Goal: Task Accomplishment & Management: Use online tool/utility

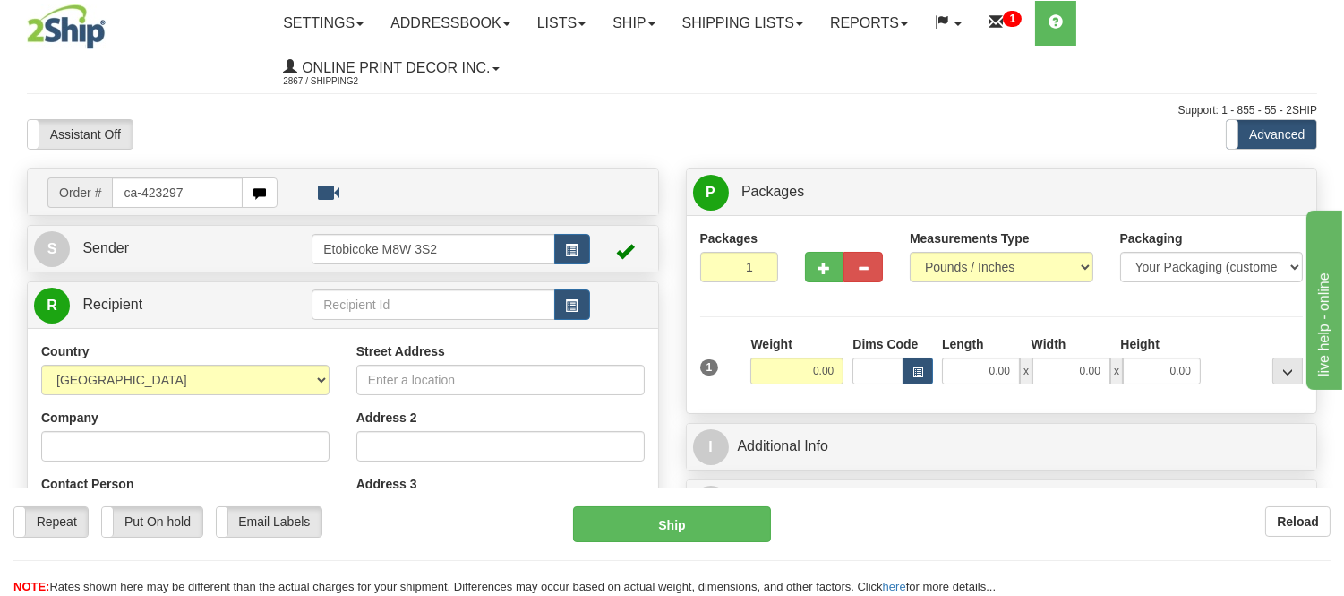
type input "ca-423297"
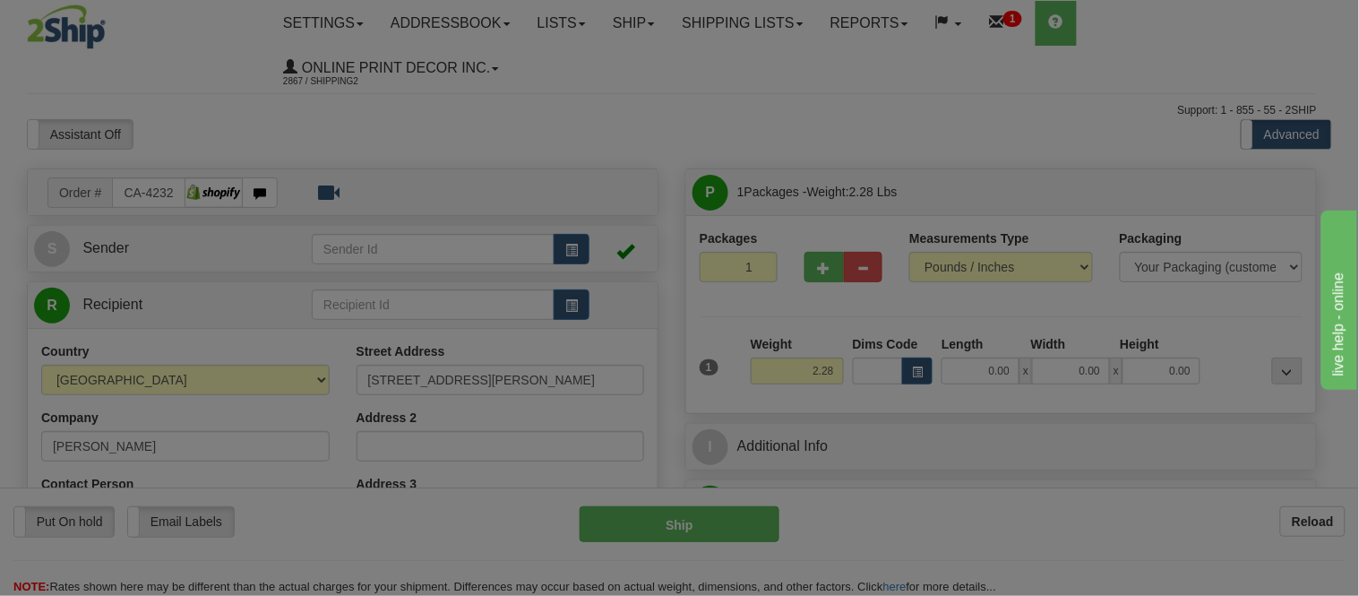
type input "HAMPTON"
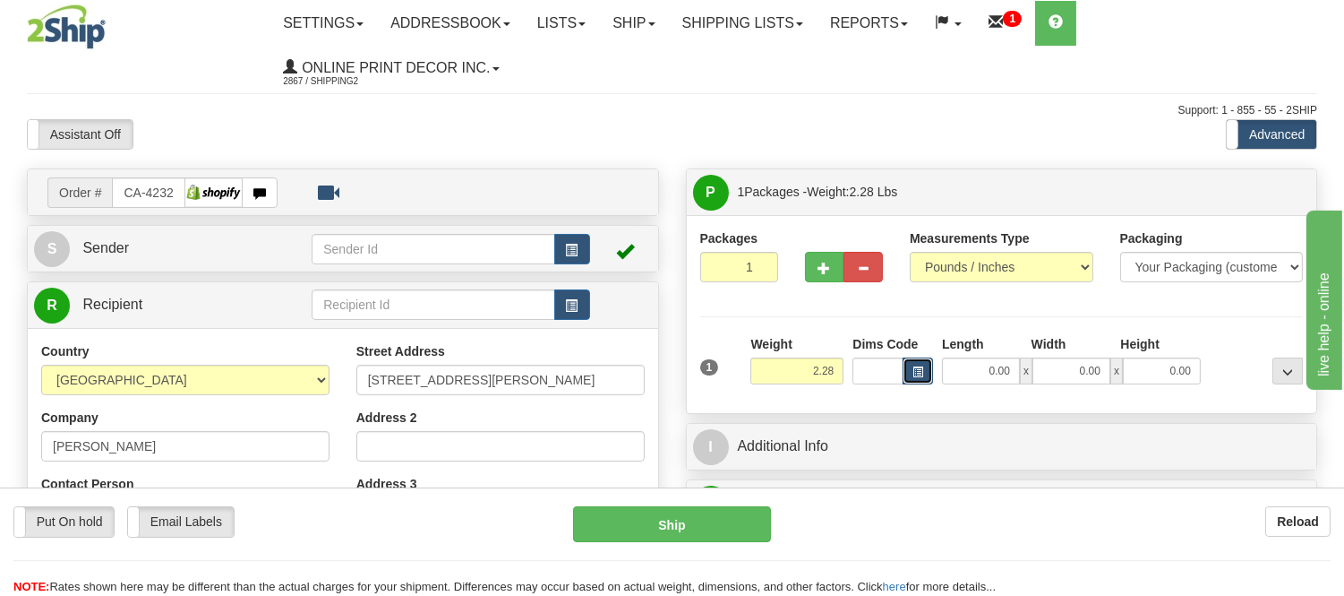
click at [916, 361] on button "button" at bounding box center [918, 370] width 30 height 27
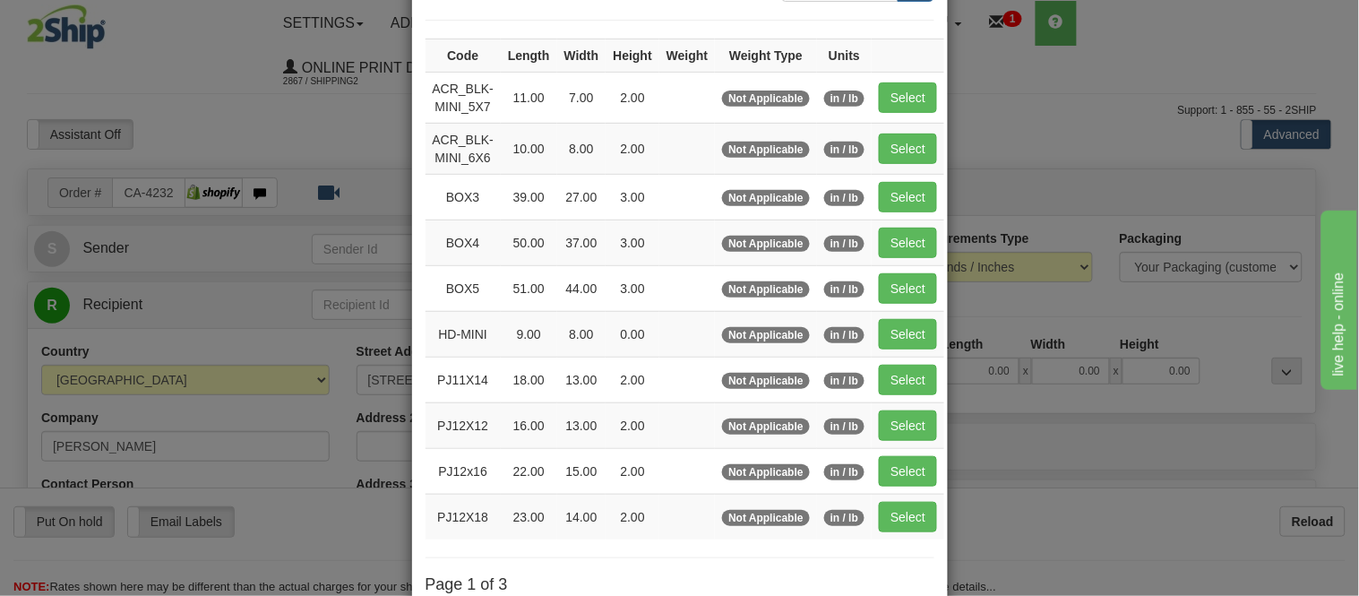
scroll to position [199, 0]
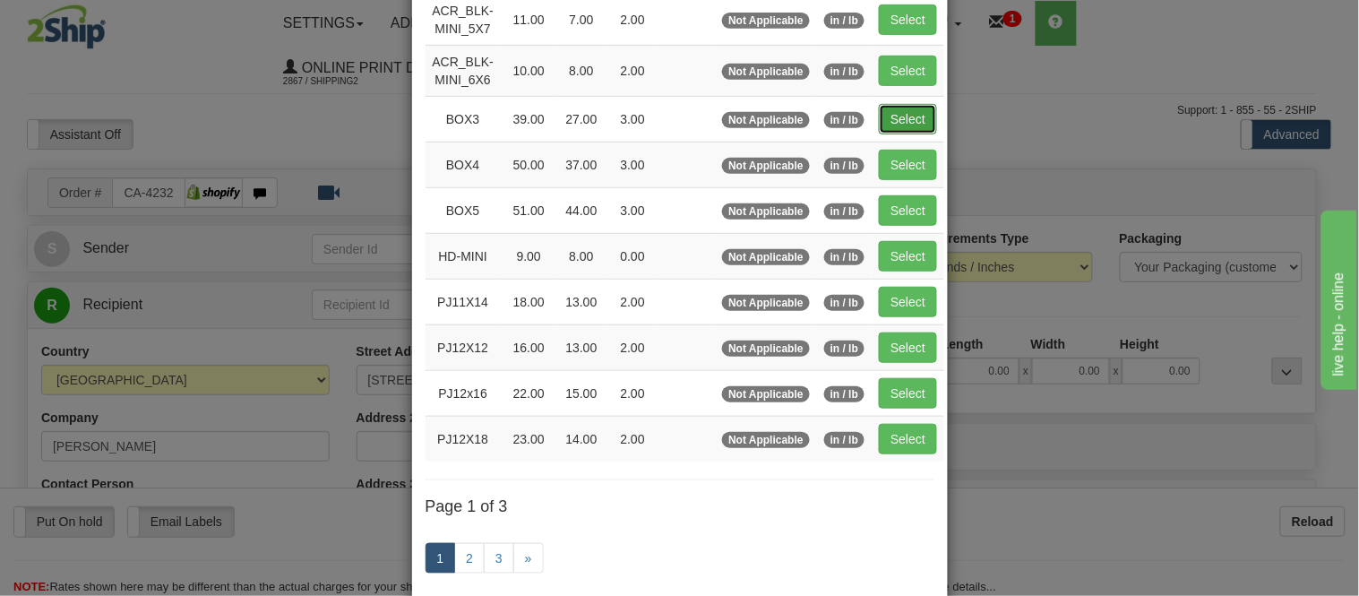
click at [885, 122] on button "Select" at bounding box center [908, 119] width 58 height 30
type input "BOX3"
type input "39.00"
type input "27.00"
type input "3.00"
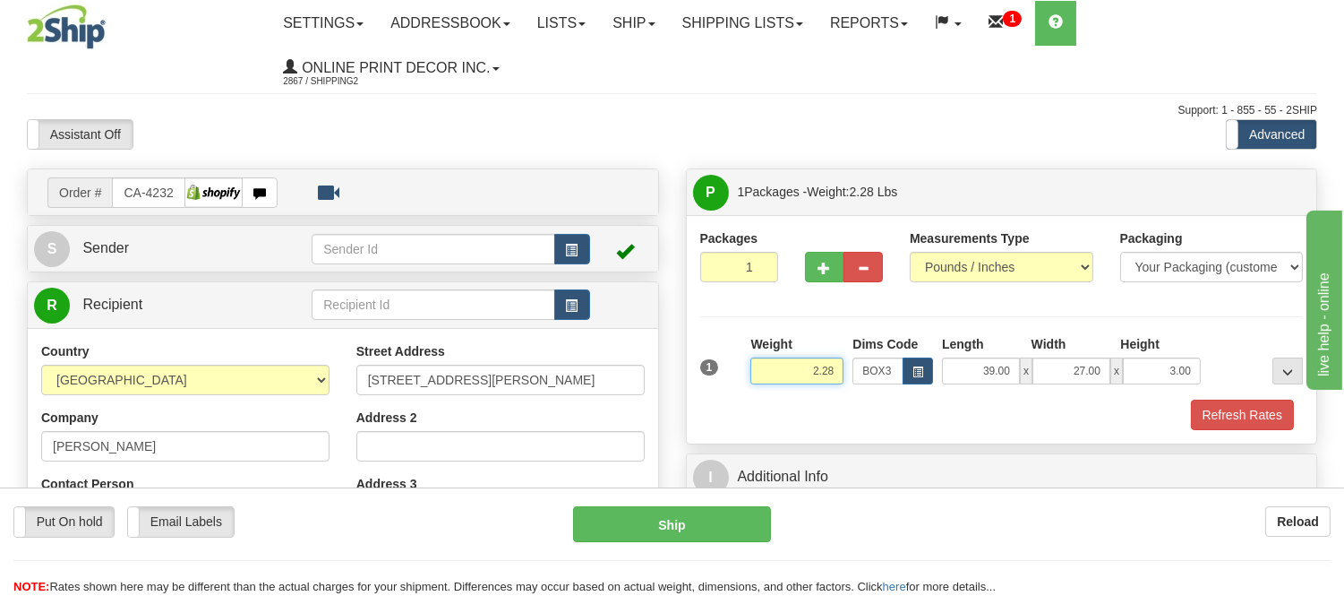
drag, startPoint x: 842, startPoint y: 364, endPoint x: 727, endPoint y: 395, distance: 118.8
click at [727, 395] on div "1 Weight 2.28 Dims Code BOX3" at bounding box center [1002, 367] width 613 height 64
type input "8"
type input "9.98"
click at [829, 266] on span "button" at bounding box center [825, 268] width 13 height 12
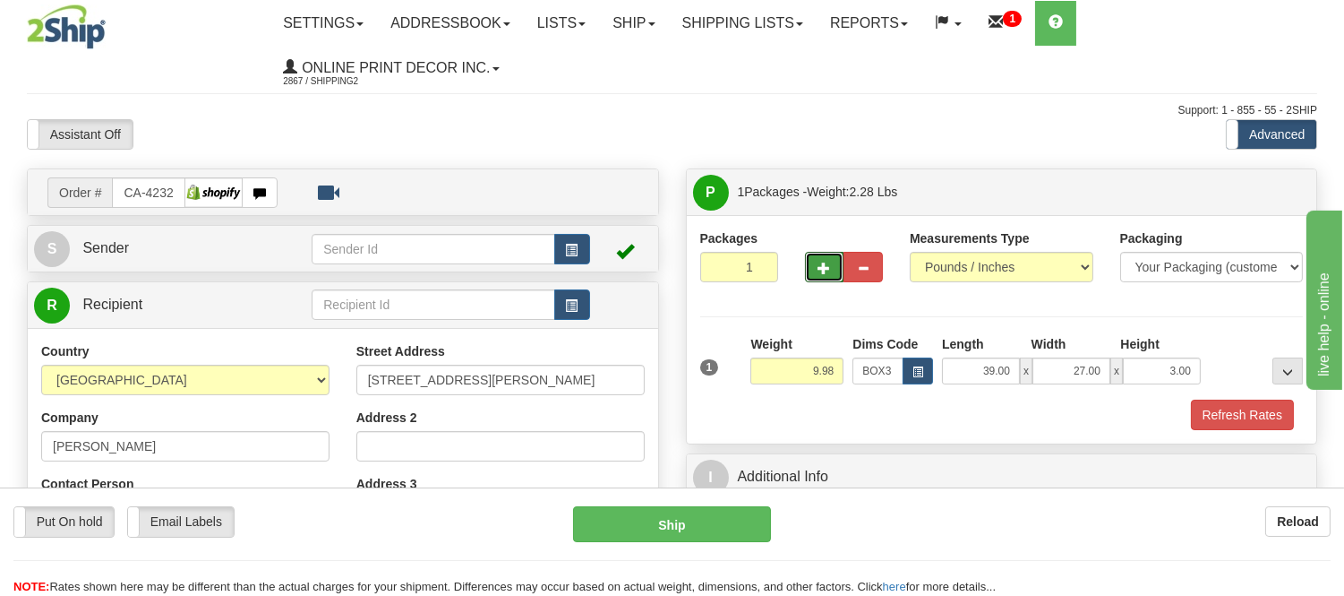
radio input "true"
type input "2"
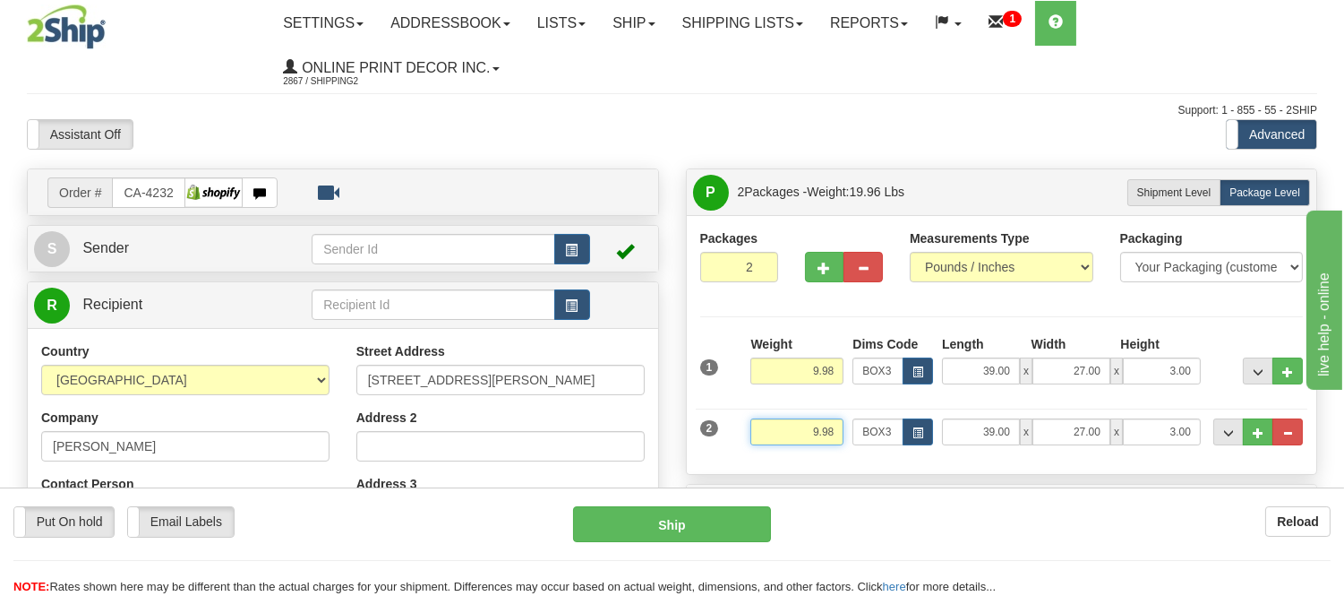
drag, startPoint x: 844, startPoint y: 433, endPoint x: 773, endPoint y: 443, distance: 71.4
click at [773, 443] on input "9.98" at bounding box center [796, 431] width 93 height 27
type input "2.98"
click at [903, 437] on button "button" at bounding box center [918, 431] width 30 height 27
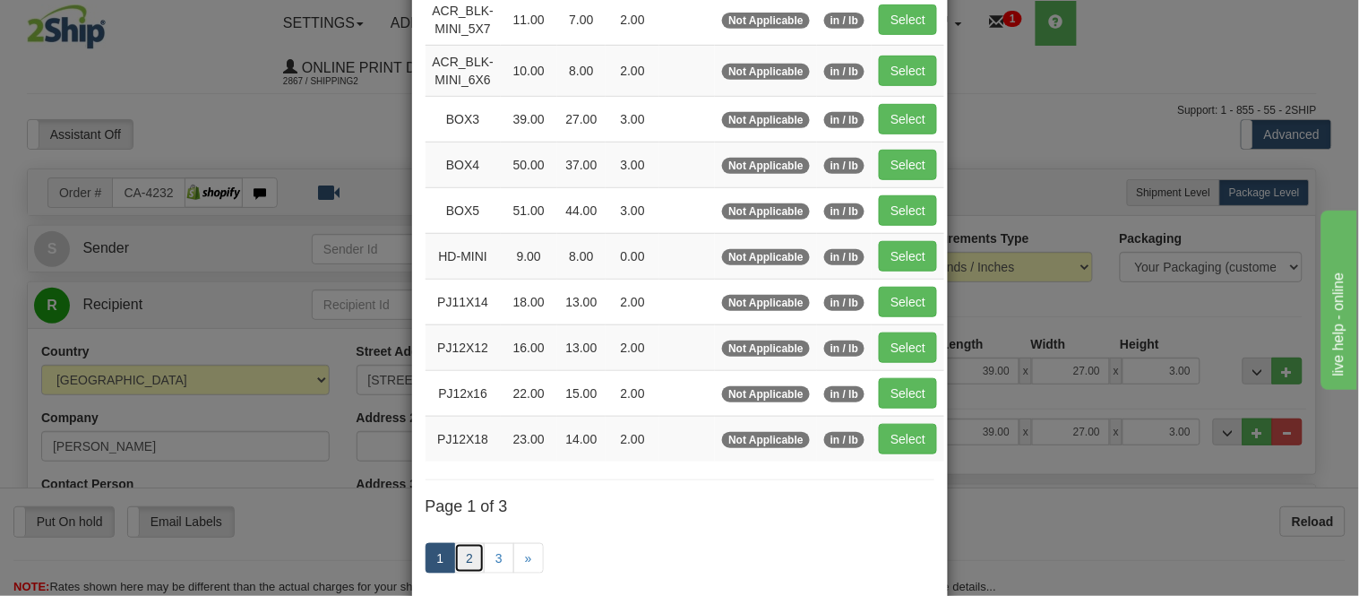
click at [462, 559] on link "2" at bounding box center [469, 558] width 30 height 30
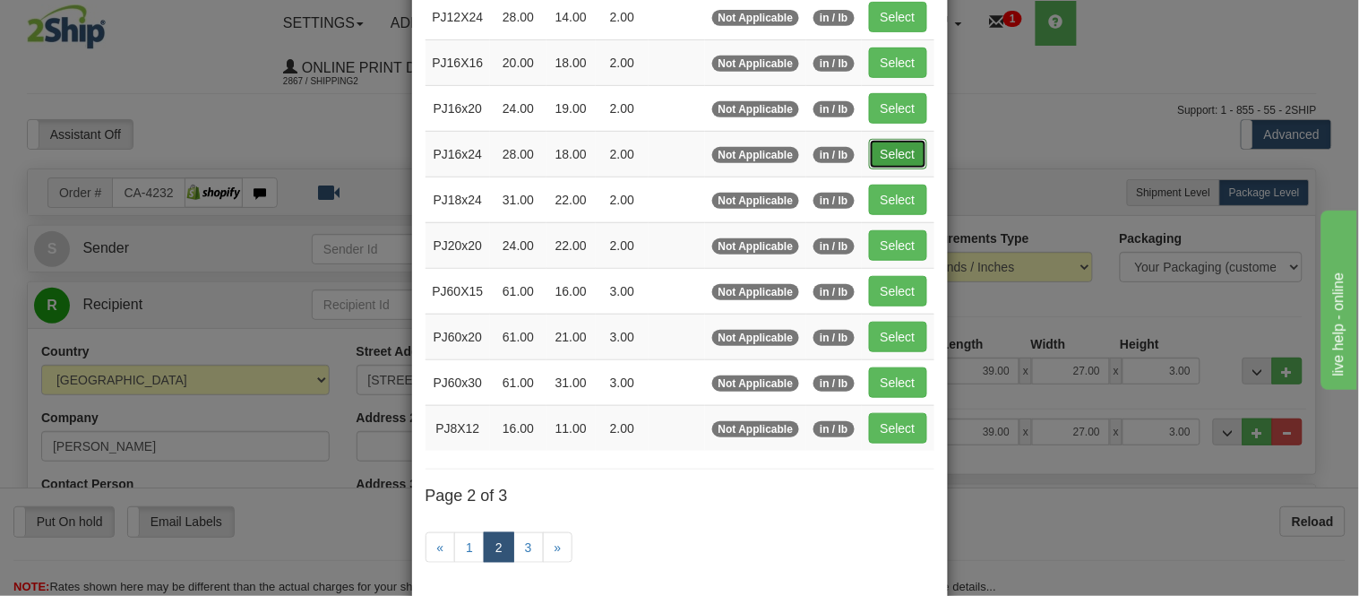
click at [887, 158] on button "Select" at bounding box center [898, 154] width 58 height 30
type input "PJ16x24"
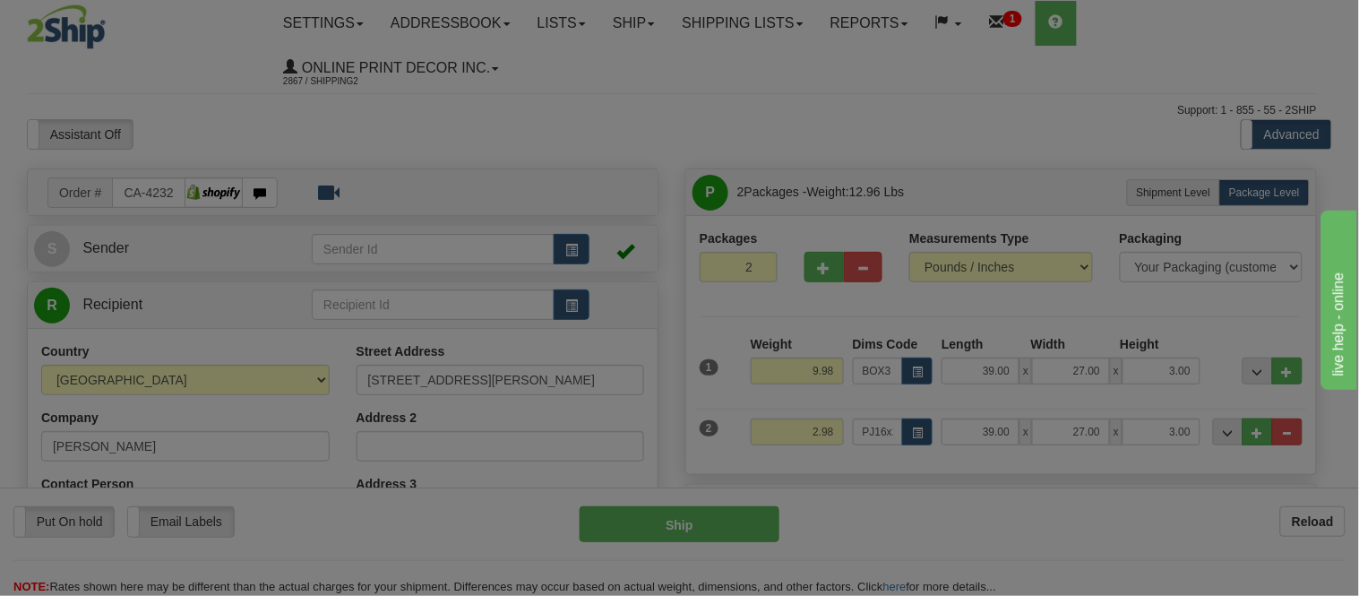
type input "28.00"
type input "18.00"
type input "2.00"
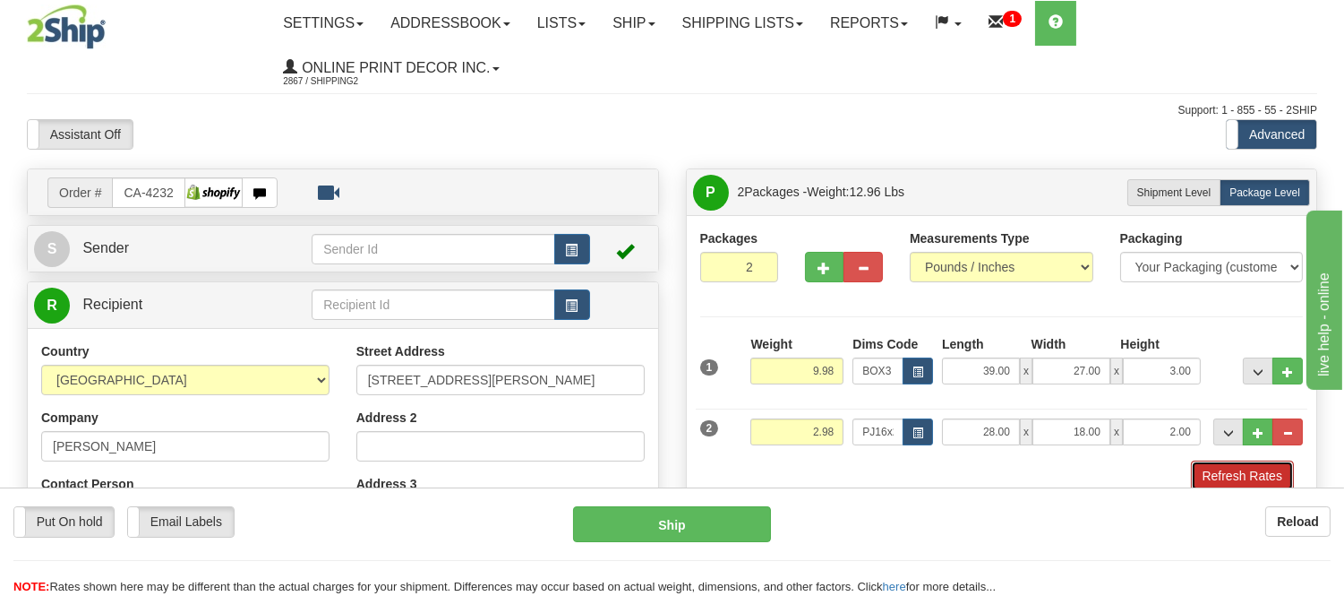
click at [1219, 475] on button "Refresh Rates" at bounding box center [1242, 475] width 103 height 30
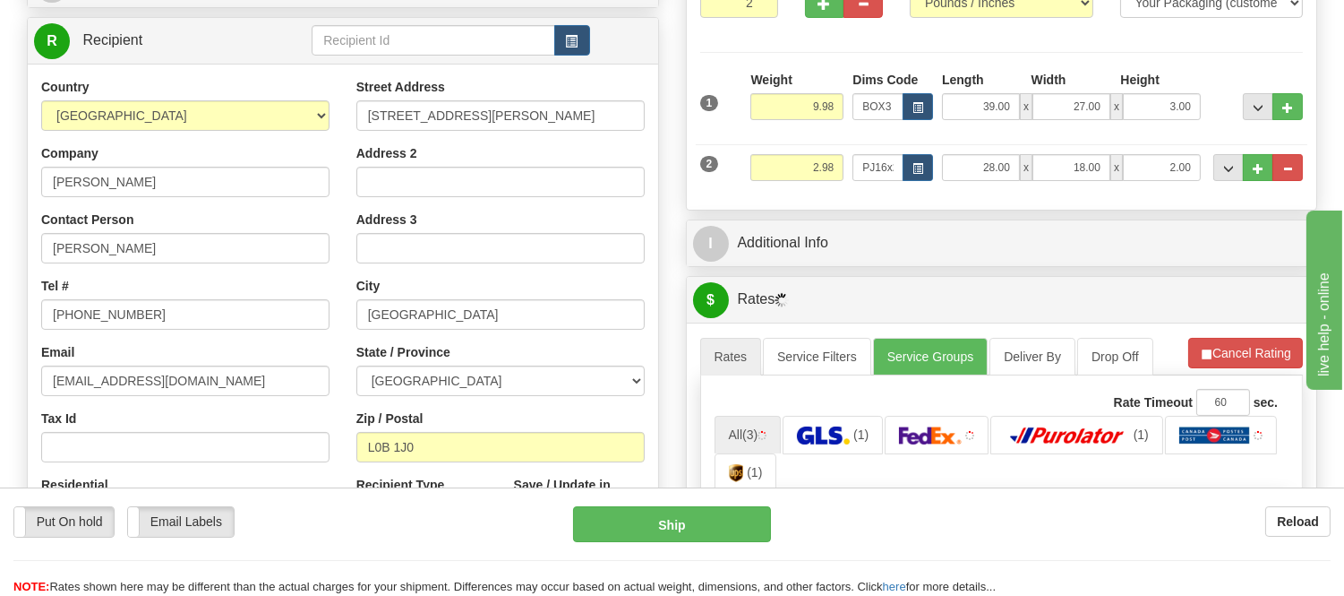
scroll to position [398, 0]
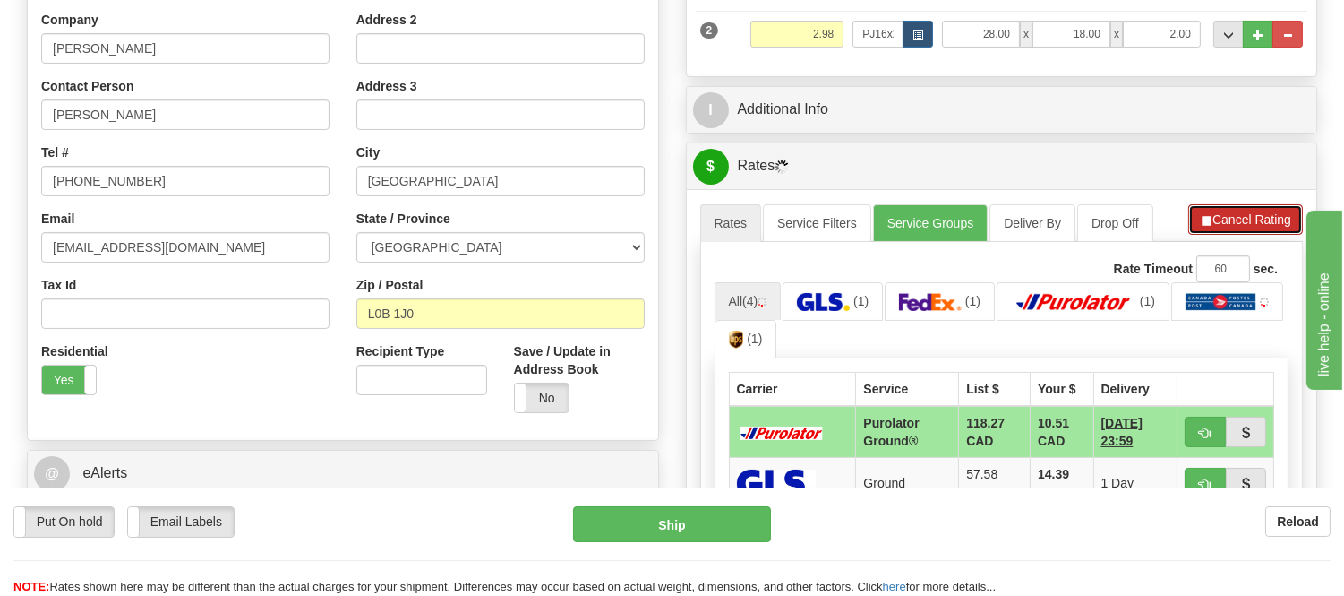
click at [1216, 229] on button "Cancel Rating" at bounding box center [1245, 219] width 115 height 30
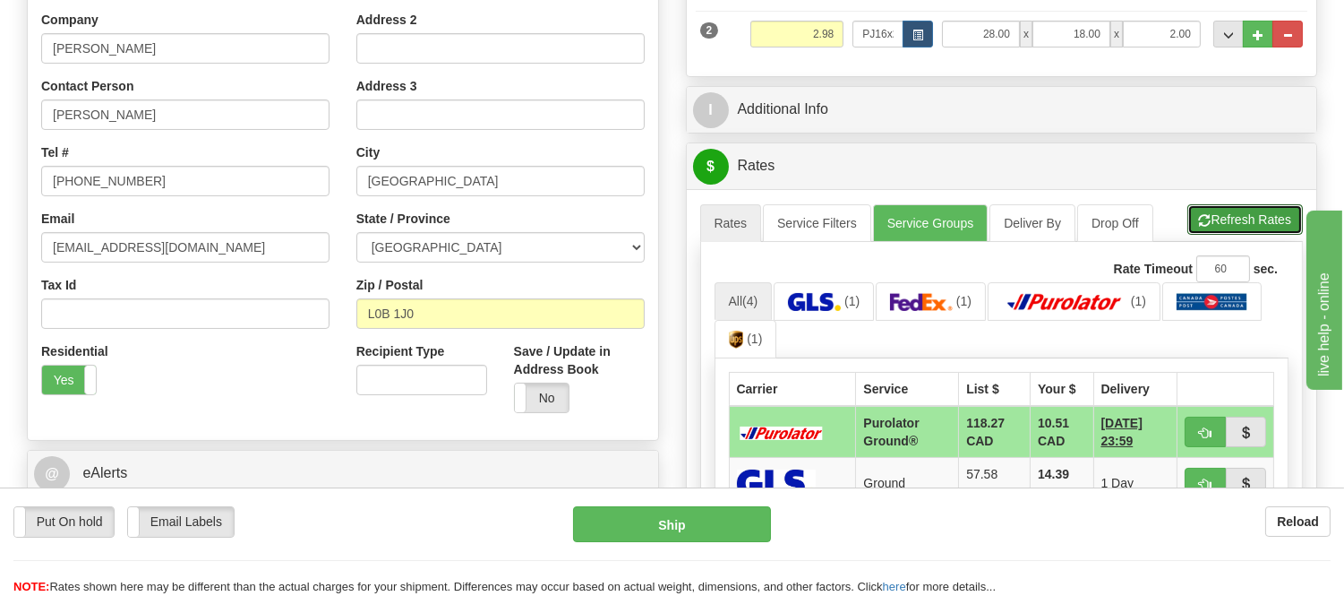
click at [1216, 229] on button "Refresh Rates" at bounding box center [1245, 219] width 116 height 30
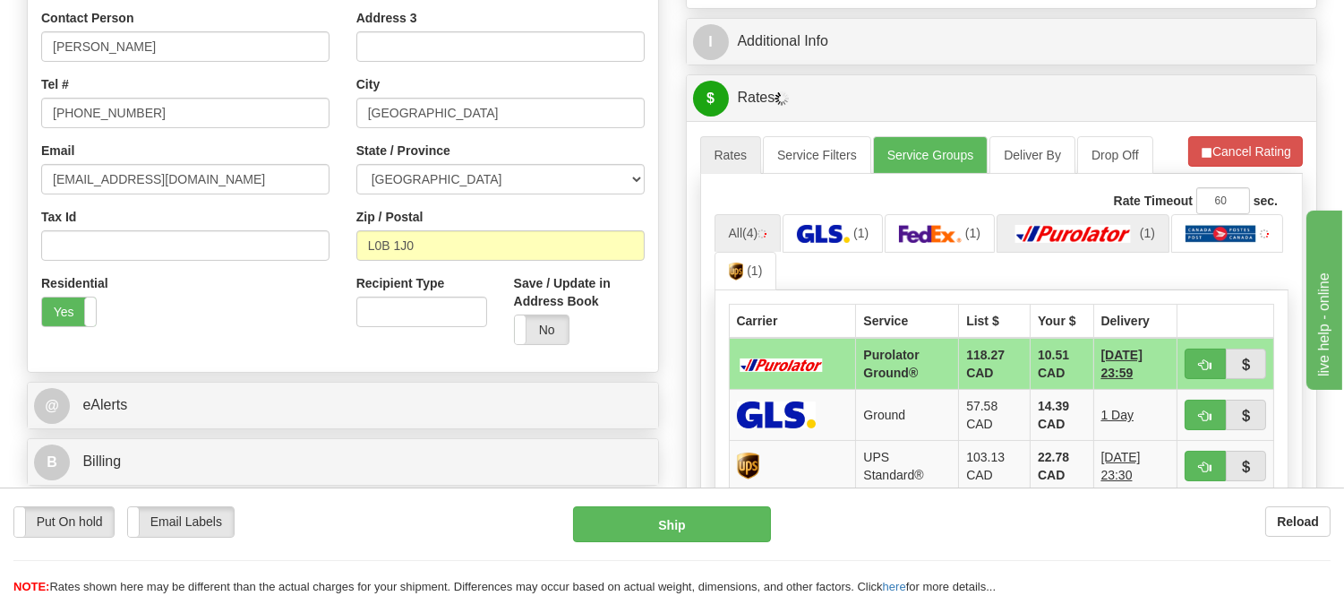
scroll to position [596, 0]
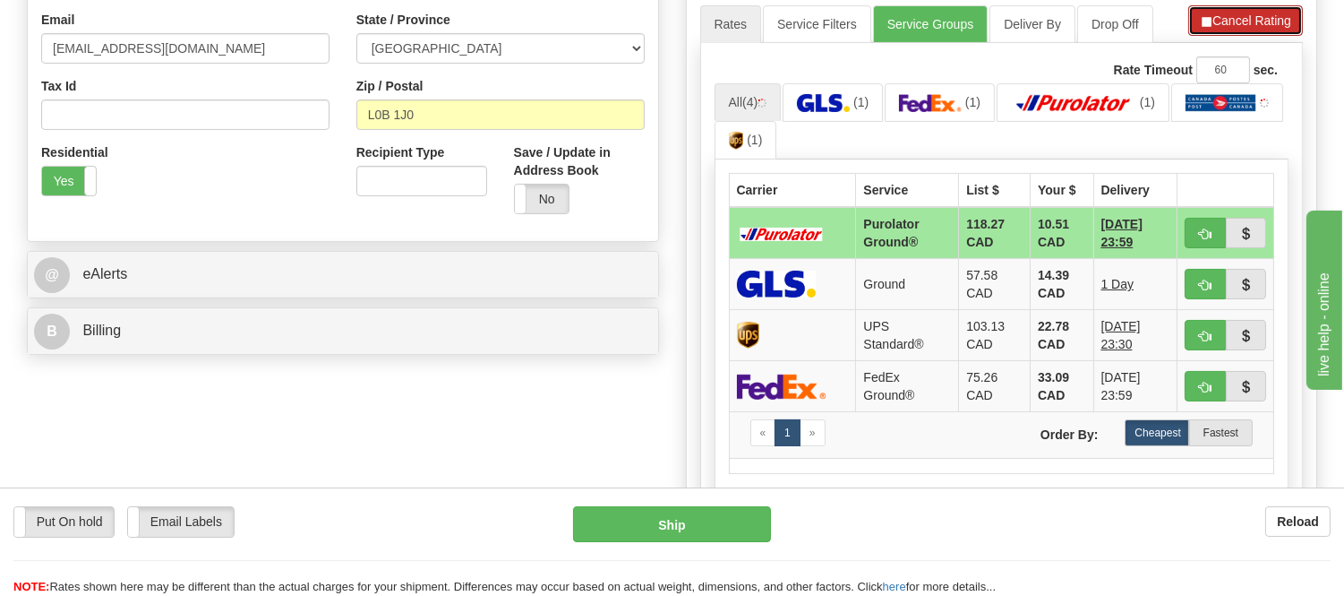
click at [1225, 31] on button "Cancel Rating" at bounding box center [1245, 20] width 115 height 30
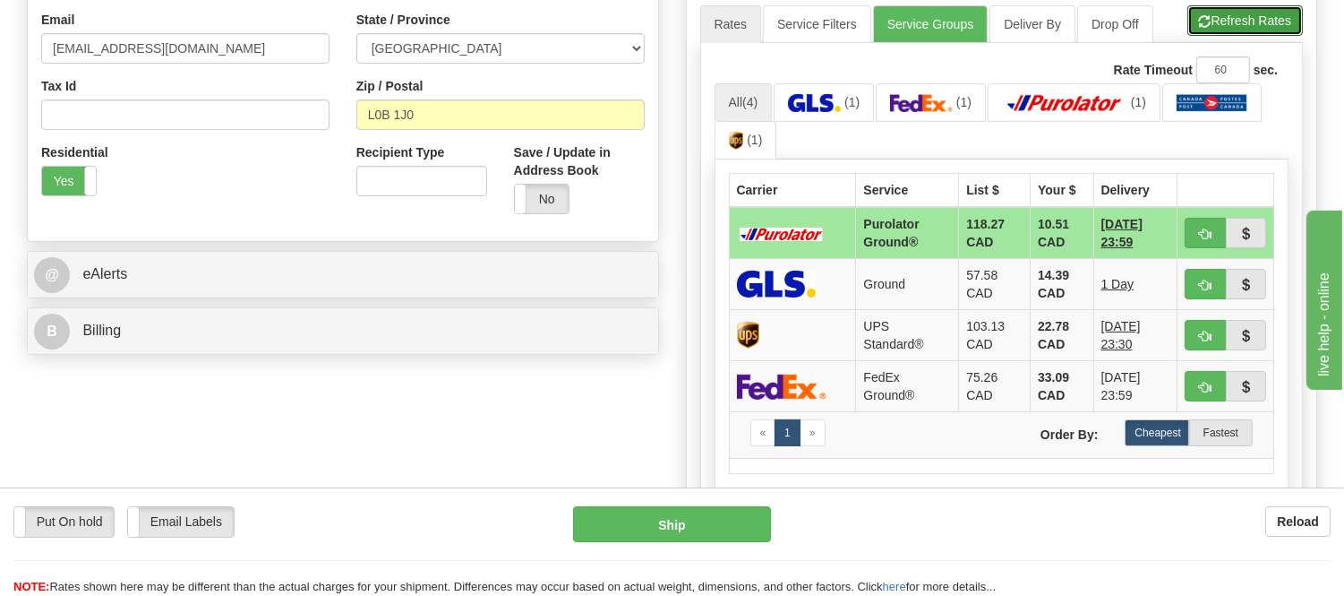
click at [1225, 31] on button "Refresh Rates" at bounding box center [1245, 20] width 116 height 30
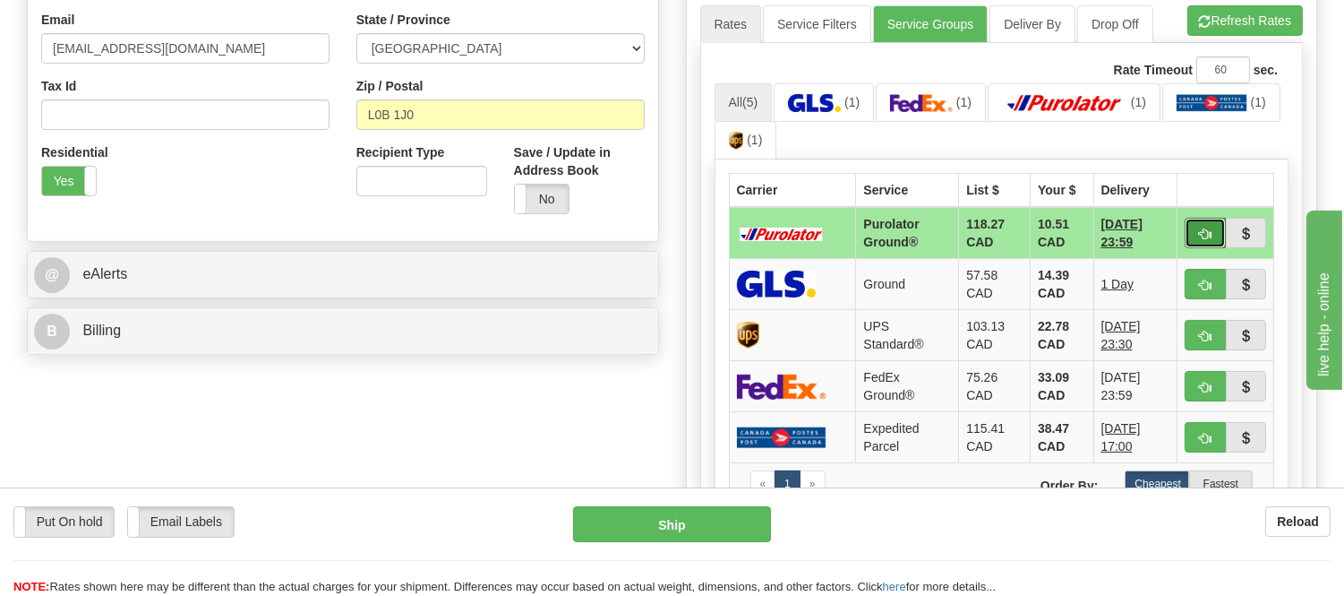
click at [1194, 234] on button "button" at bounding box center [1205, 233] width 41 height 30
type input "260"
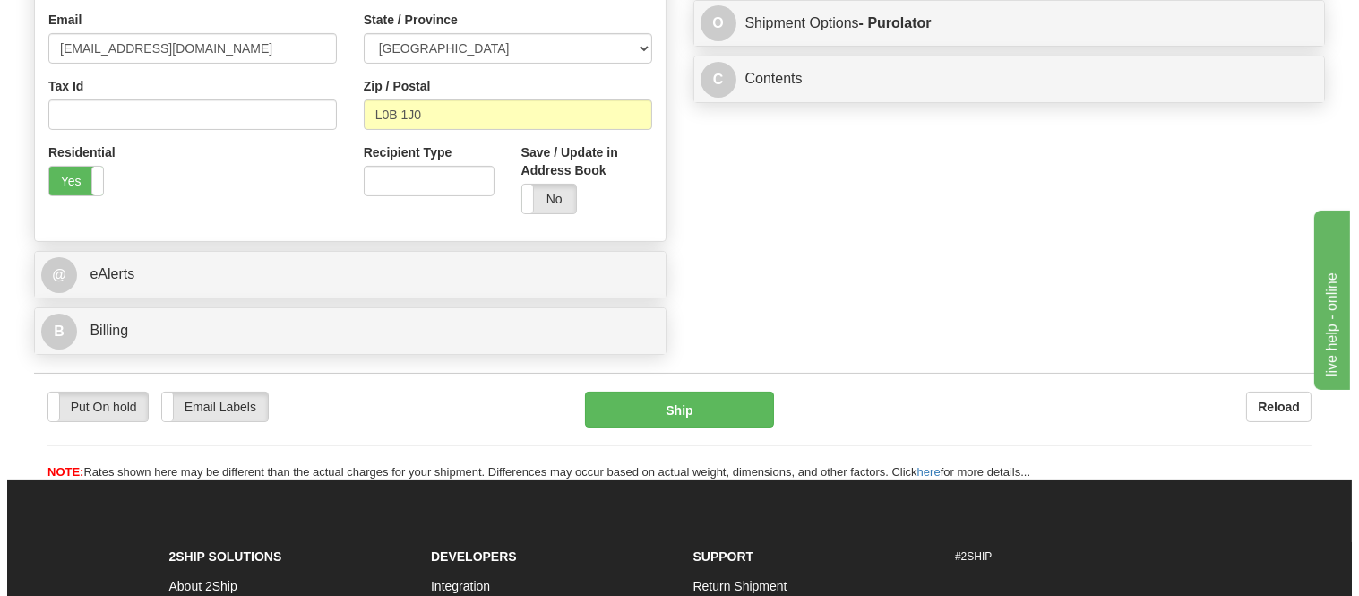
scroll to position [298, 0]
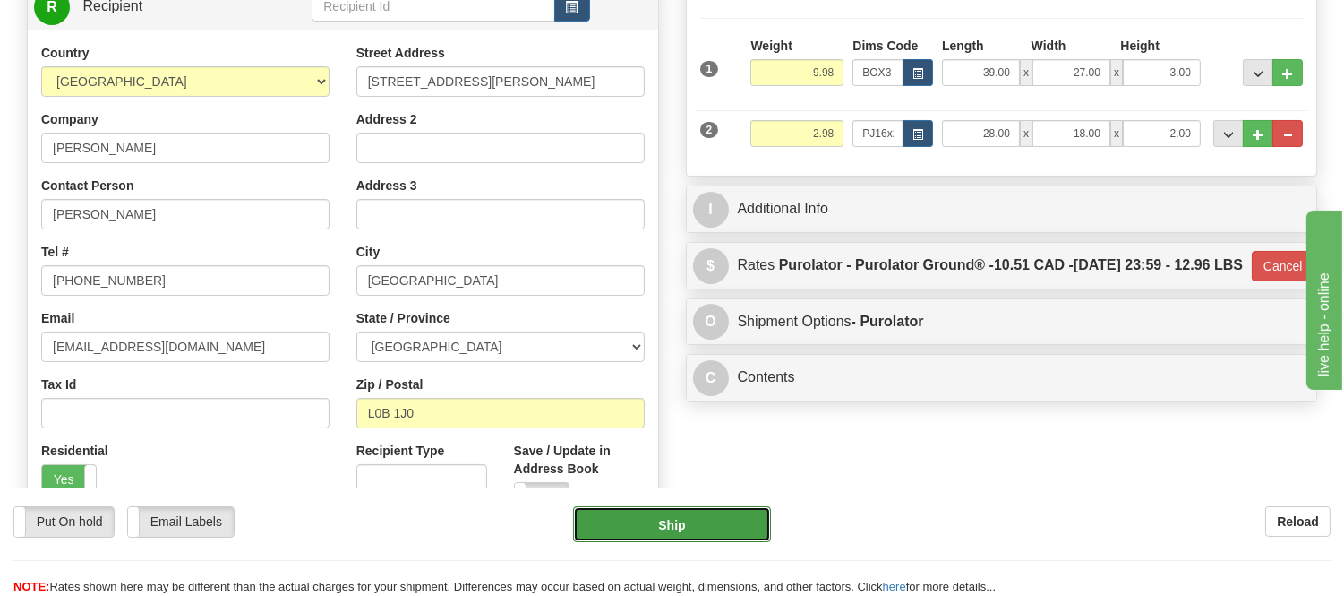
click at [664, 515] on button "Ship" at bounding box center [671, 524] width 197 height 36
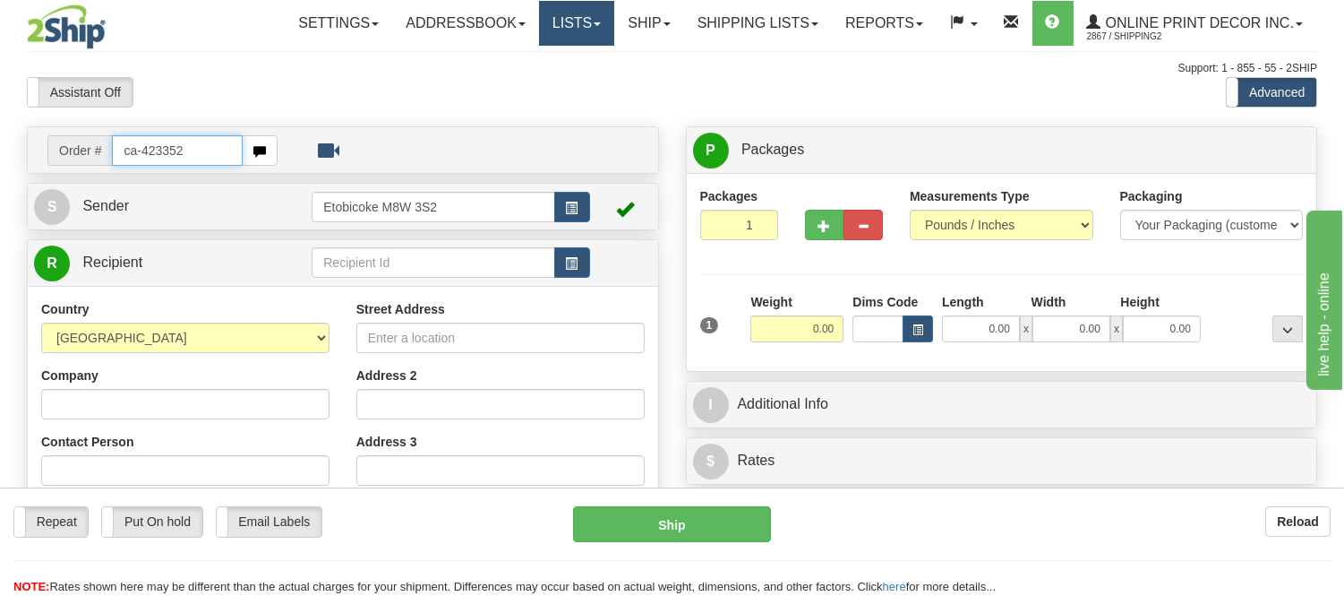
type input "ca-423352"
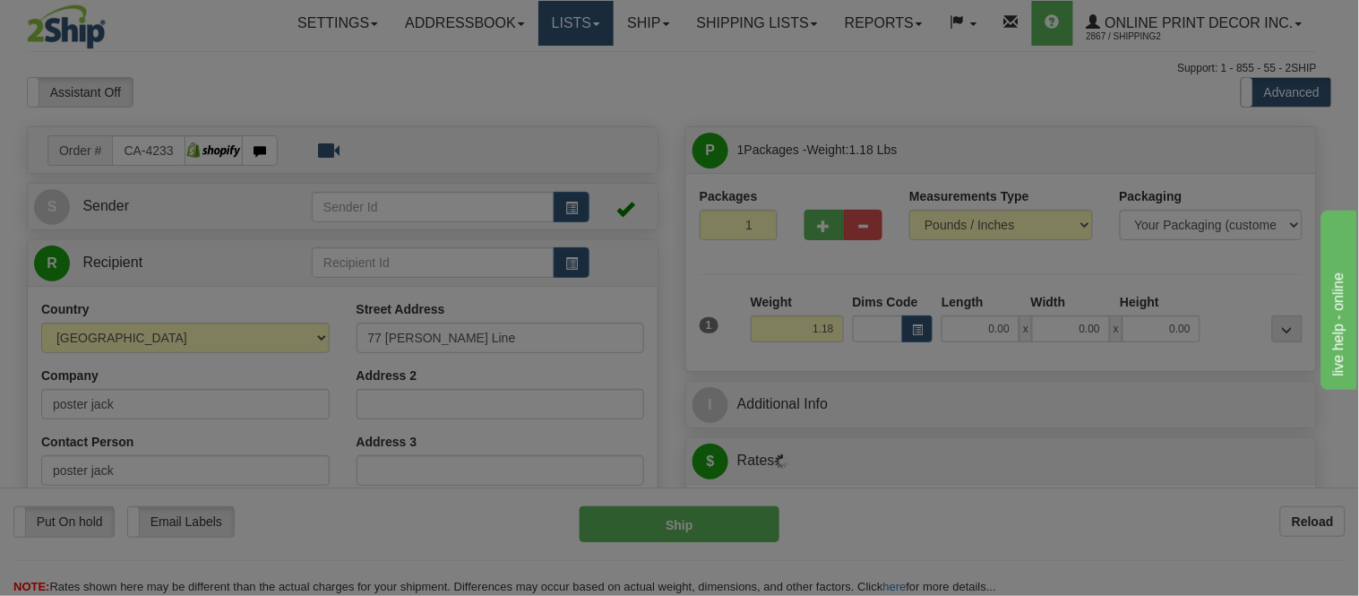
type input "ETOBICOKE"
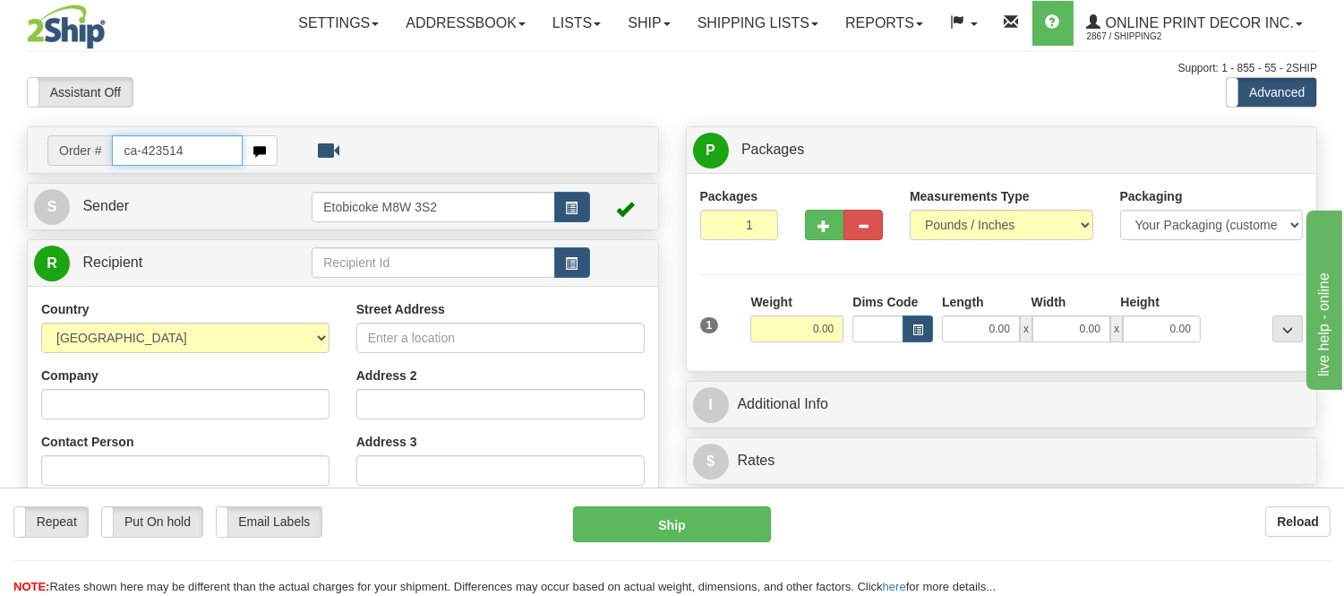
type input "ca-423514"
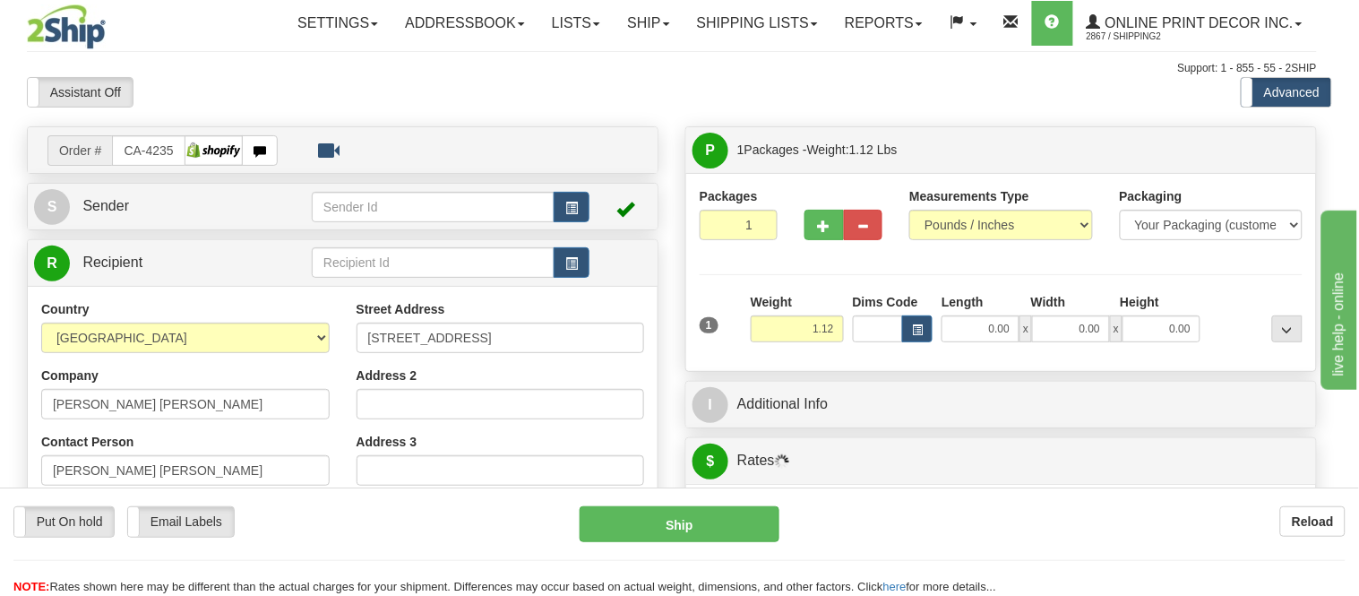
type input "CALGARY"
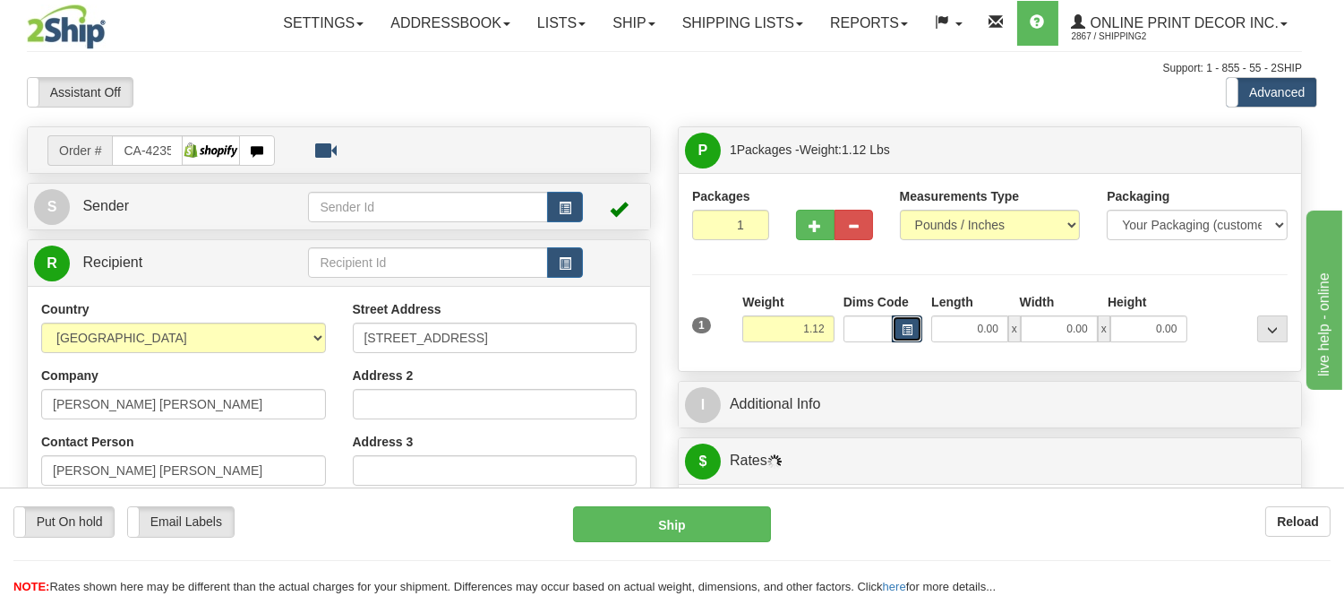
click at [913, 326] on span "button" at bounding box center [907, 330] width 11 height 10
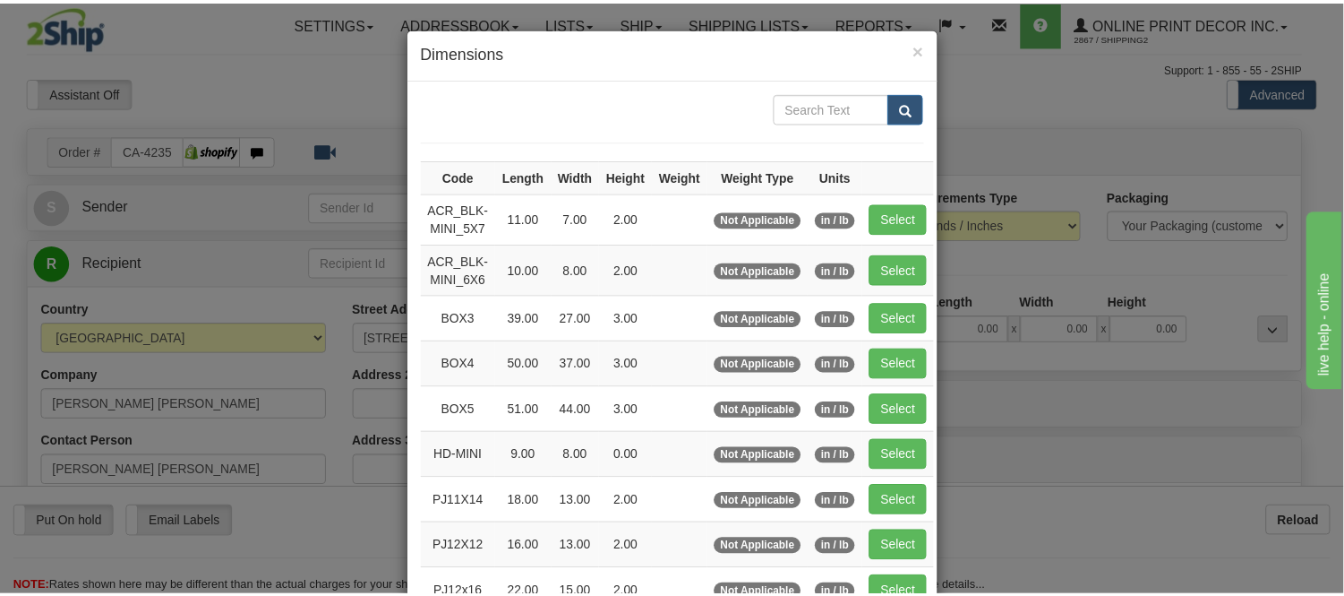
scroll to position [199, 0]
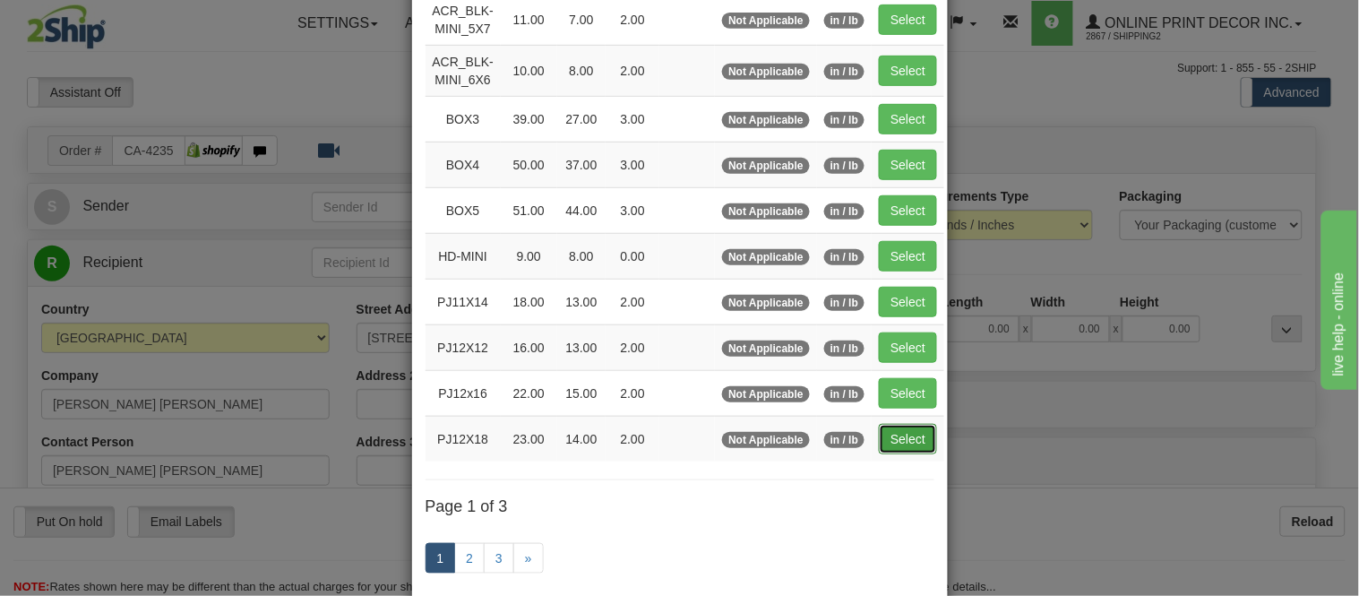
click at [920, 432] on button "Select" at bounding box center [908, 439] width 58 height 30
type input "PJ12X18"
type input "23.00"
type input "14.00"
type input "2.00"
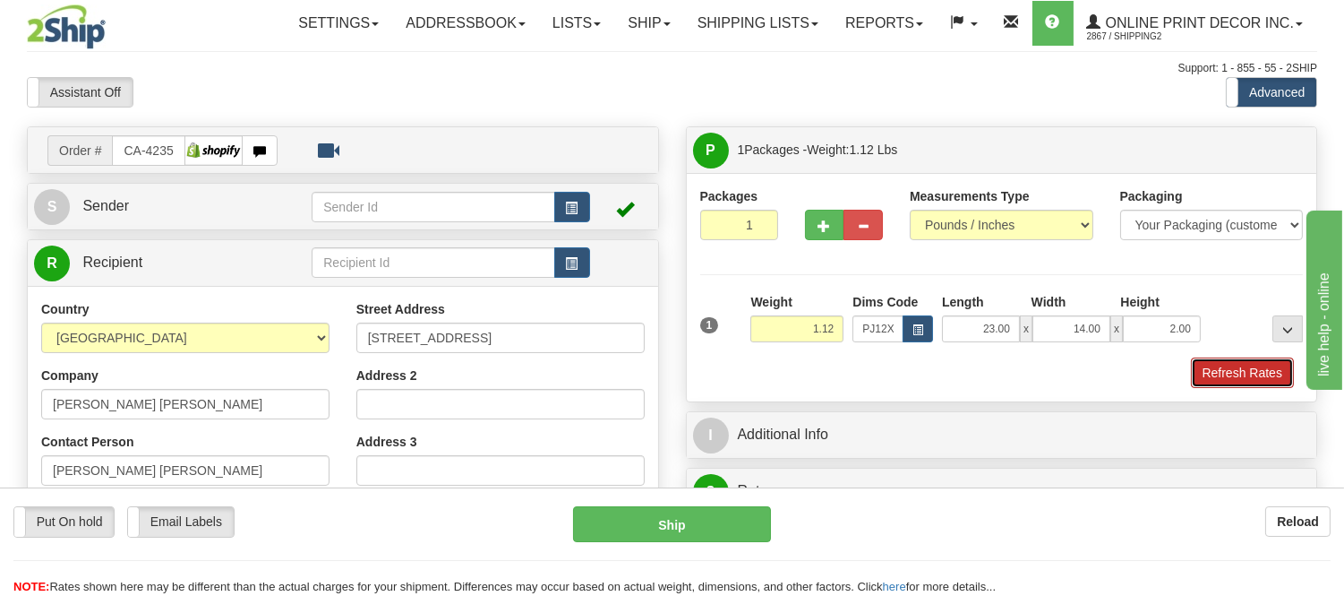
drag, startPoint x: 1236, startPoint y: 369, endPoint x: 58, endPoint y: 10, distance: 1231.1
click at [1236, 369] on button "Refresh Rates" at bounding box center [1242, 372] width 103 height 30
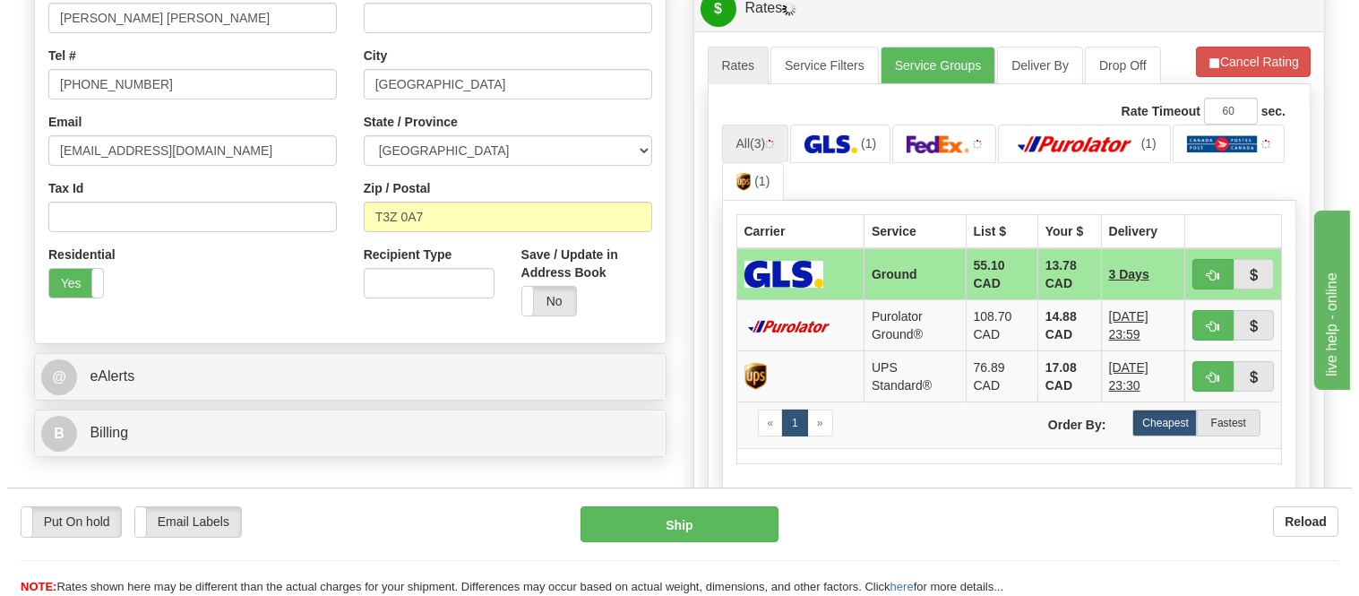
scroll to position [453, 0]
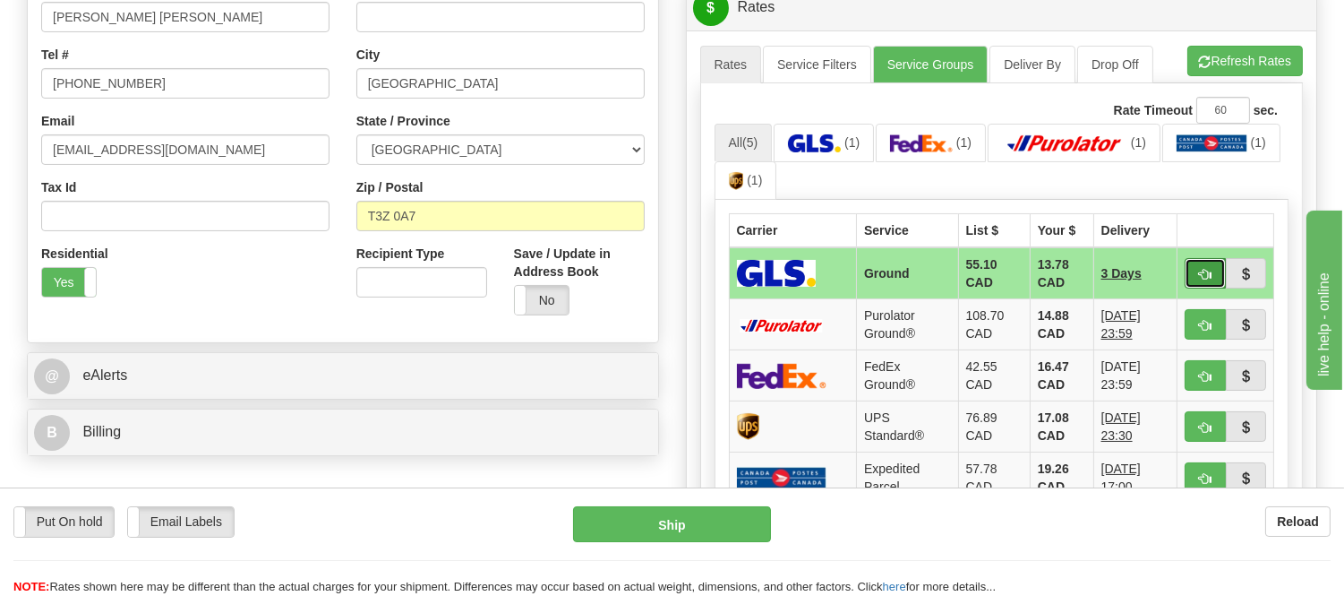
click at [1202, 269] on span "button" at bounding box center [1205, 275] width 13 height 12
type input "1"
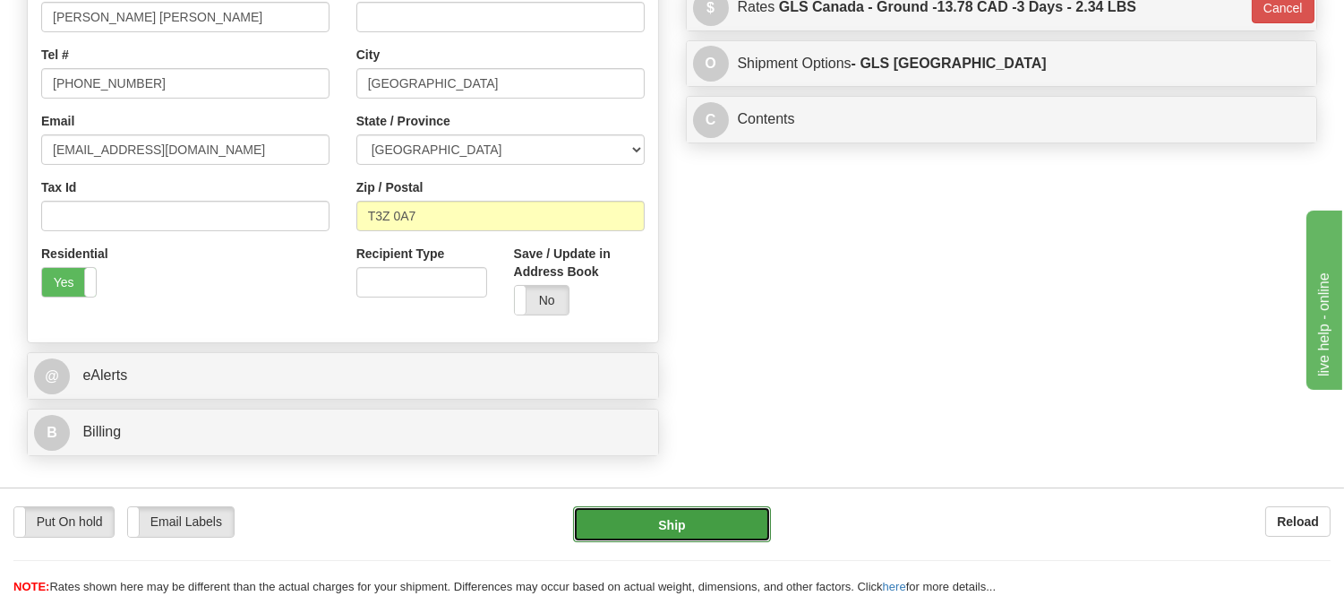
click at [655, 532] on button "Ship" at bounding box center [671, 524] width 197 height 36
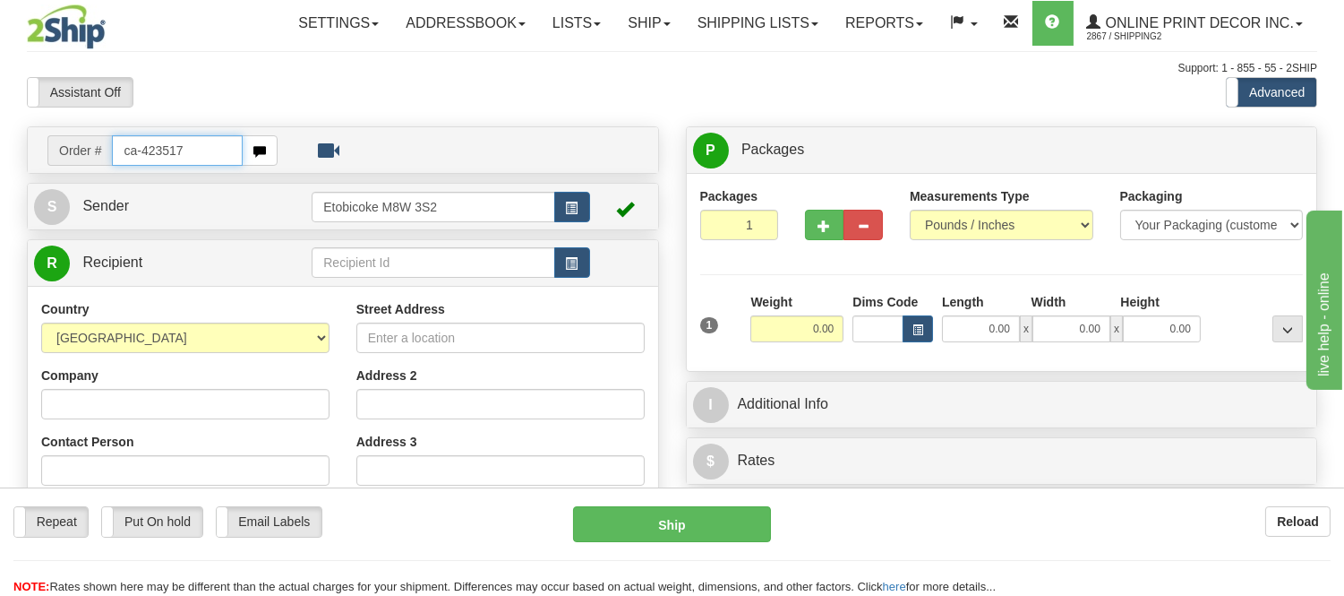
type input "ca-423517"
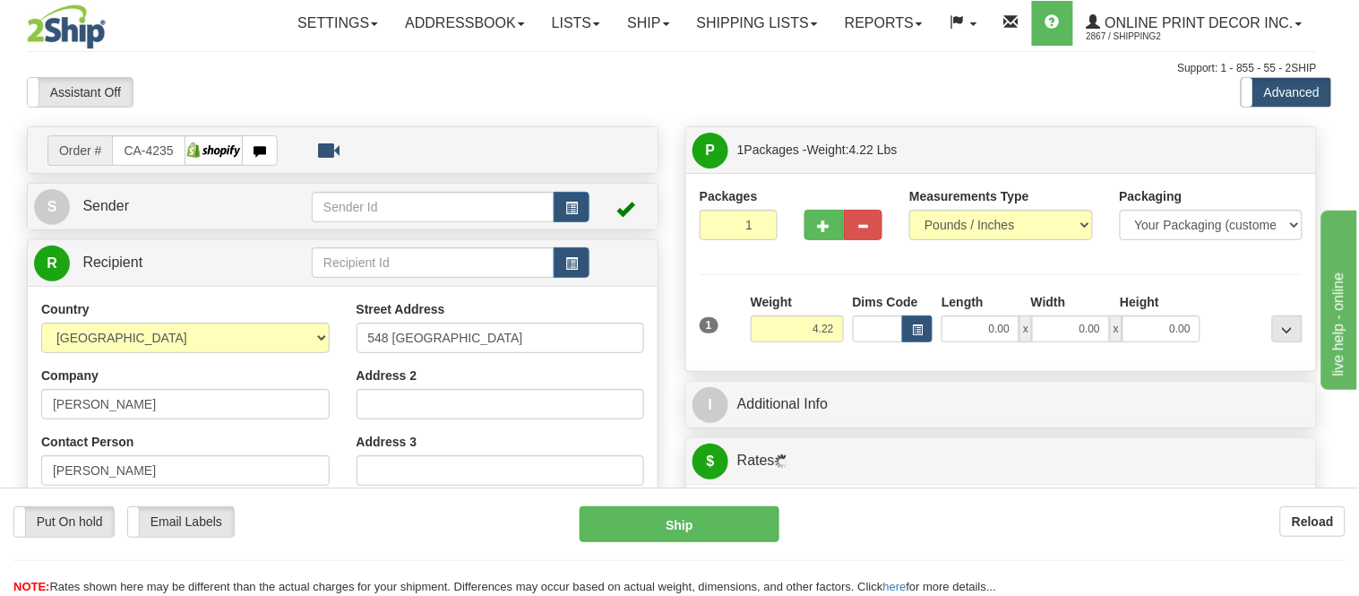
type input "NORTH YORK"
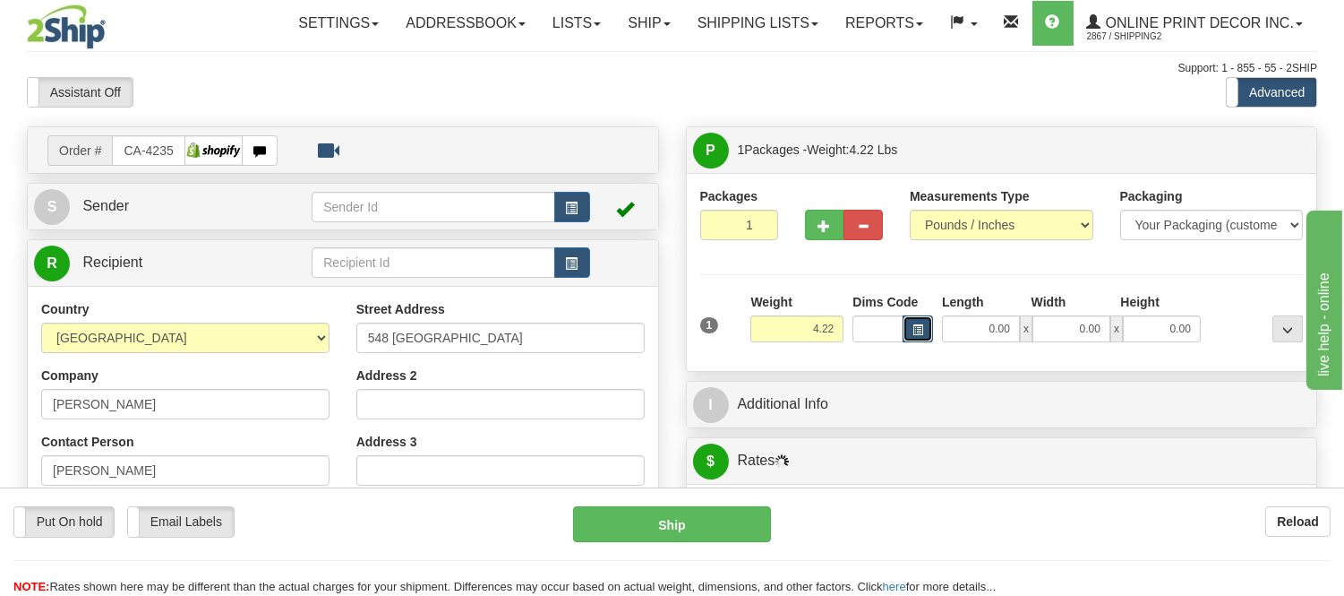
click at [922, 333] on span "button" at bounding box center [918, 330] width 11 height 10
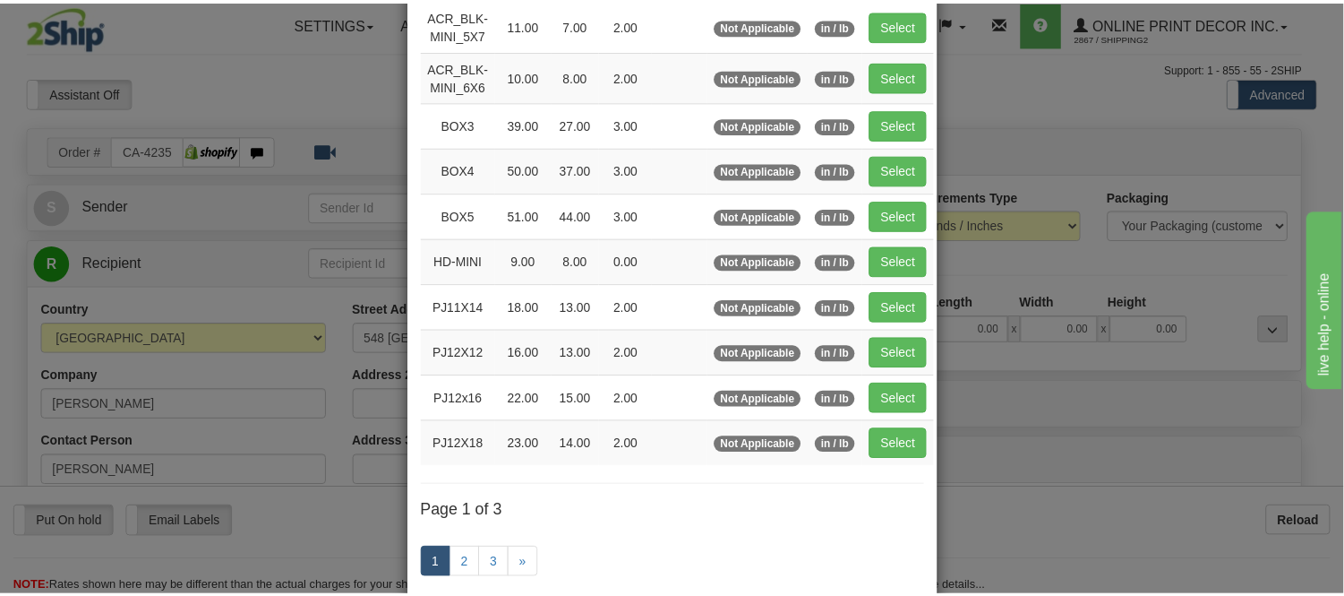
scroll to position [199, 0]
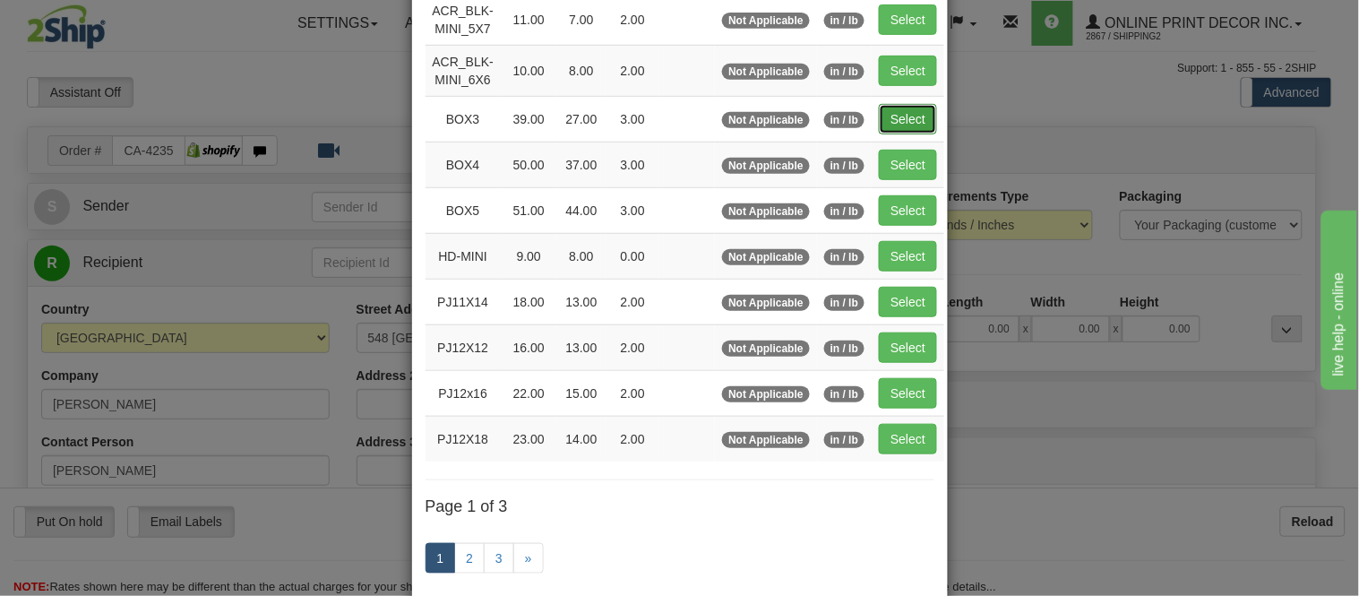
click at [916, 111] on button "Select" at bounding box center [908, 119] width 58 height 30
type input "BOX3"
type input "39.00"
type input "27.00"
type input "3.00"
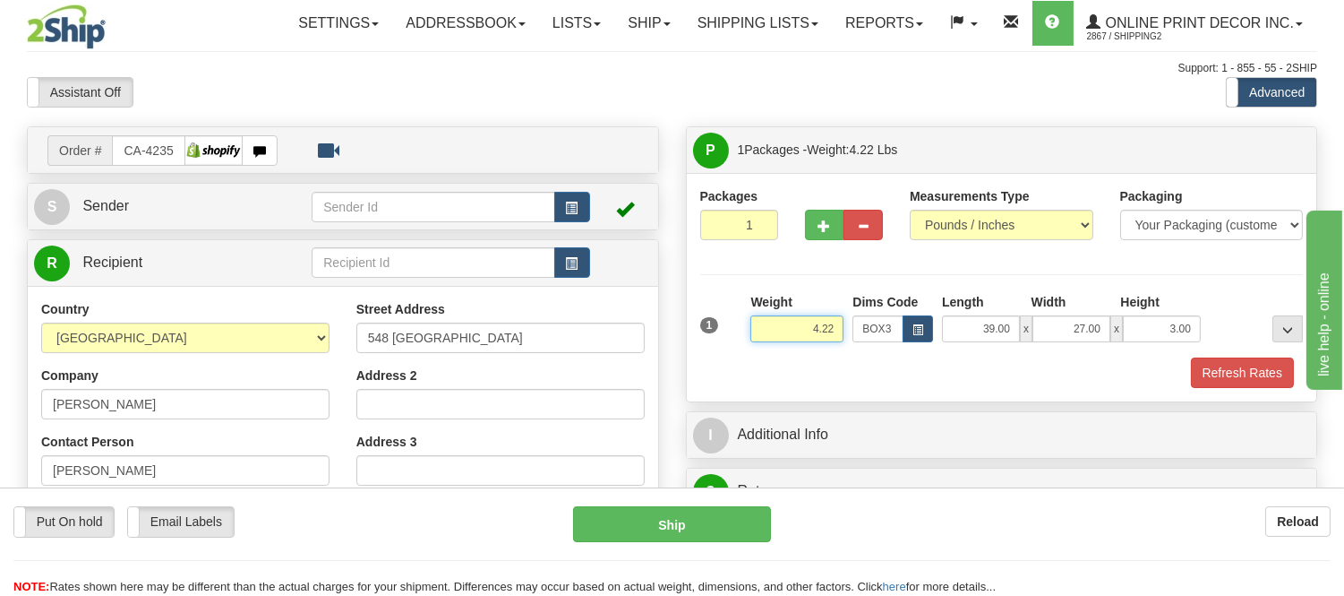
drag, startPoint x: 839, startPoint y: 322, endPoint x: 775, endPoint y: 347, distance: 69.2
click at [775, 347] on div "Weight 4.22" at bounding box center [797, 324] width 102 height 63
click button "Delete" at bounding box center [0, 0] width 0 height 0
type input "9.00"
click at [1248, 376] on button "Refresh Rates" at bounding box center [1242, 372] width 103 height 30
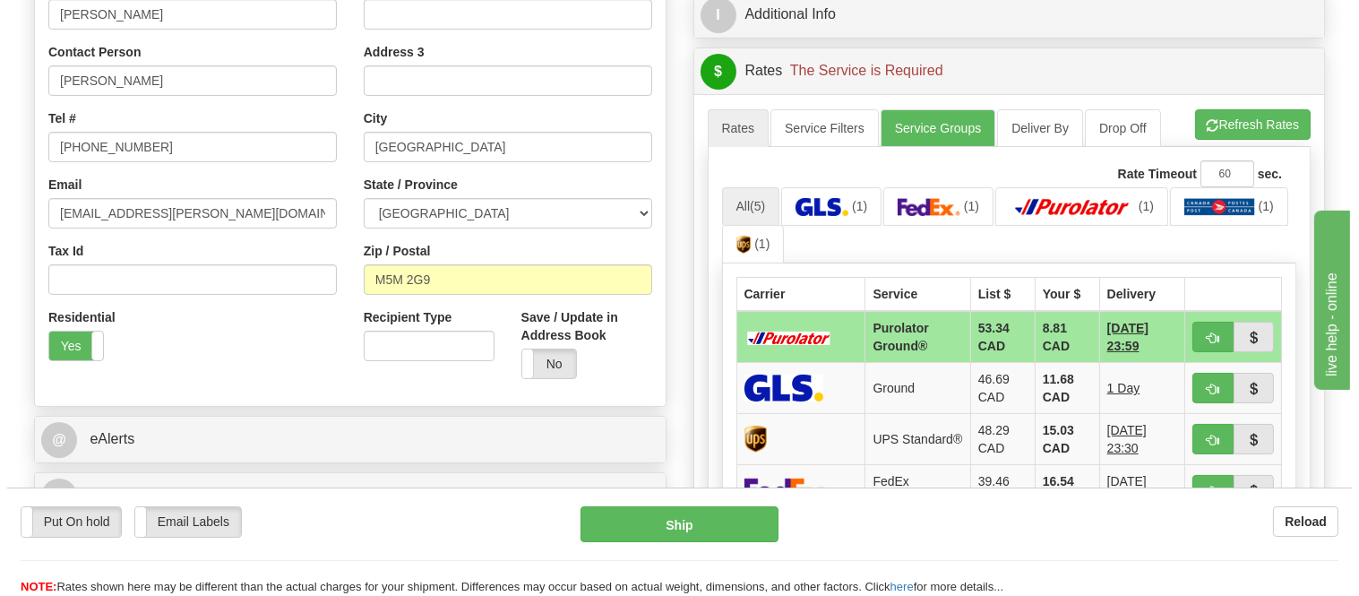
scroll to position [398, 0]
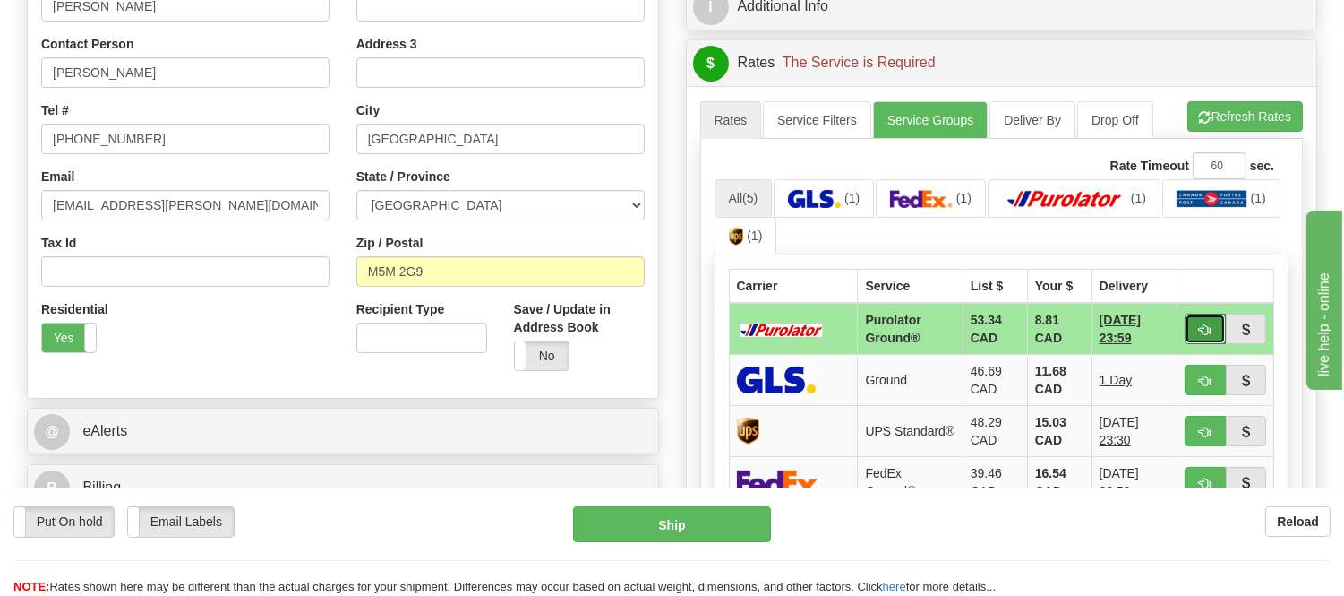
click at [1194, 326] on button "button" at bounding box center [1205, 328] width 41 height 30
type input "260"
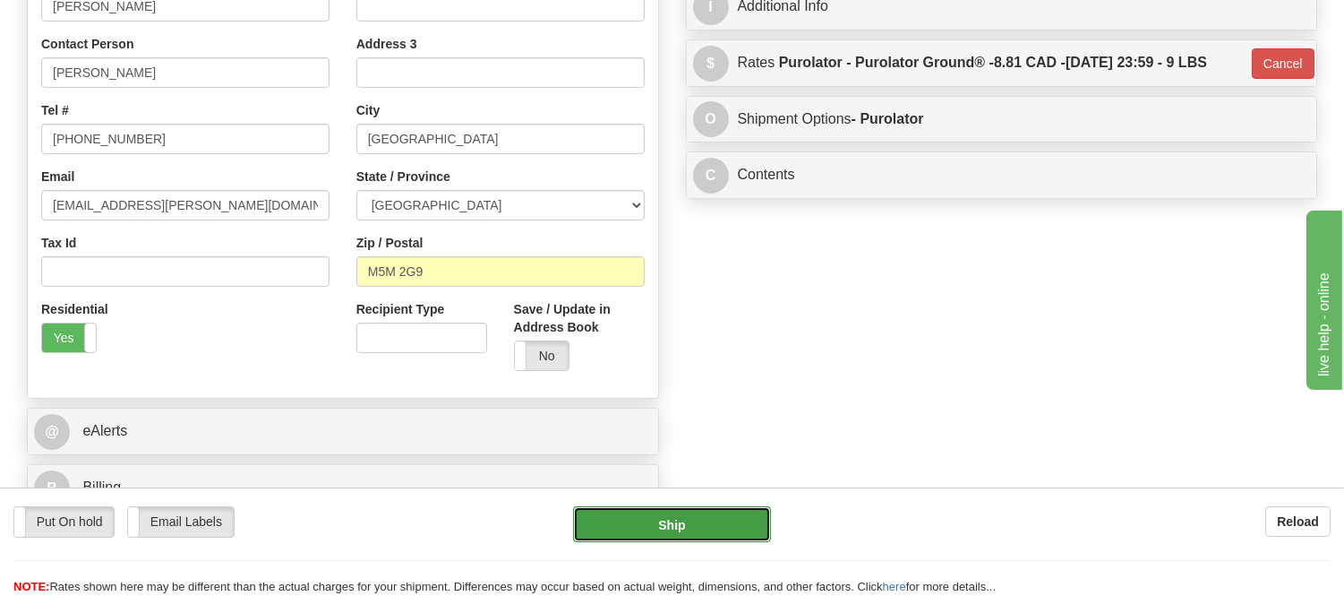
click at [710, 535] on button "Ship" at bounding box center [671, 524] width 197 height 36
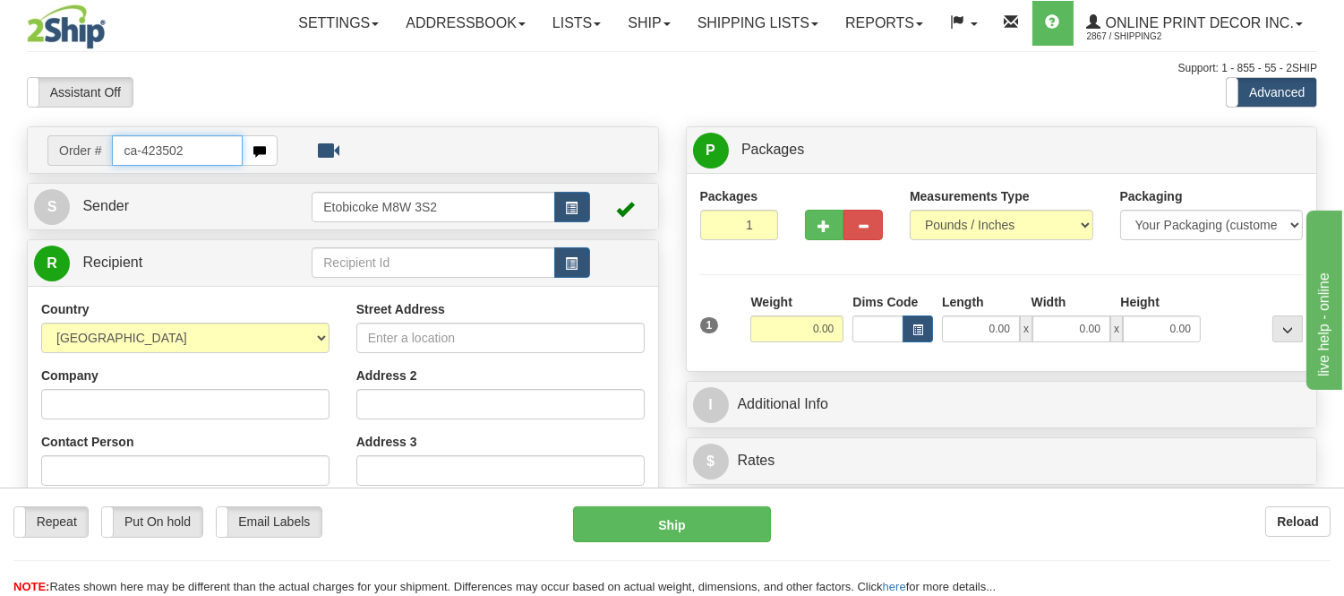
type input "ca-423502"
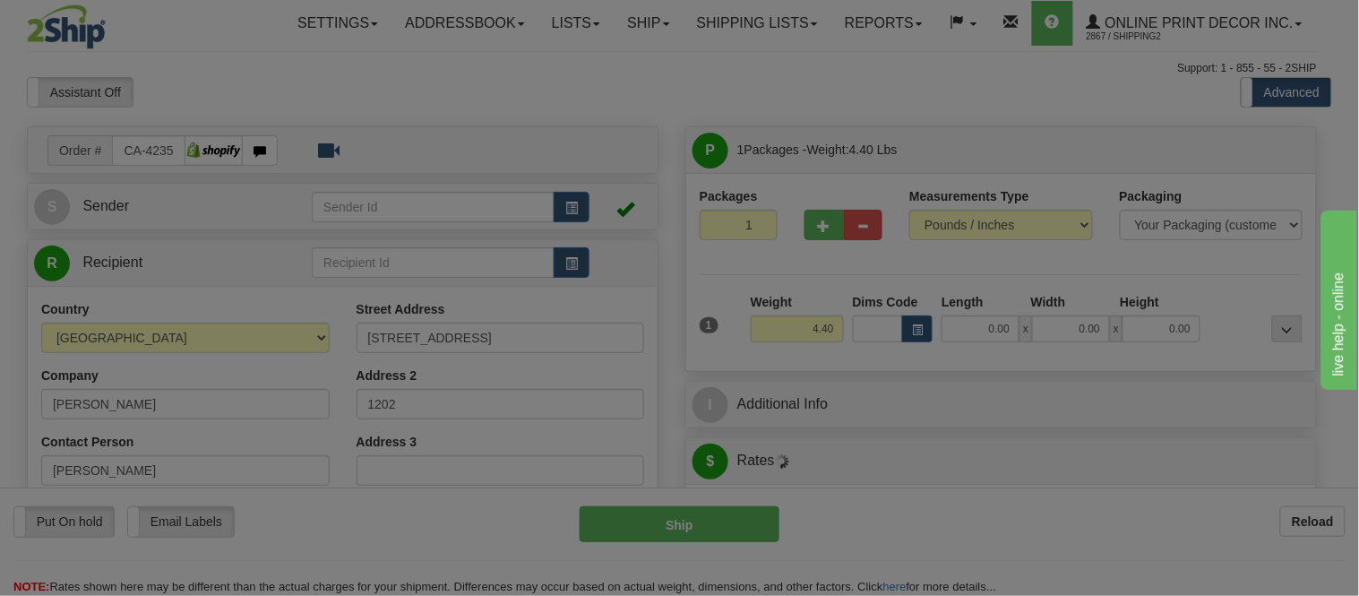
type input "[GEOGRAPHIC_DATA]"
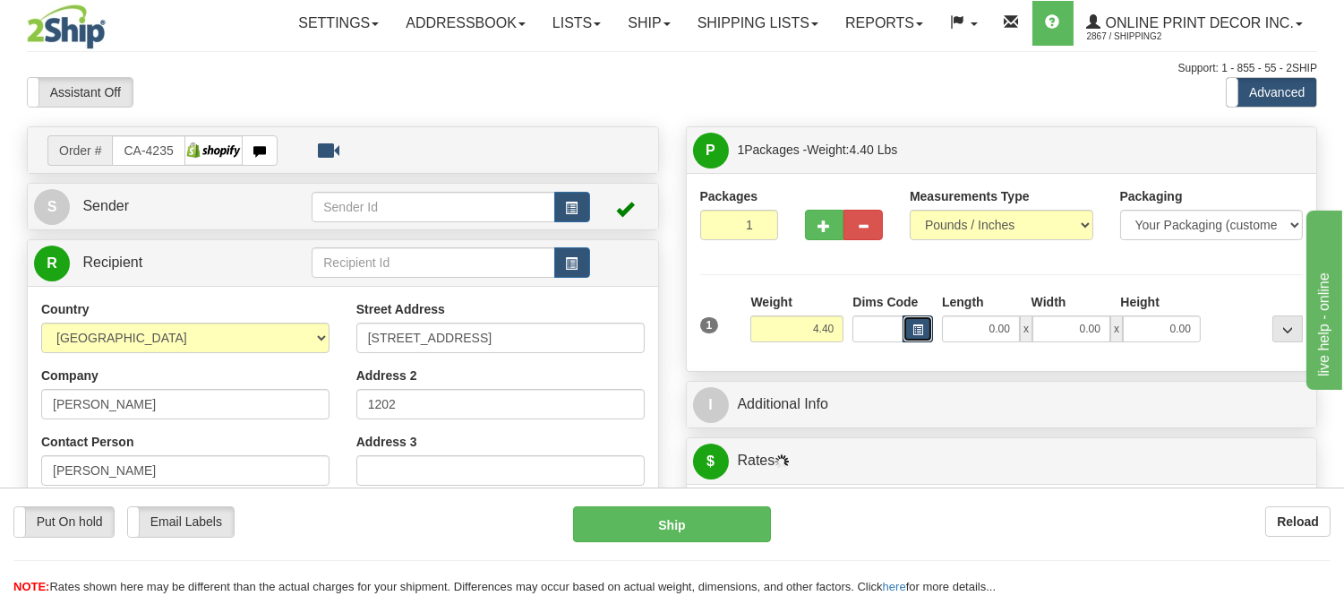
click at [922, 325] on span "button" at bounding box center [918, 330] width 11 height 10
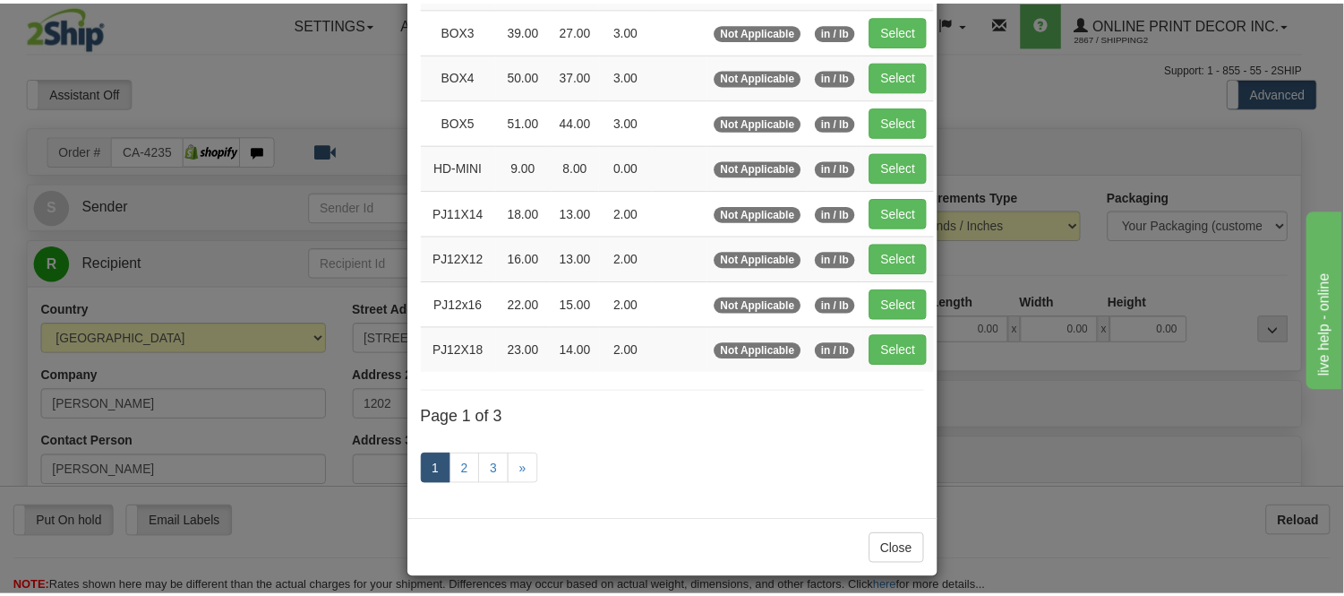
scroll to position [298, 0]
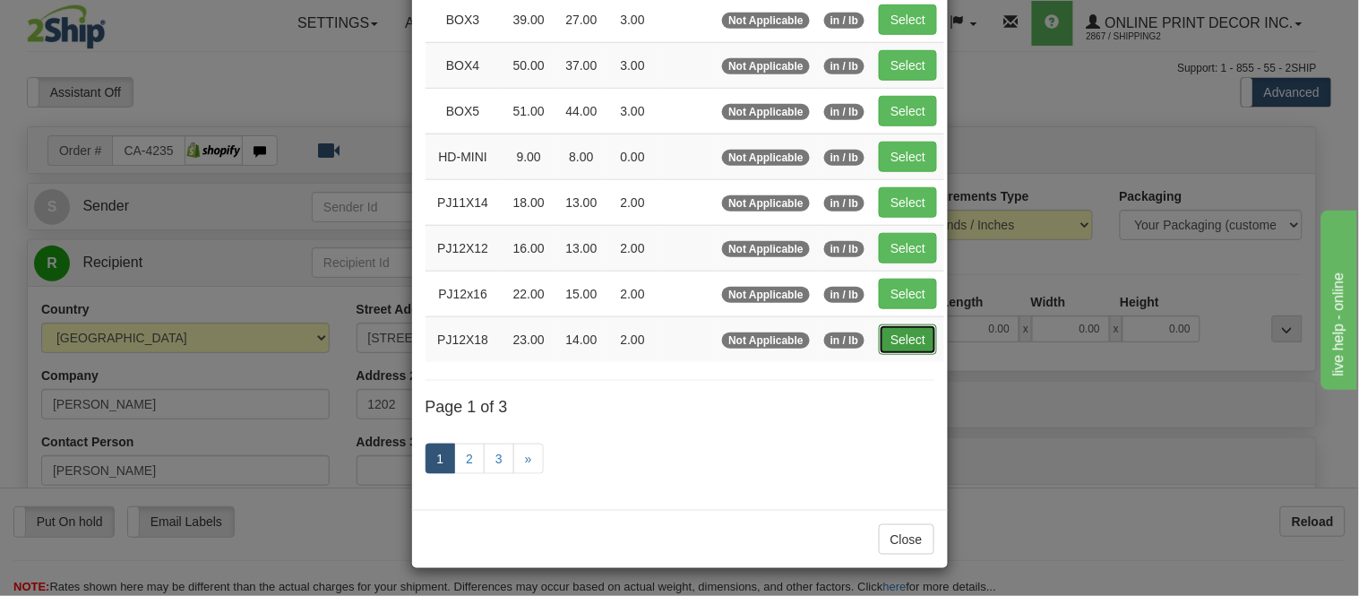
click at [910, 345] on button "Select" at bounding box center [908, 339] width 58 height 30
type input "PJ12X18"
type input "23.00"
type input "14.00"
type input "2.00"
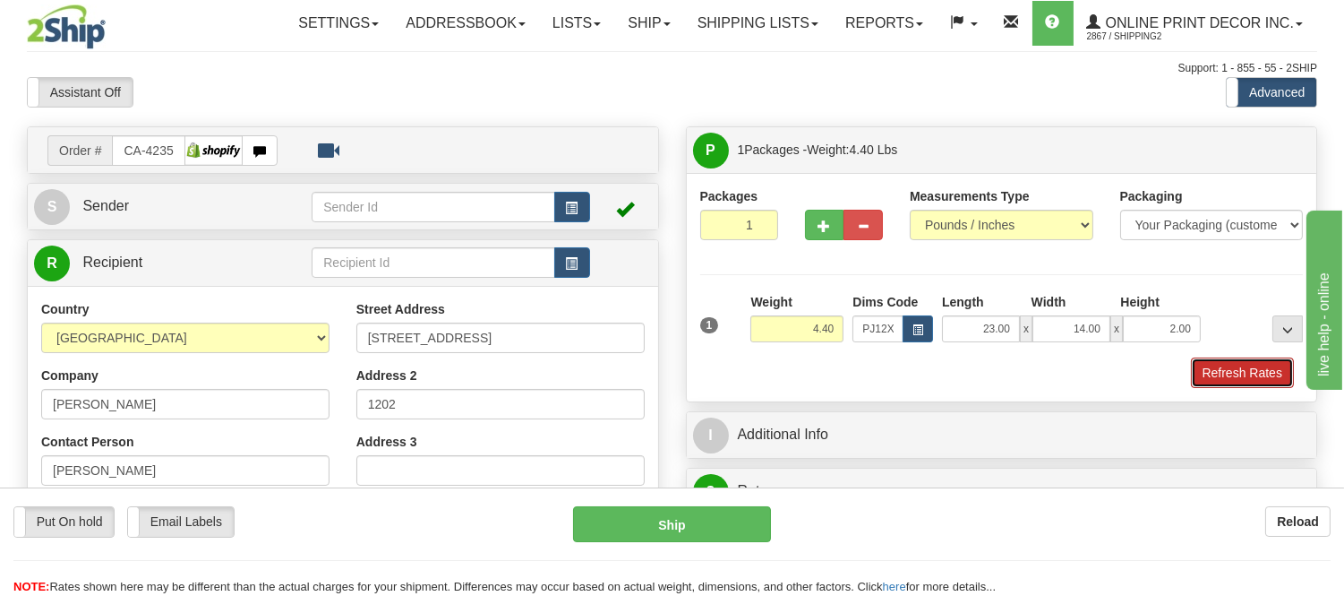
click at [1247, 379] on button "Refresh Rates" at bounding box center [1242, 372] width 103 height 30
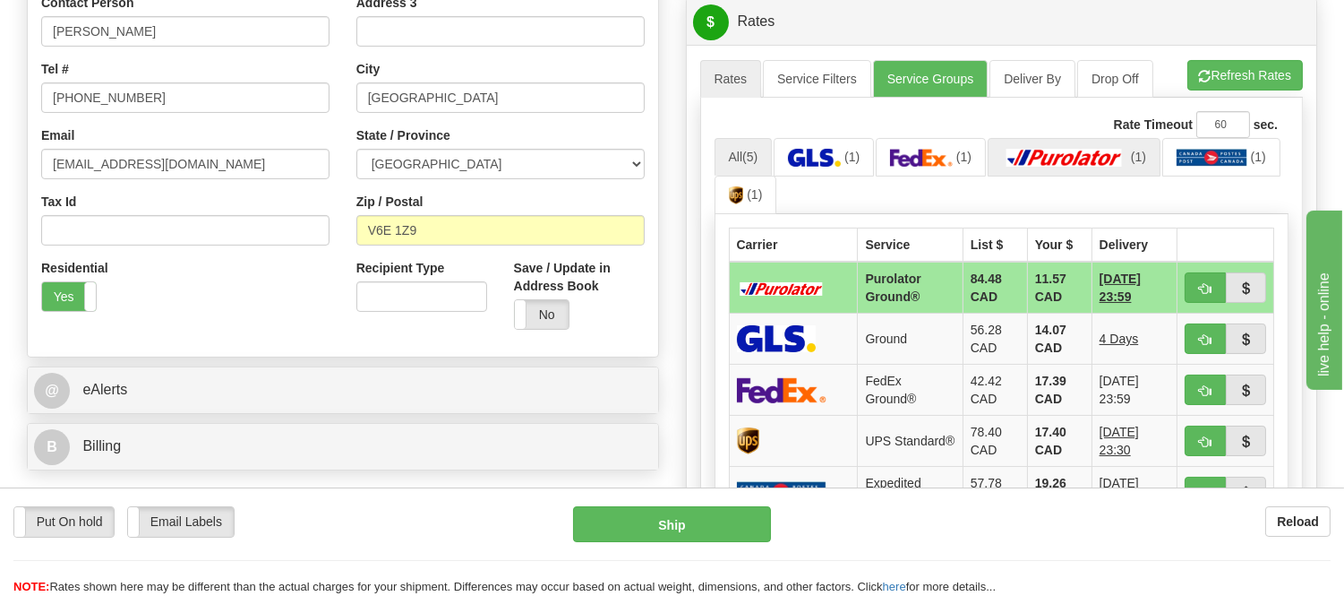
scroll to position [497, 0]
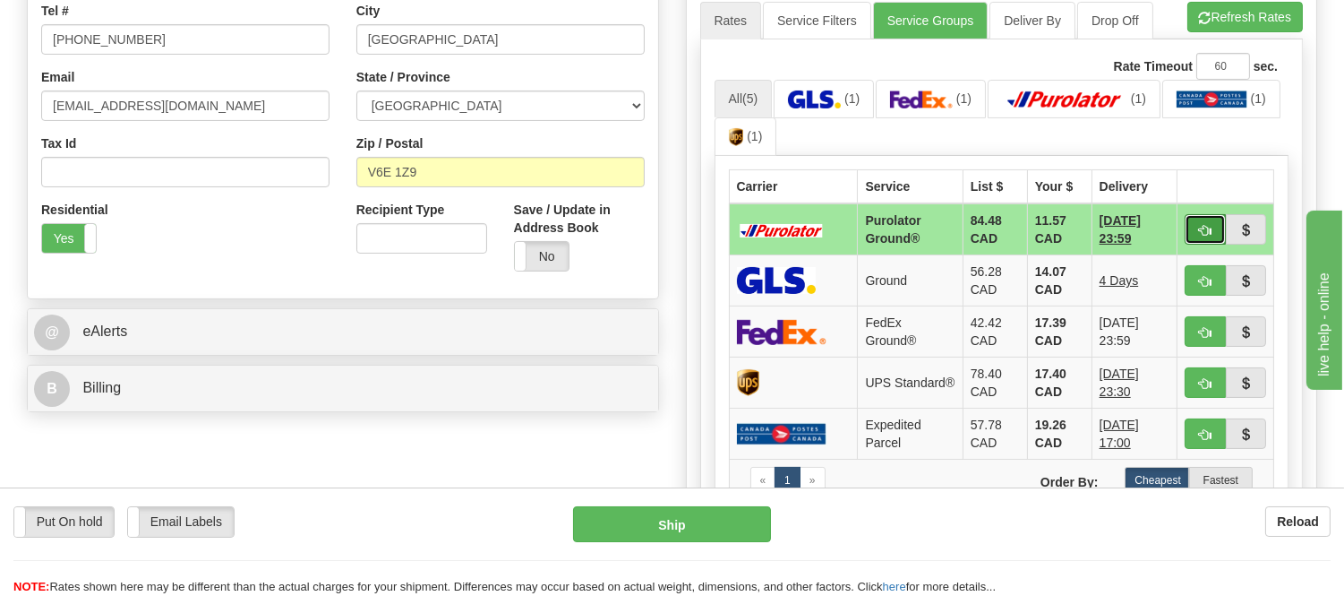
click at [1199, 234] on span "button" at bounding box center [1205, 231] width 13 height 12
type input "260"
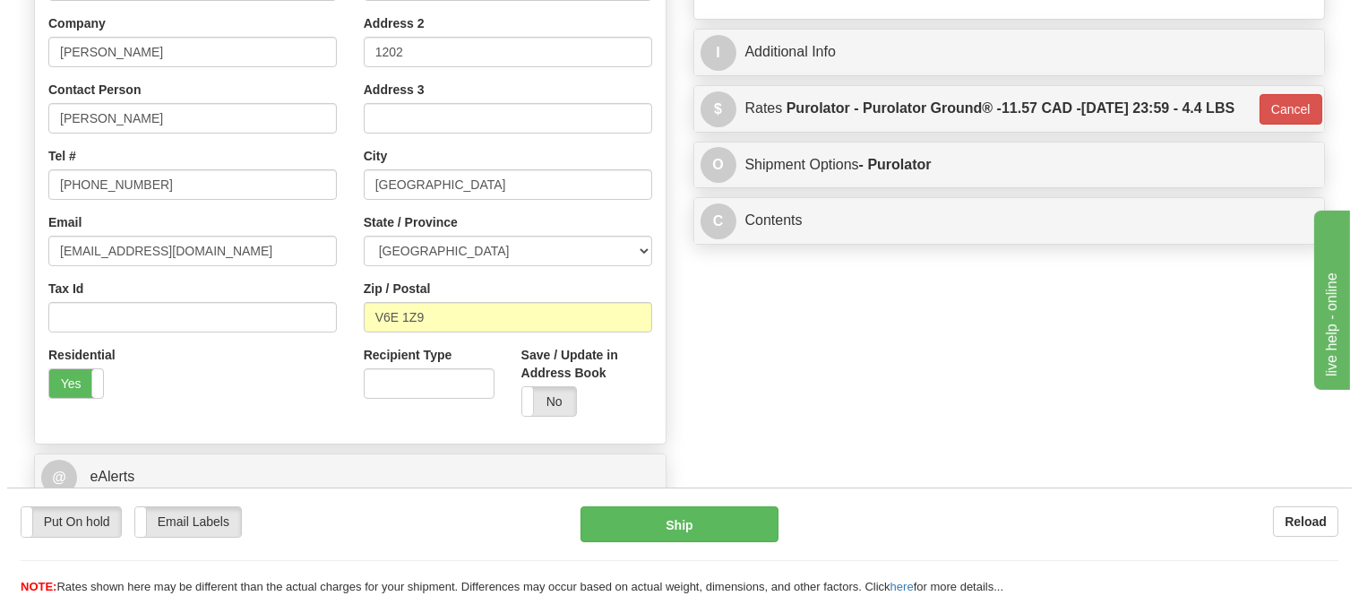
scroll to position [99, 0]
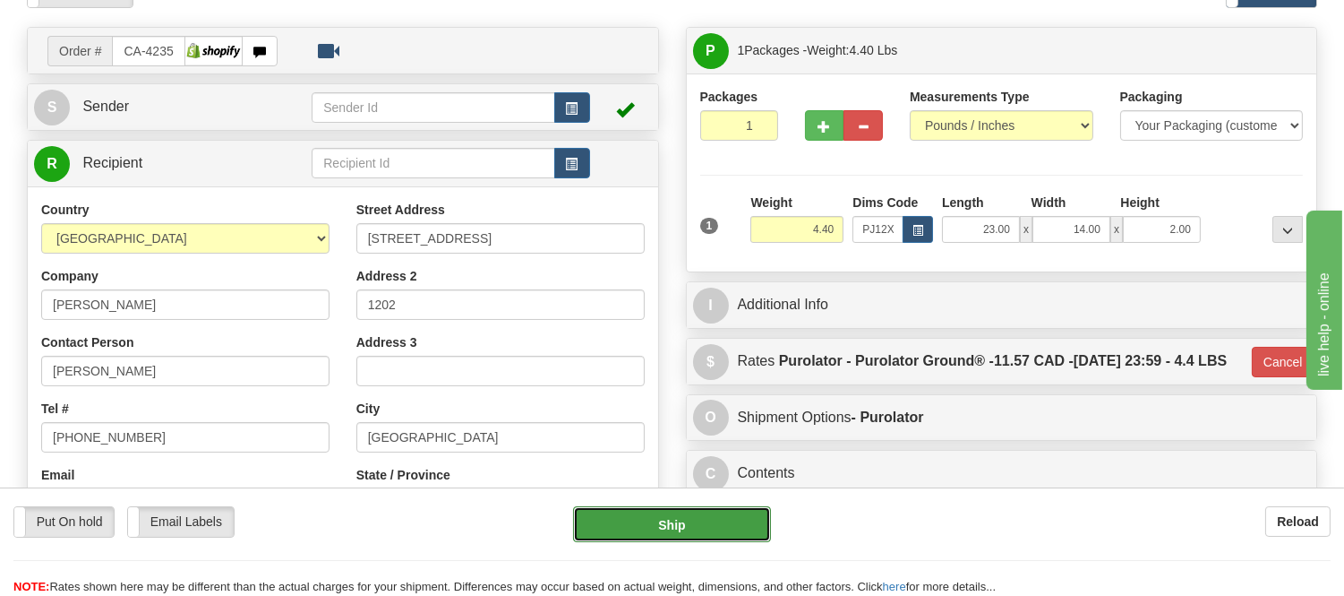
click at [707, 535] on button "Ship" at bounding box center [671, 524] width 197 height 36
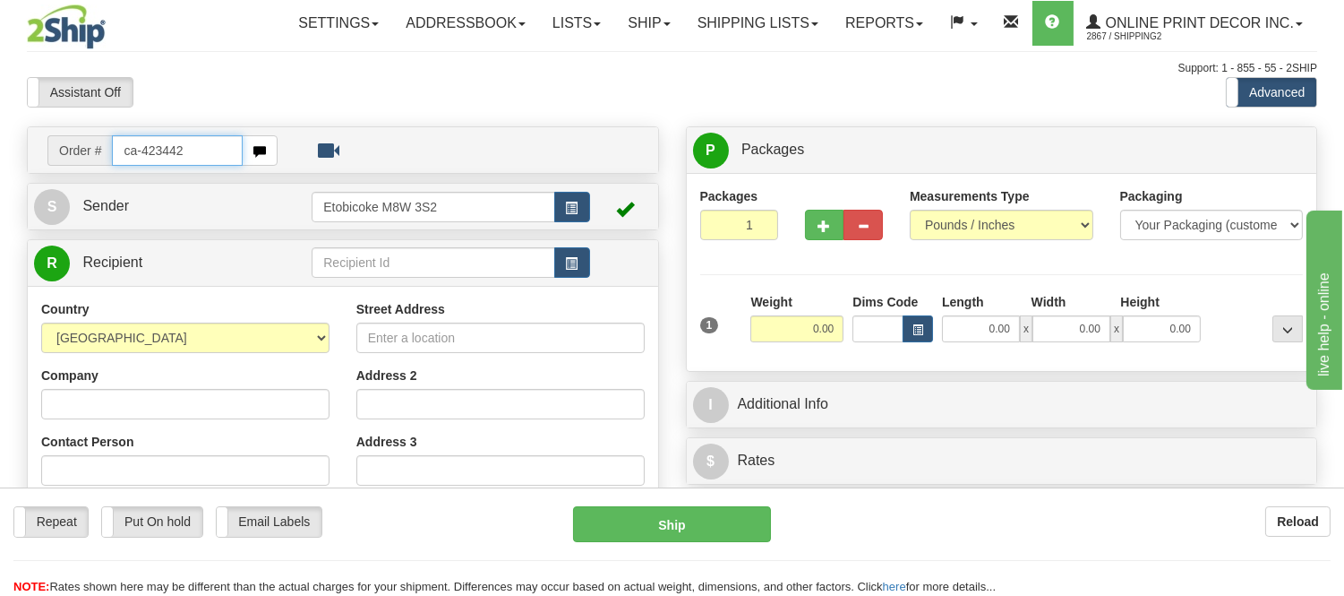
type input "ca-423442"
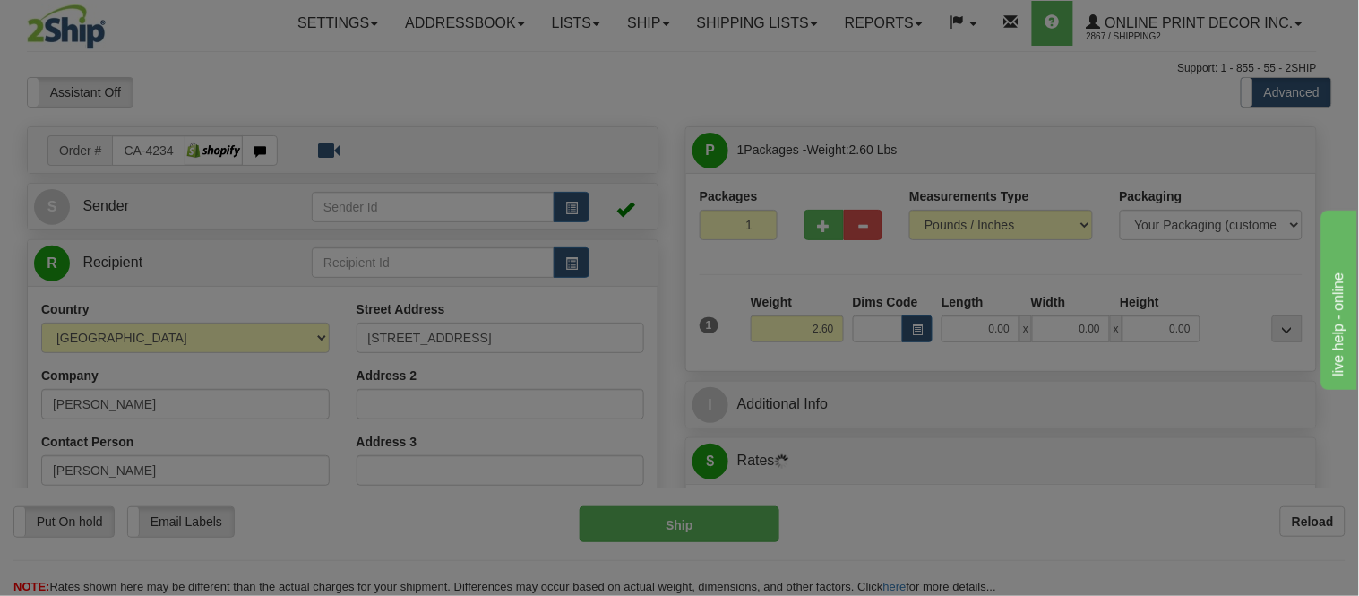
type input "[GEOGRAPHIC_DATA]"
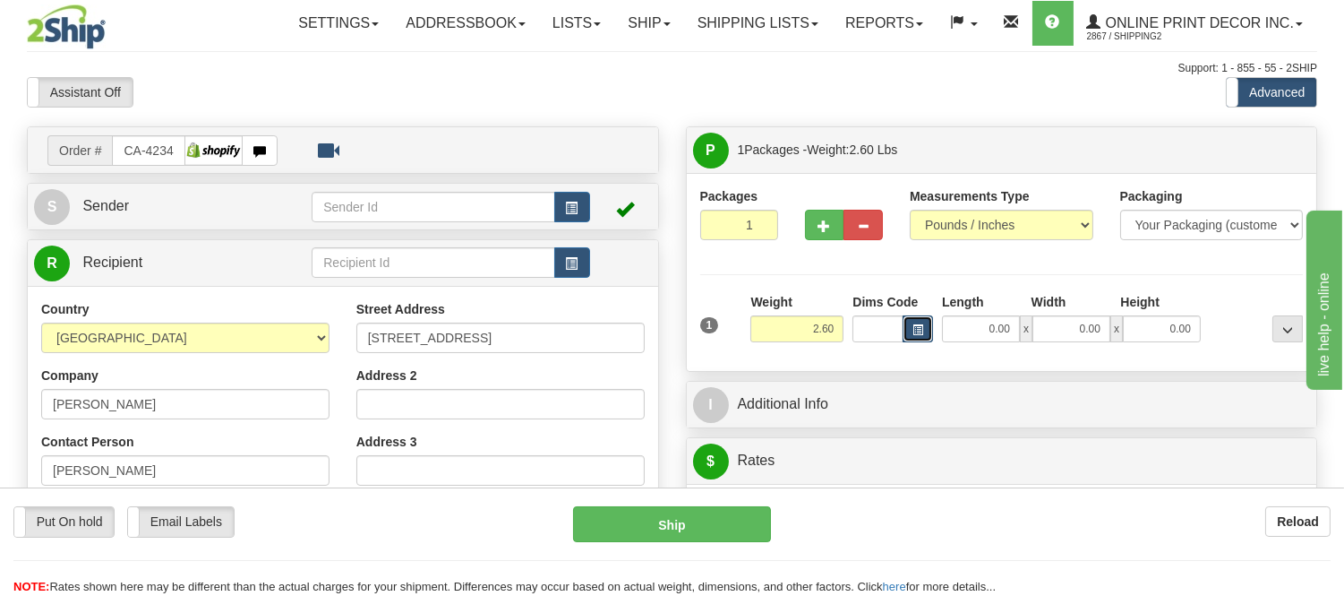
click at [927, 329] on button "button" at bounding box center [918, 328] width 30 height 27
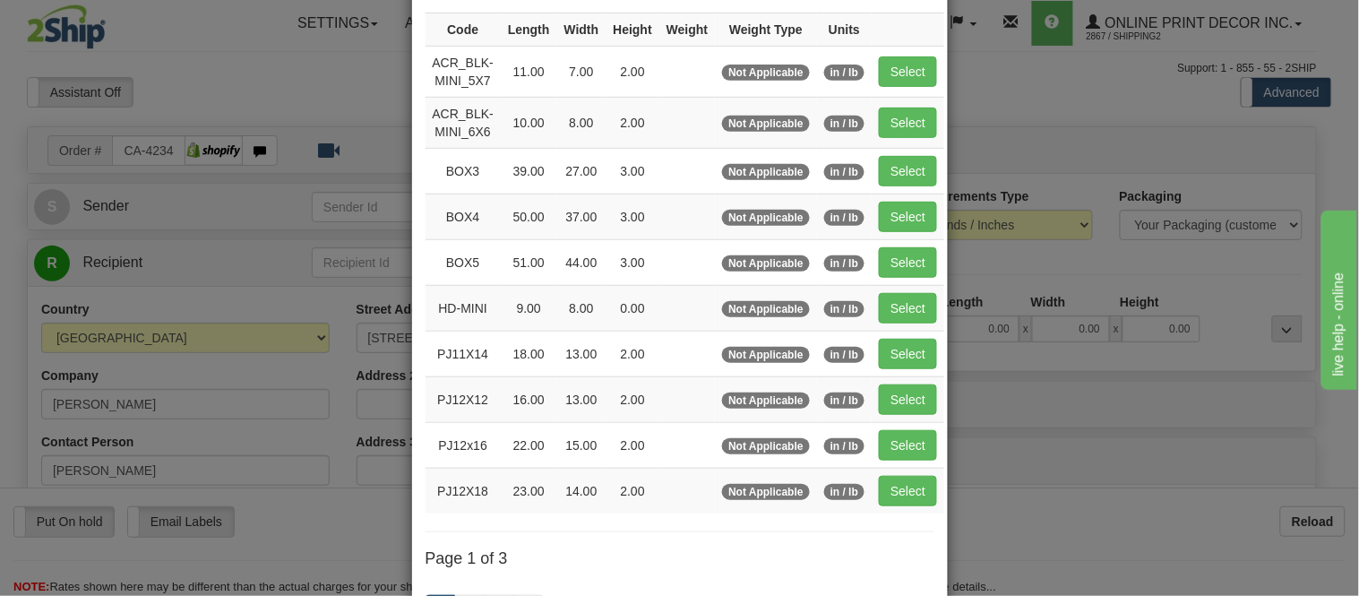
scroll to position [298, 0]
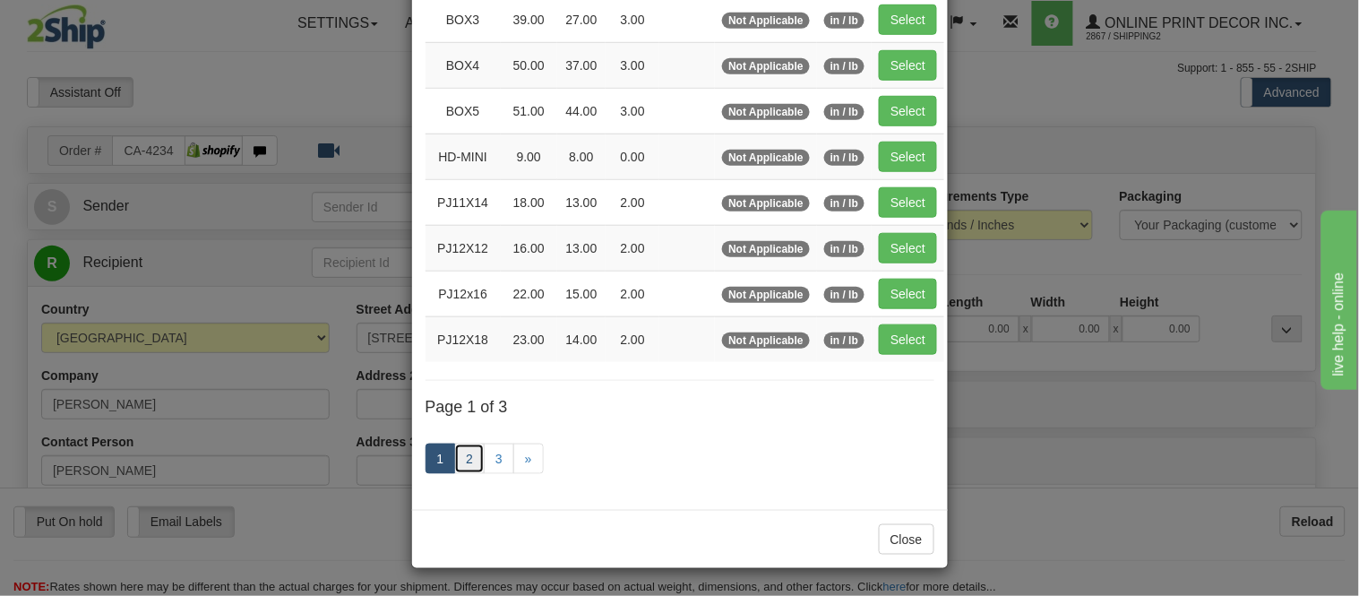
click at [459, 463] on link "2" at bounding box center [469, 458] width 30 height 30
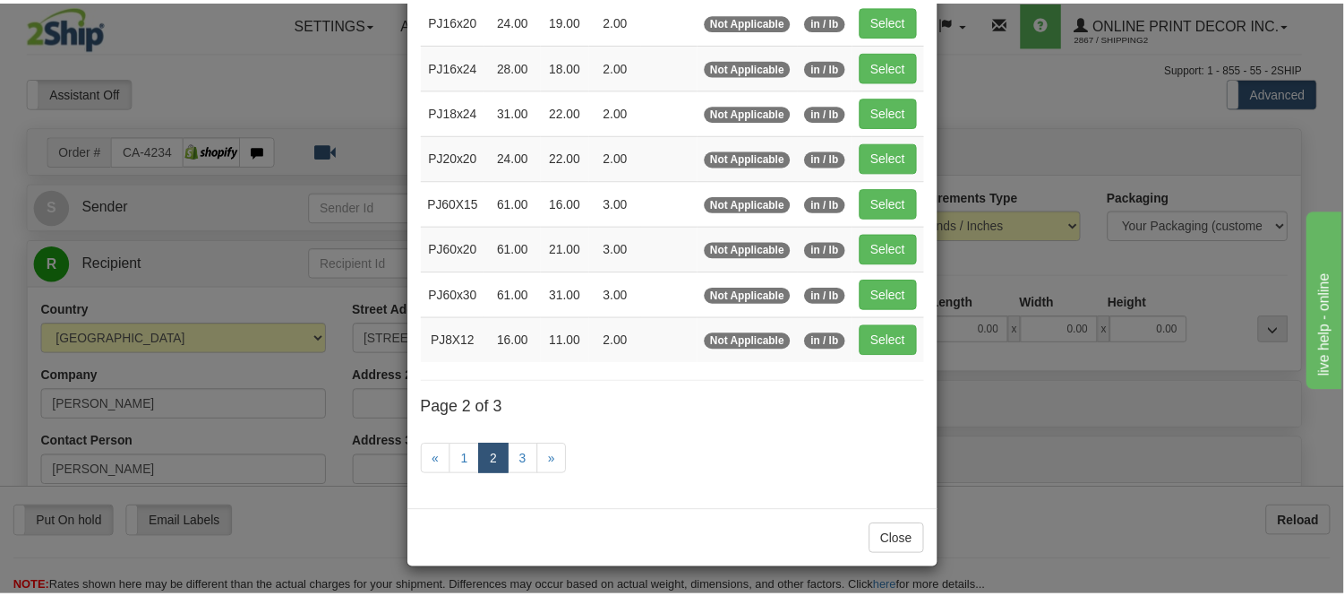
scroll to position [0, 0]
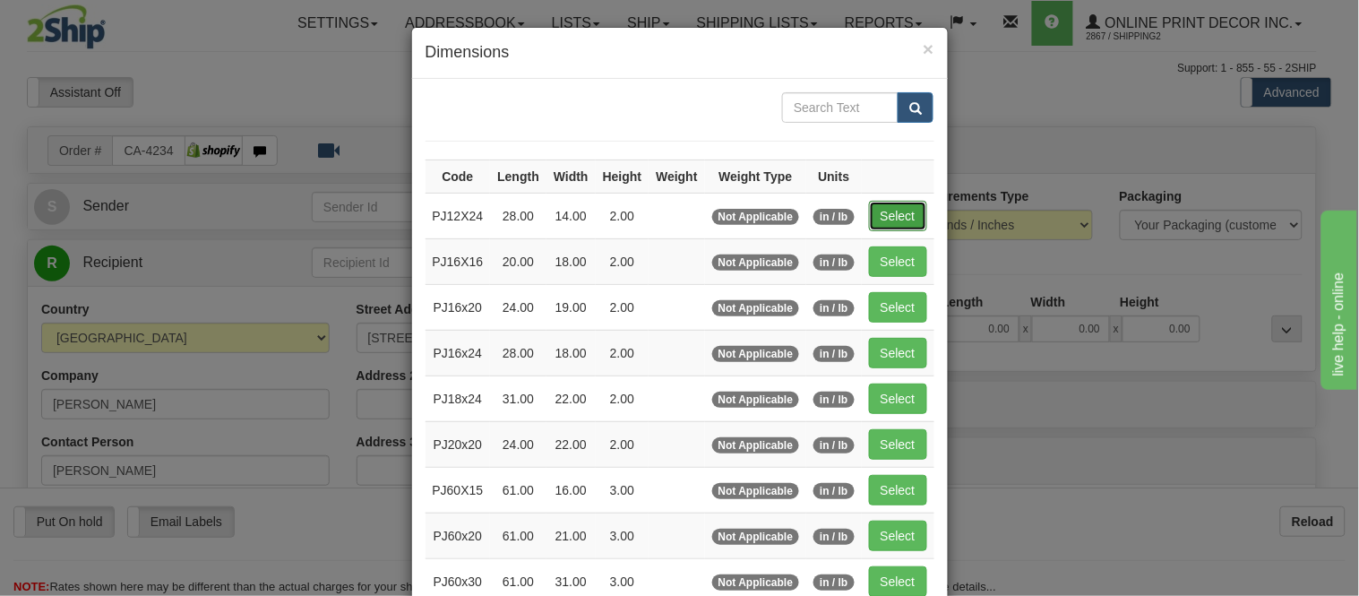
click at [909, 210] on button "Select" at bounding box center [898, 216] width 58 height 30
type input "PJ12X24"
type input "28.00"
type input "14.00"
type input "2.00"
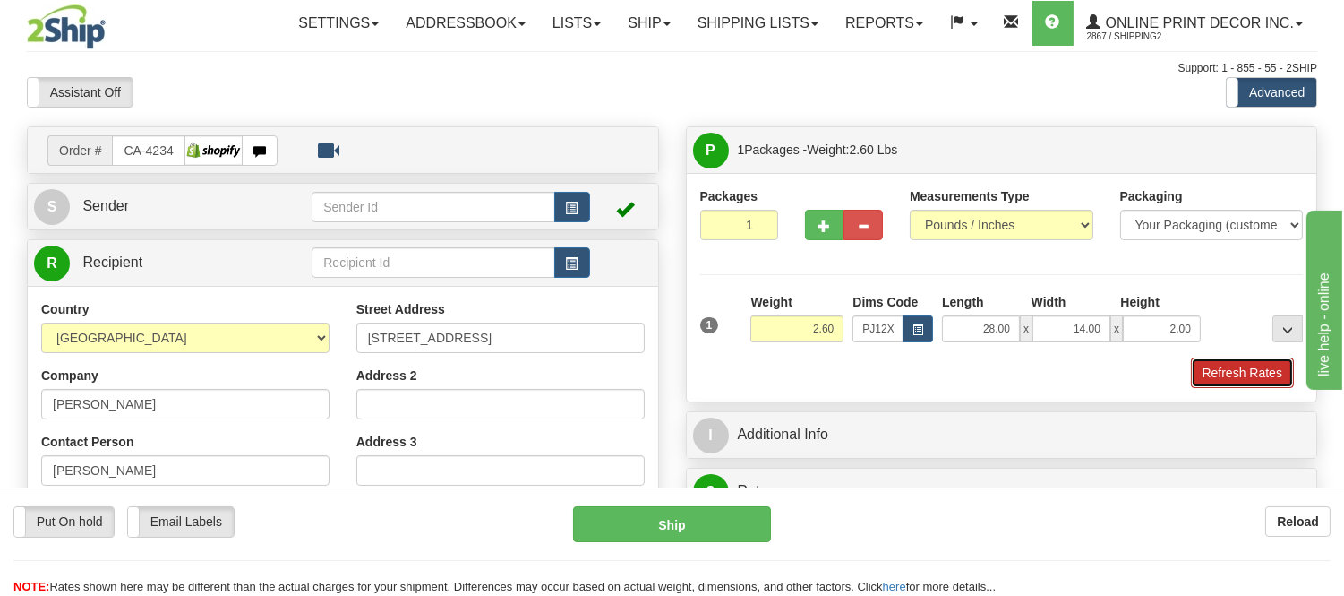
click at [1200, 378] on button "Refresh Rates" at bounding box center [1242, 372] width 103 height 30
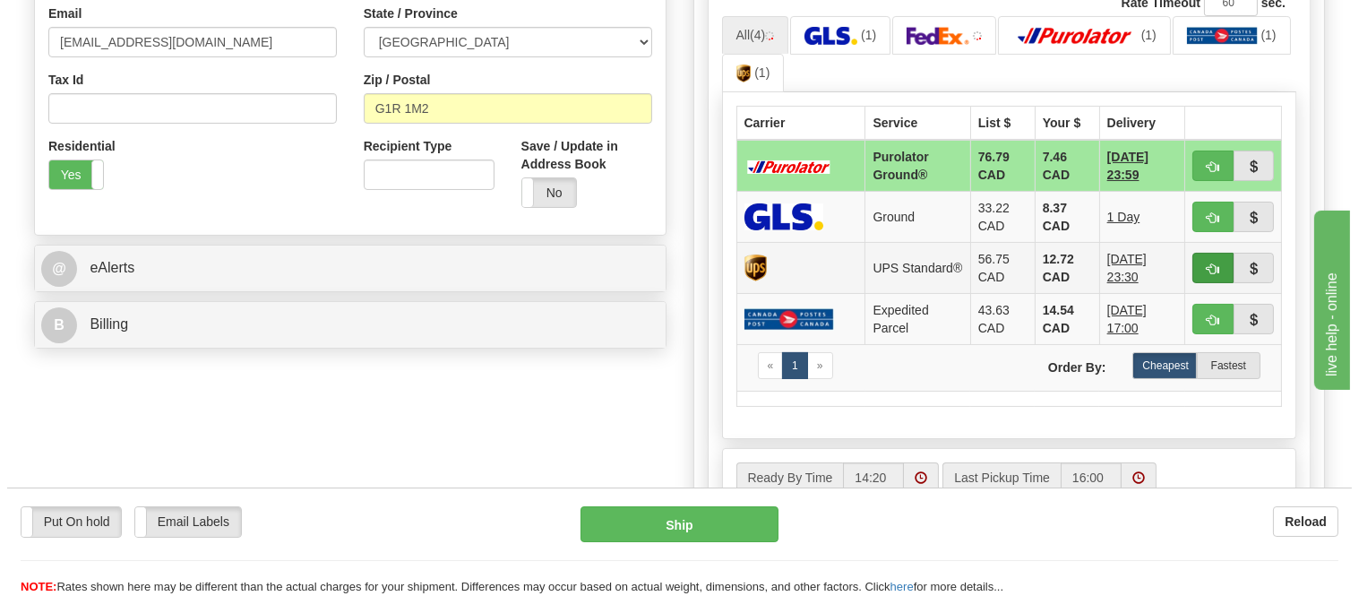
scroll to position [696, 0]
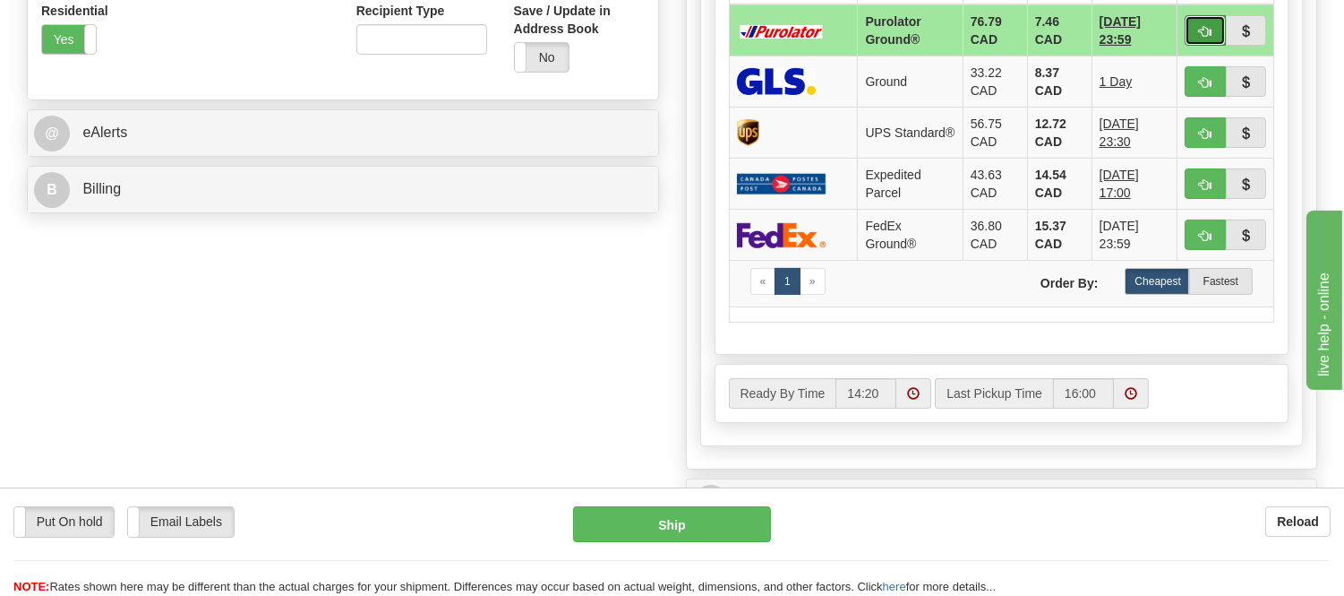
click at [1193, 15] on button "button" at bounding box center [1205, 30] width 41 height 30
type input "260"
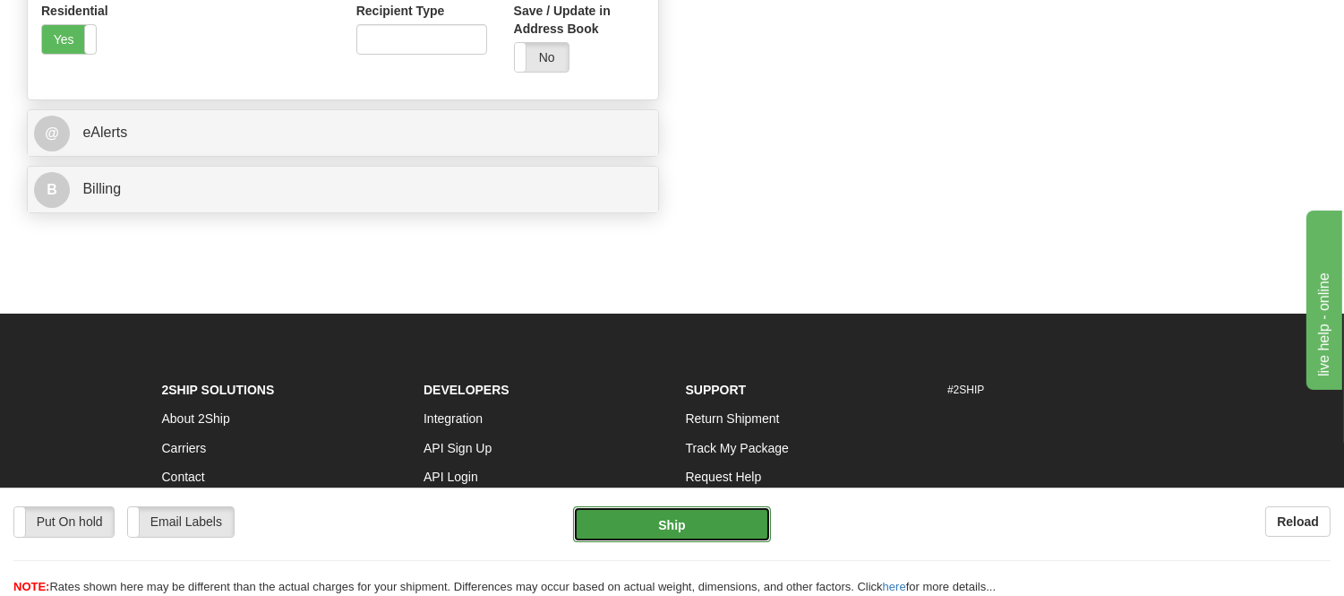
click at [694, 513] on button "Ship" at bounding box center [671, 524] width 197 height 36
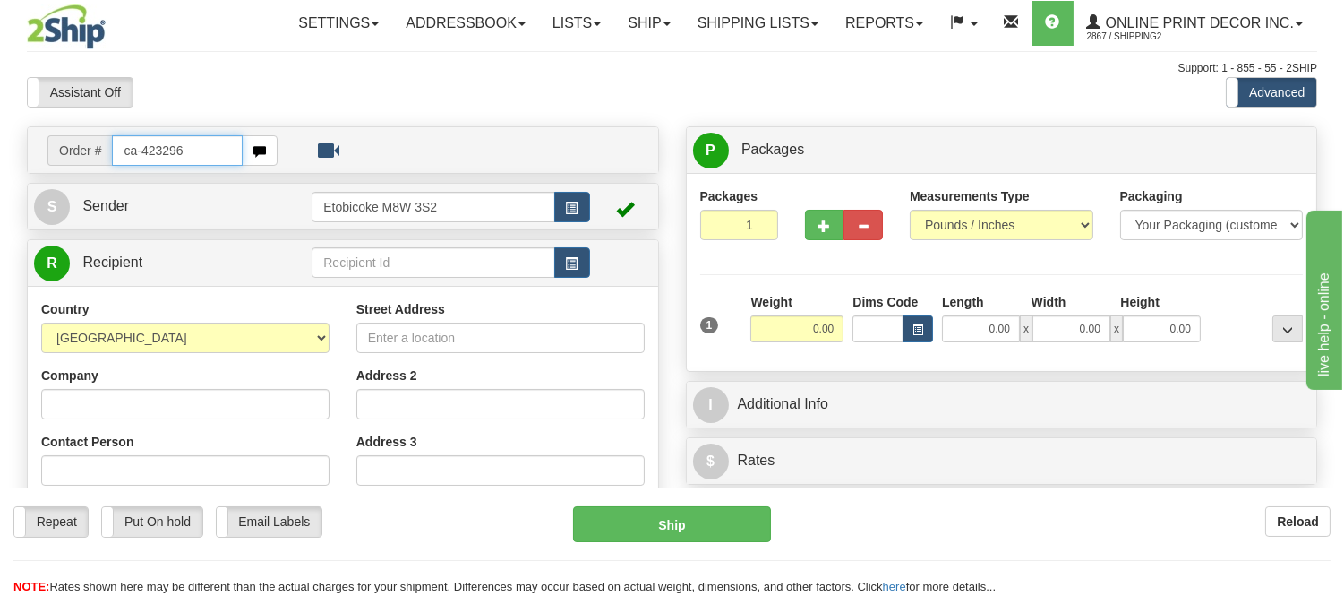
type input "ca-423296"
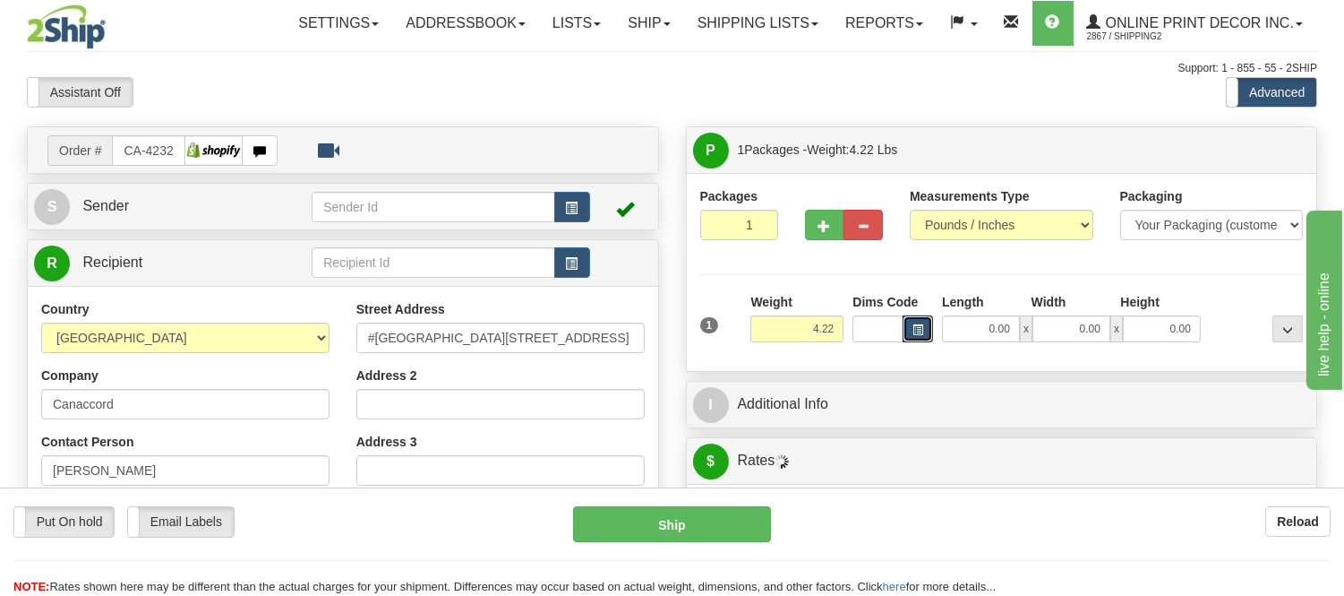
type input "[GEOGRAPHIC_DATA]"
click at [918, 335] on span "button" at bounding box center [918, 330] width 11 height 10
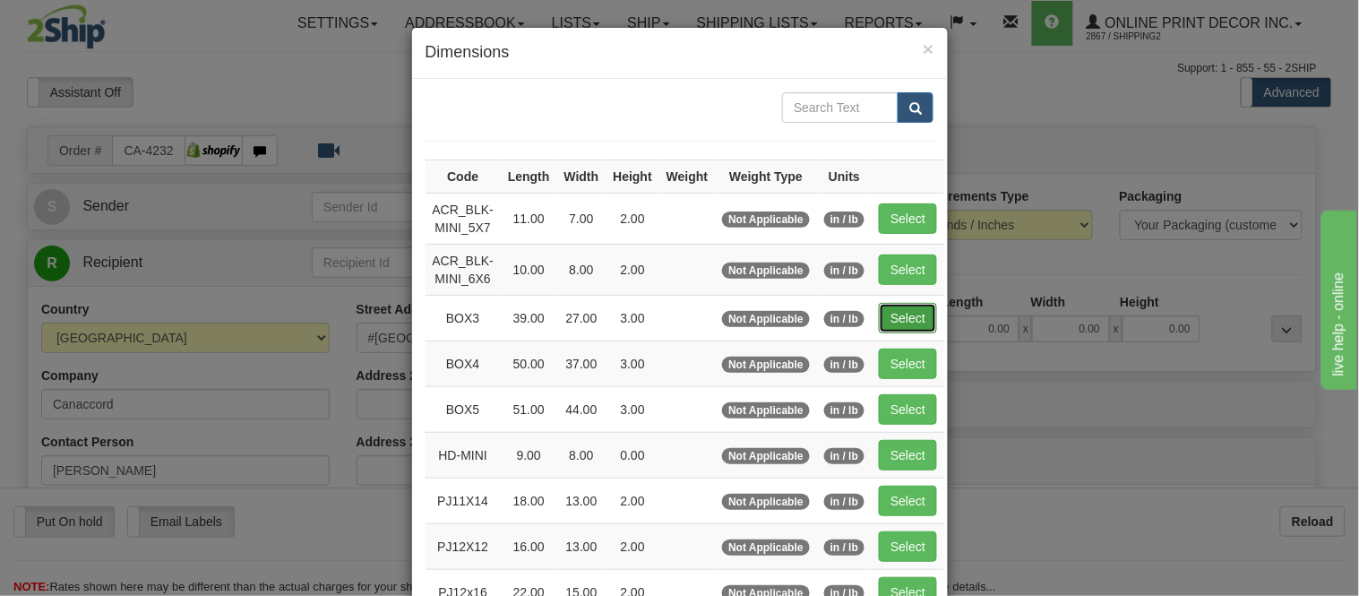
click at [896, 306] on button "Select" at bounding box center [908, 318] width 58 height 30
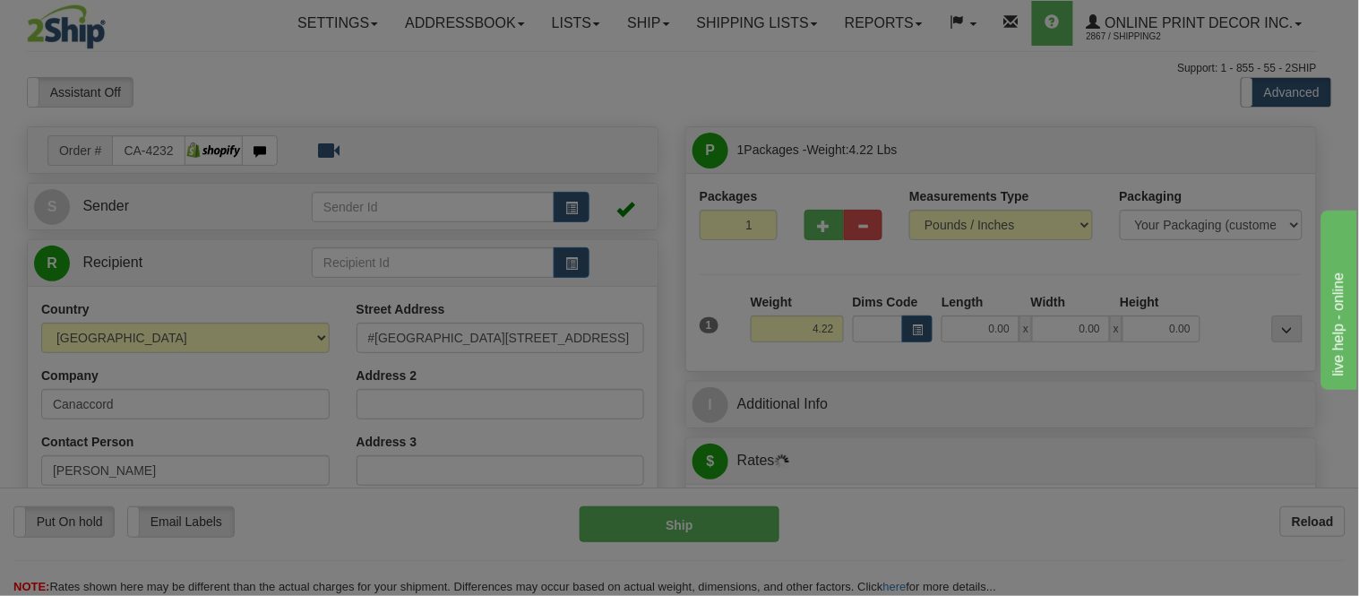
type input "BOX3"
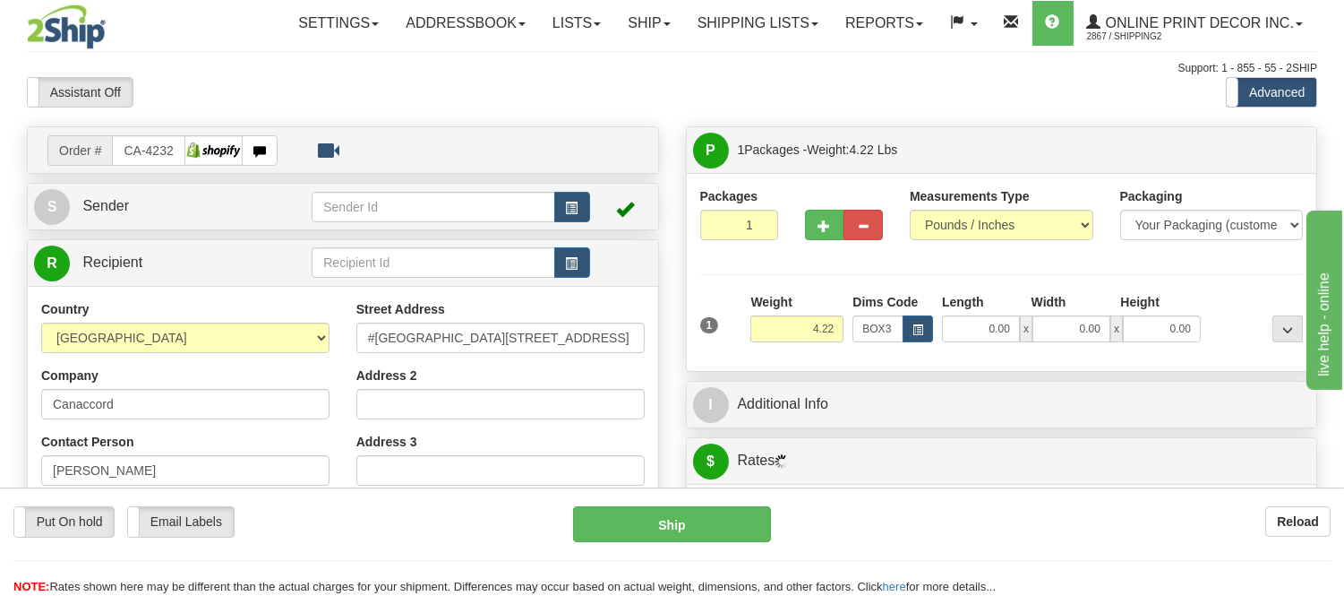
type input "39.00"
type input "27.00"
type input "3.00"
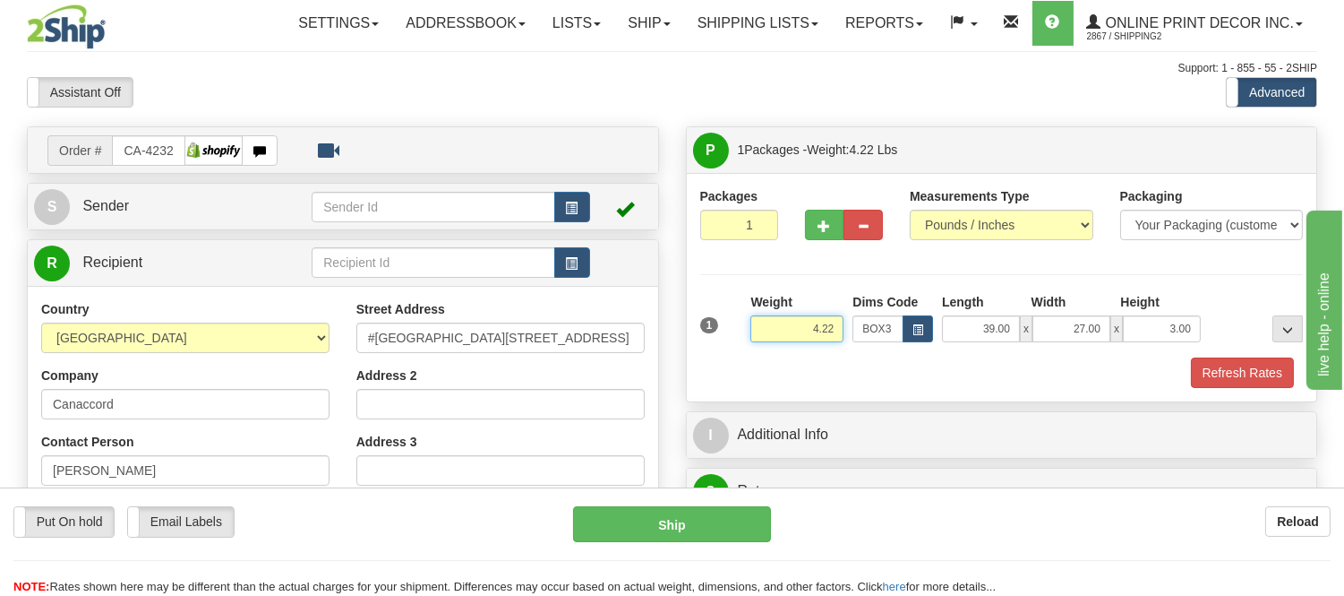
drag, startPoint x: 833, startPoint y: 333, endPoint x: 777, endPoint y: 334, distance: 55.5
click at [777, 334] on input "4.22" at bounding box center [796, 328] width 93 height 27
click at [1273, 373] on button "Refresh Rates" at bounding box center [1242, 372] width 103 height 30
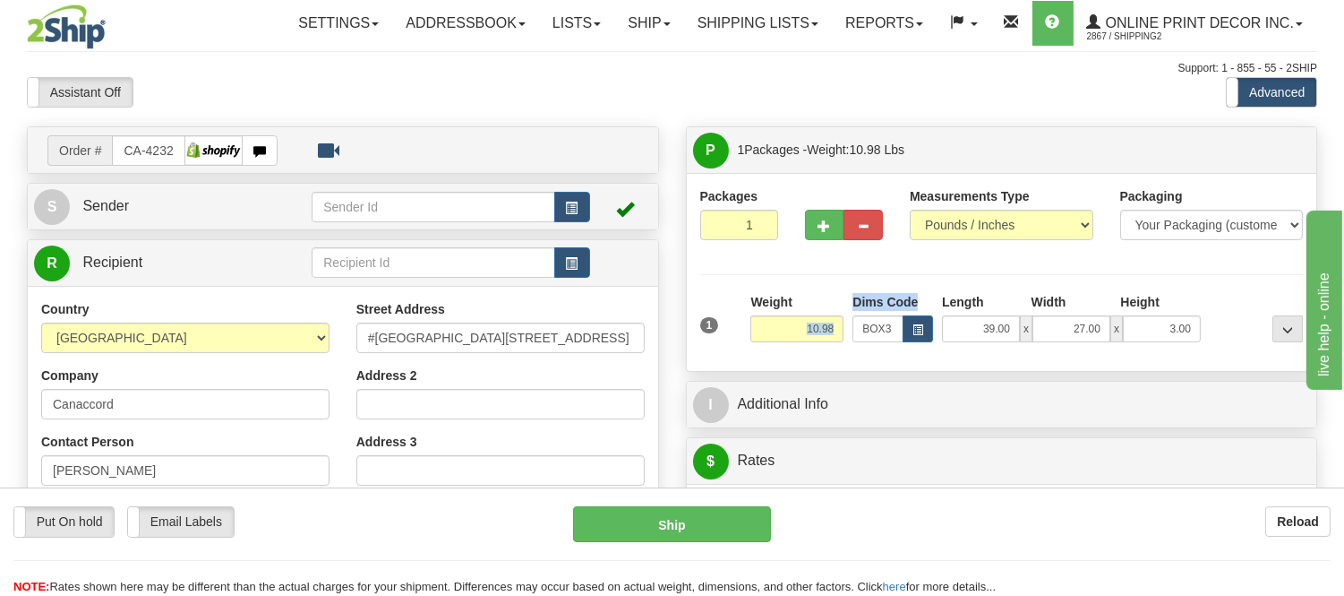
drag, startPoint x: 847, startPoint y: 330, endPoint x: 784, endPoint y: 337, distance: 64.0
click at [784, 337] on div "1 Weight 10.98 Dims Code x x" at bounding box center [1002, 325] width 613 height 64
click at [997, 372] on div "P Packages 1 Packages - Weight: 10.98 Lbs Shipment Level Shipm. Package Level P…" at bounding box center [1002, 248] width 632 height 245
drag, startPoint x: 838, startPoint y: 323, endPoint x: 764, endPoint y: 344, distance: 77.1
click at [764, 344] on div "Weight 10.98" at bounding box center [797, 324] width 102 height 63
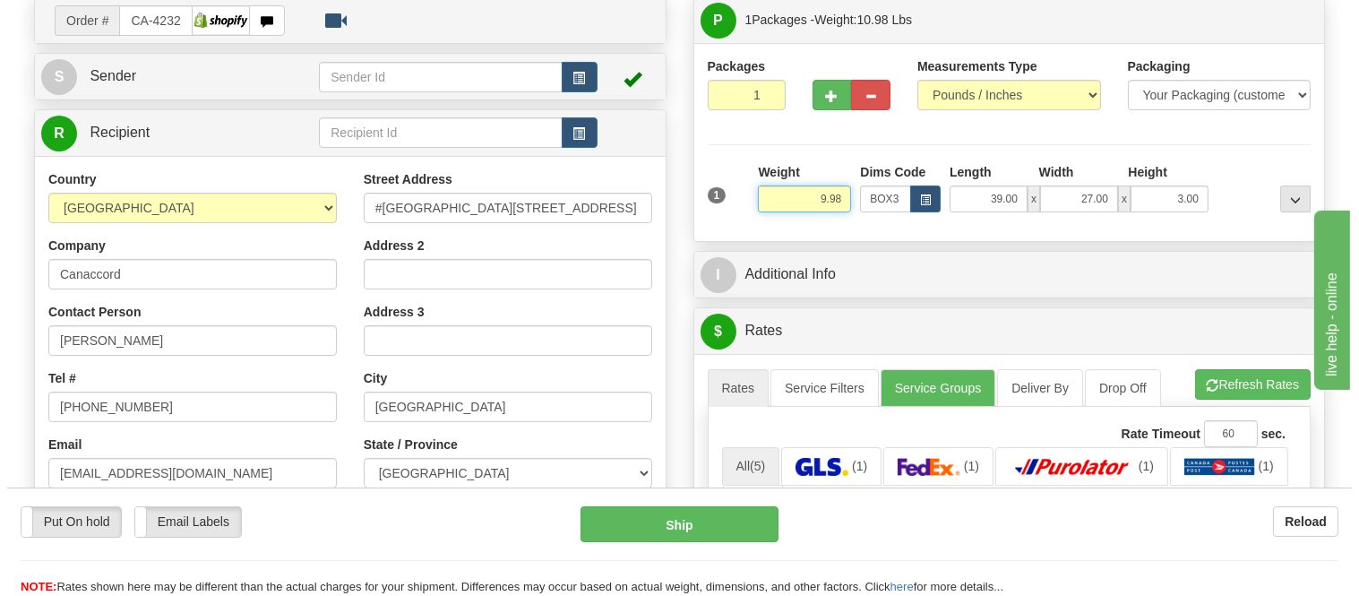
scroll to position [298, 0]
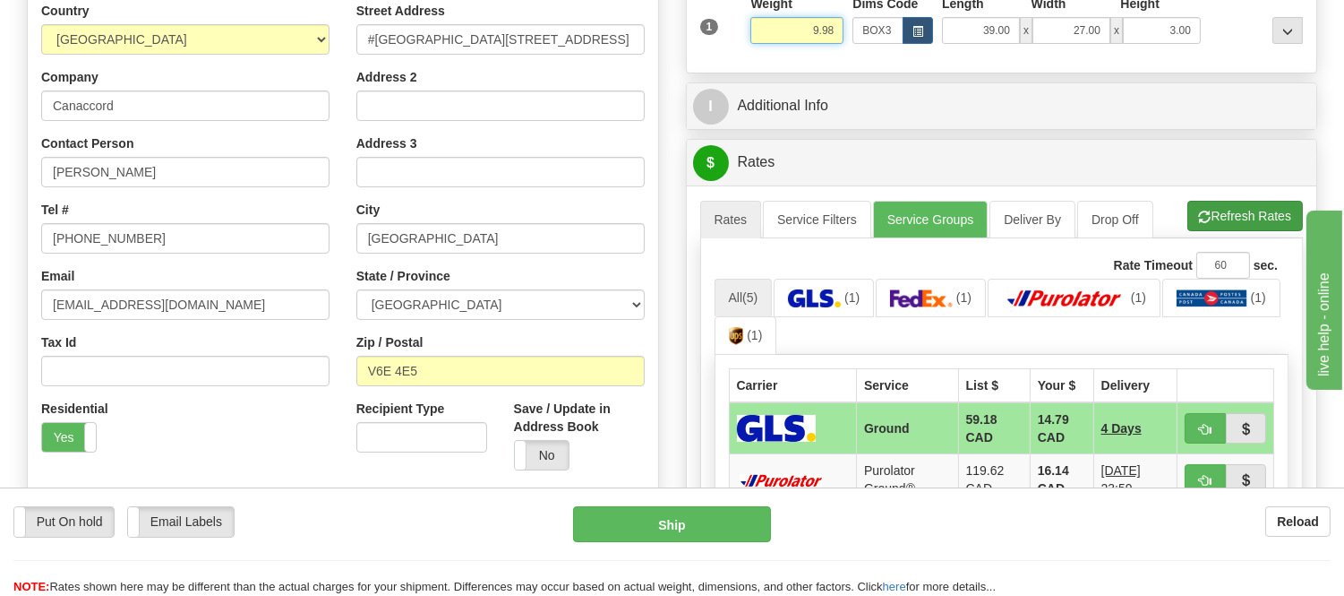
type input "9.98"
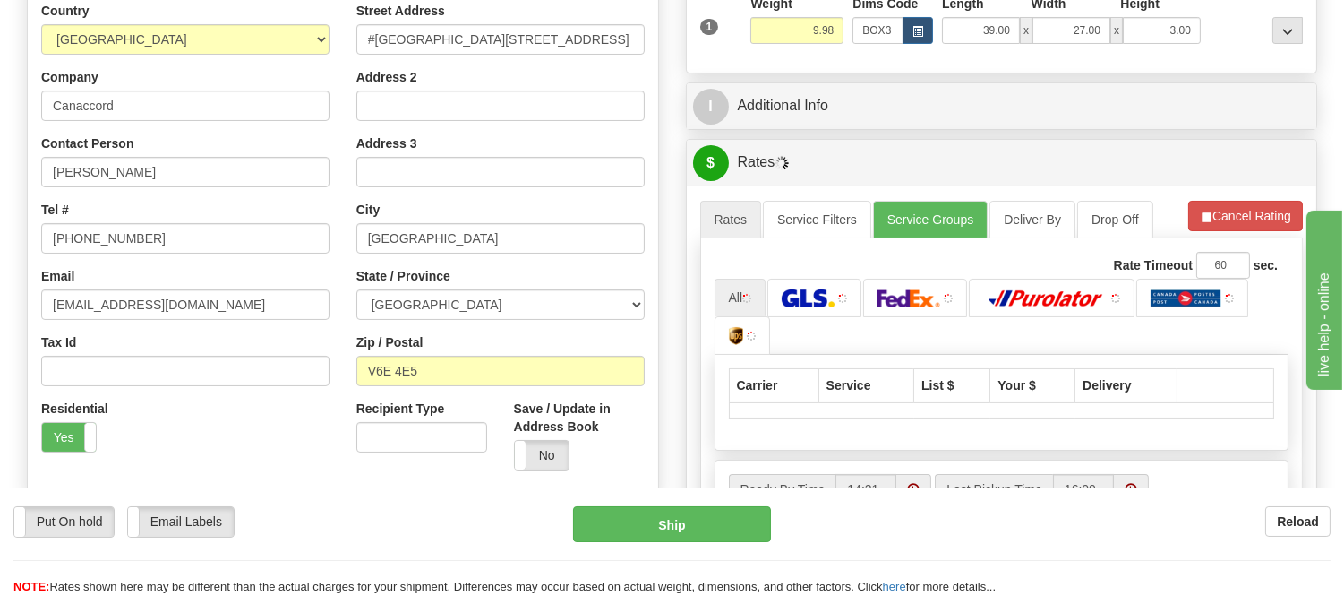
click at [1267, 211] on li "Refresh Rates Cancel Rating" at bounding box center [1245, 216] width 115 height 30
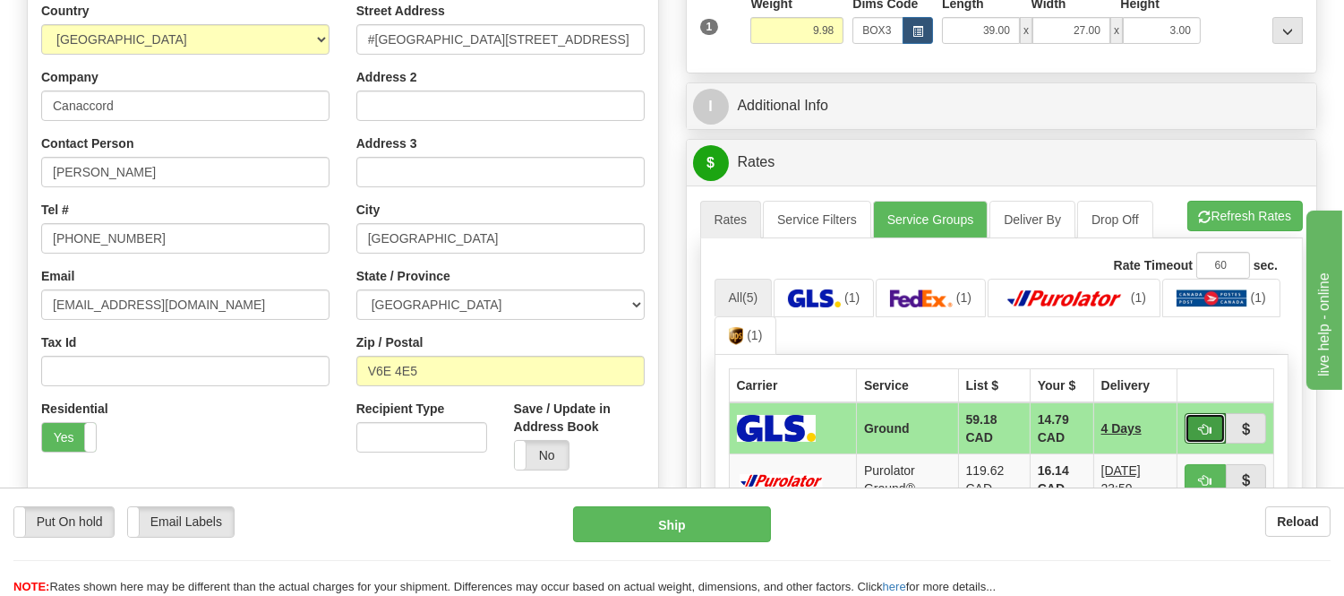
click at [1196, 424] on button "button" at bounding box center [1205, 428] width 41 height 30
type input "1"
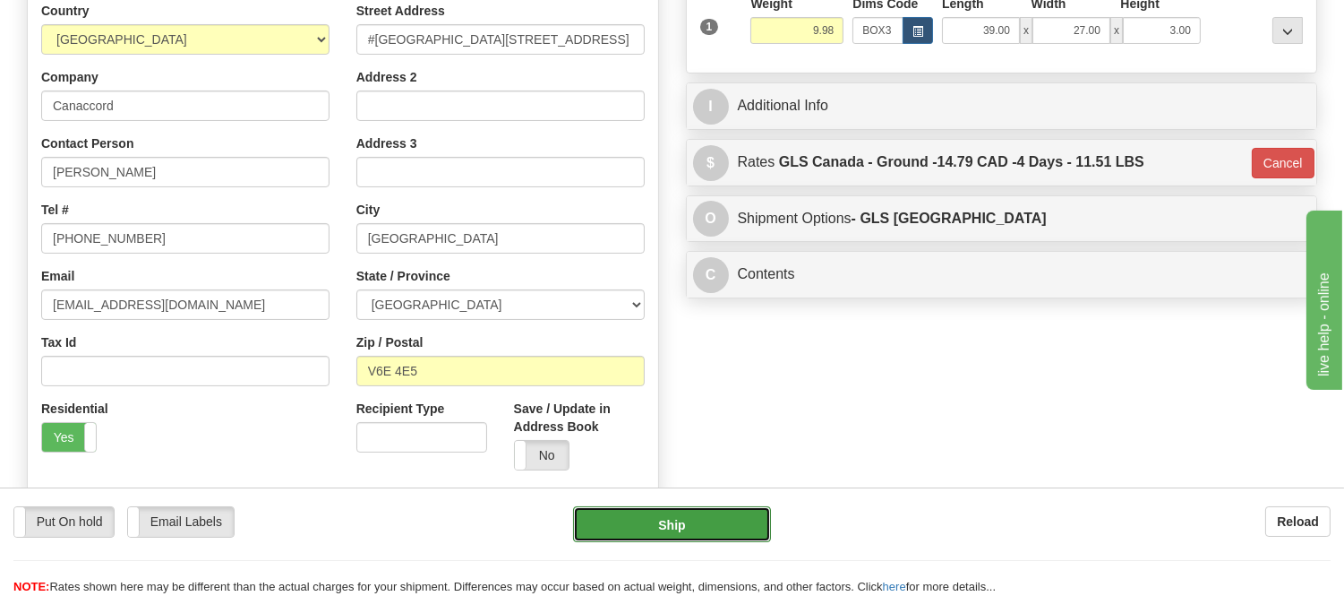
click at [728, 518] on button "Ship" at bounding box center [671, 524] width 197 height 36
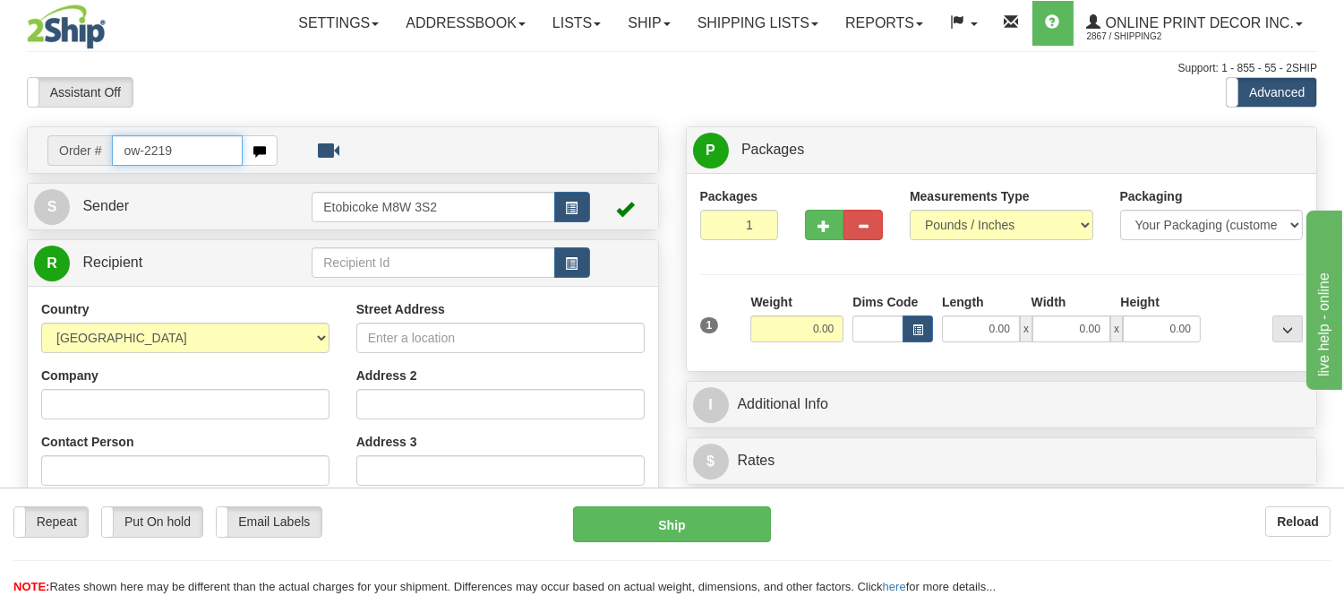
type input "ow-2219"
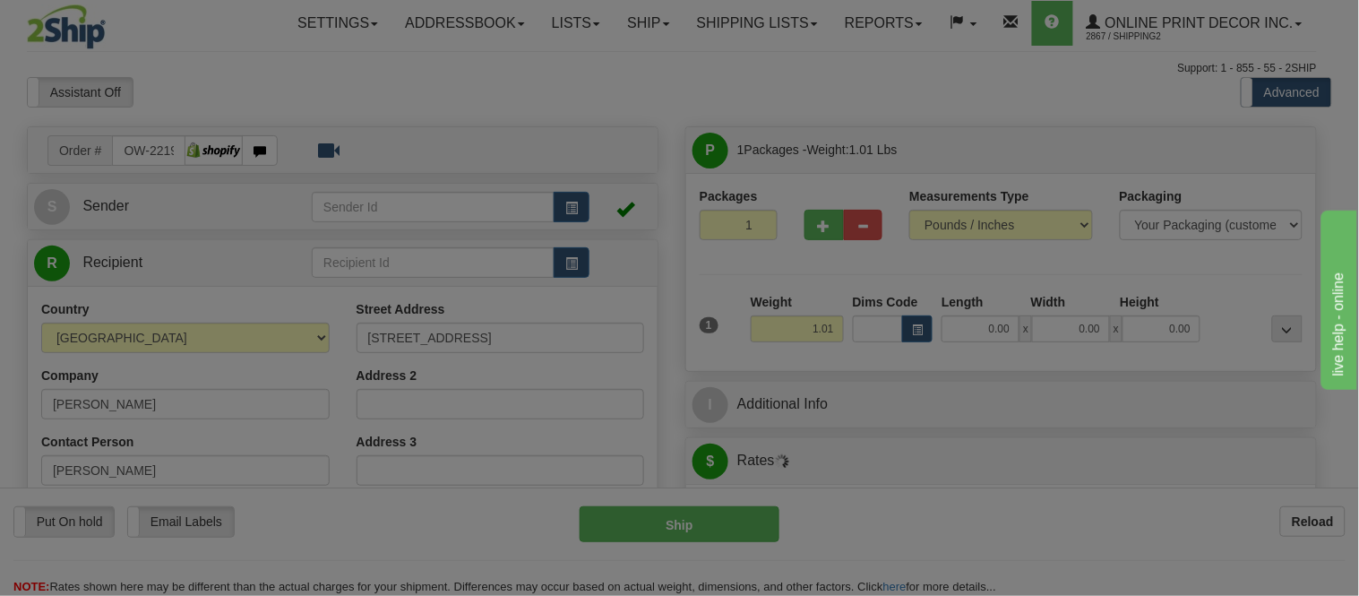
type input "SAINT-PHILIPPE"
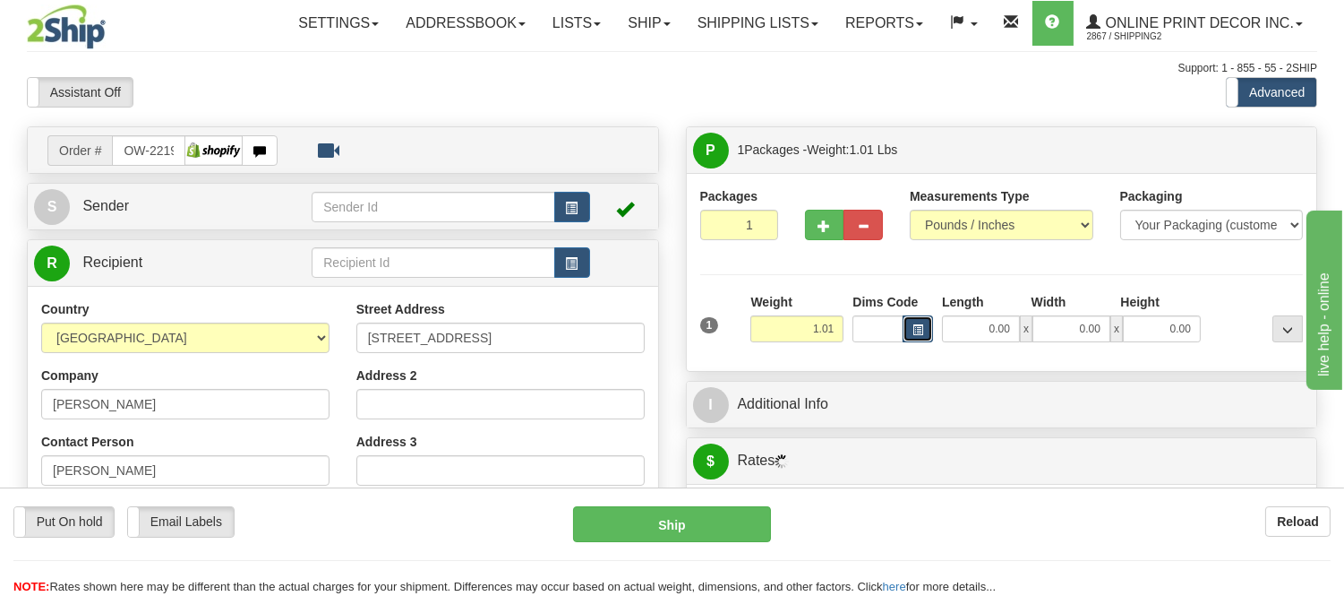
click at [909, 325] on button "button" at bounding box center [918, 328] width 30 height 27
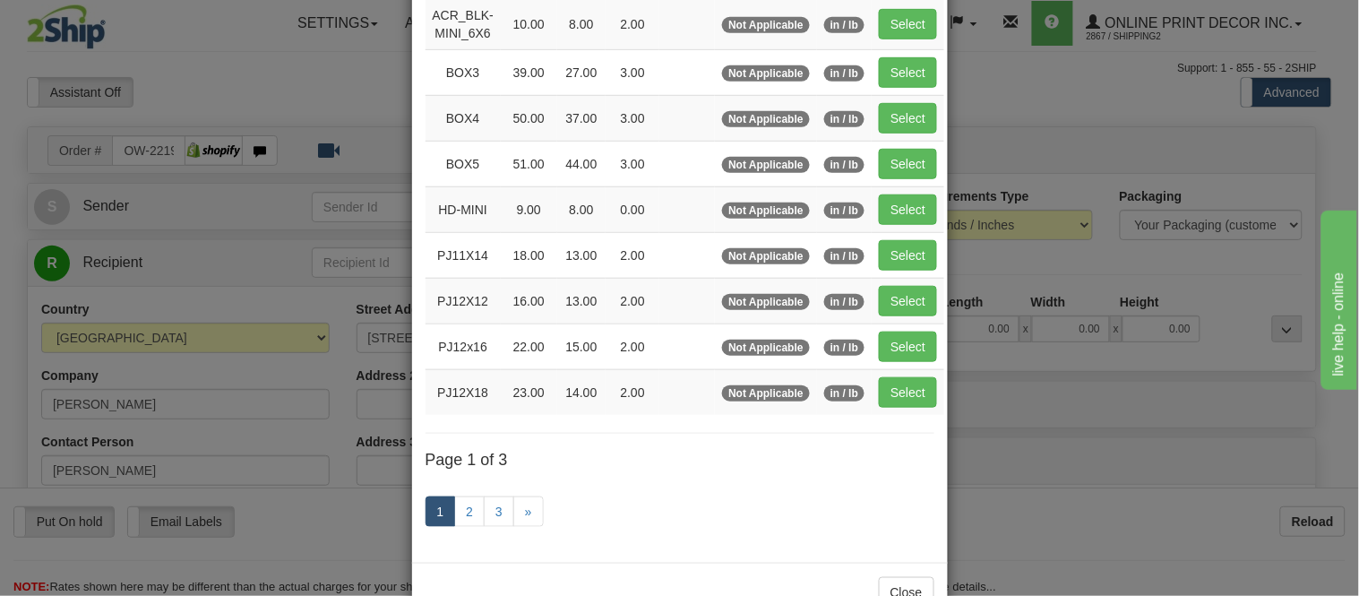
scroll to position [298, 0]
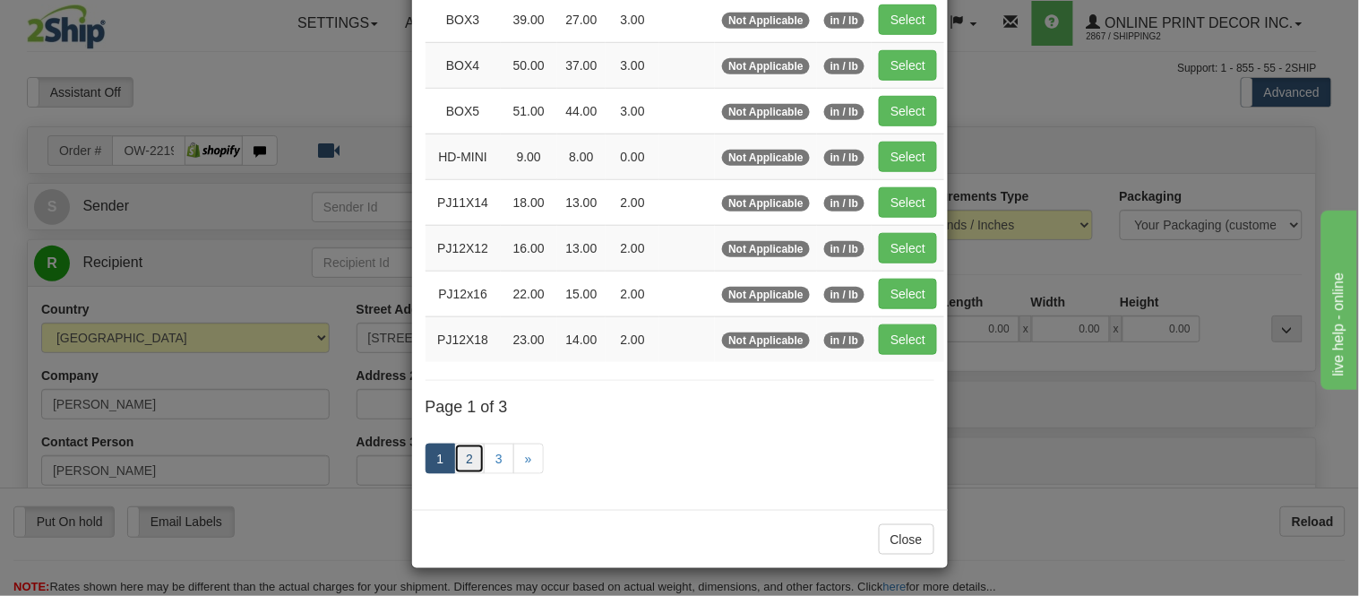
click at [462, 457] on link "2" at bounding box center [469, 458] width 30 height 30
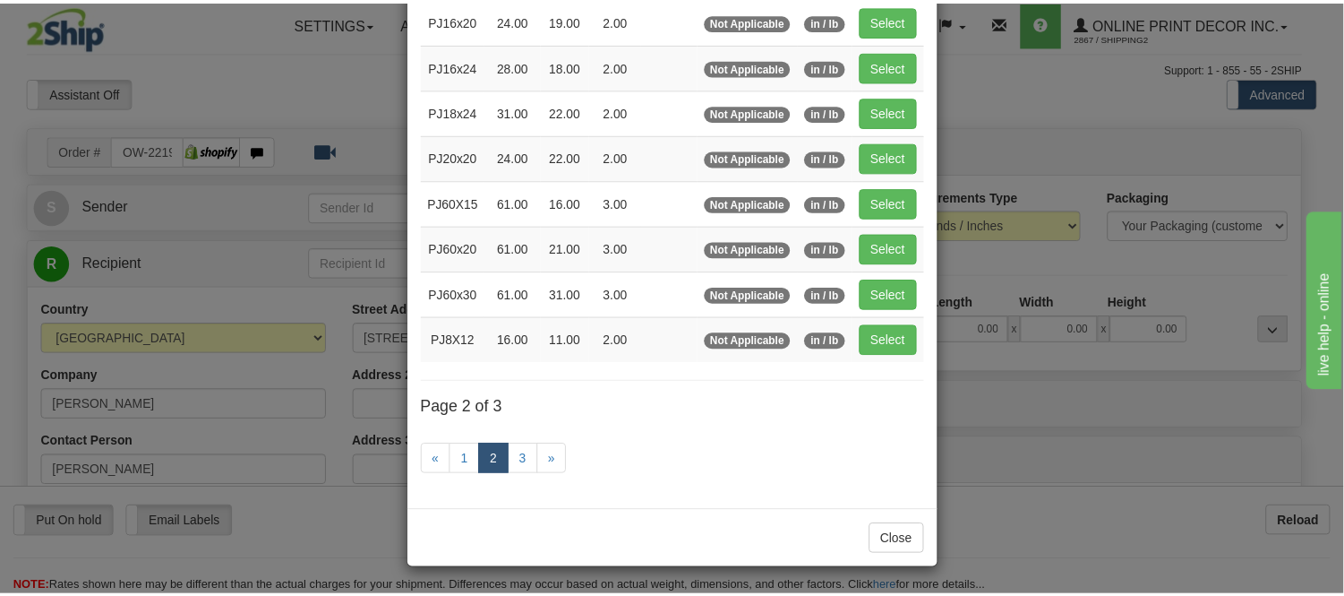
scroll to position [291, 0]
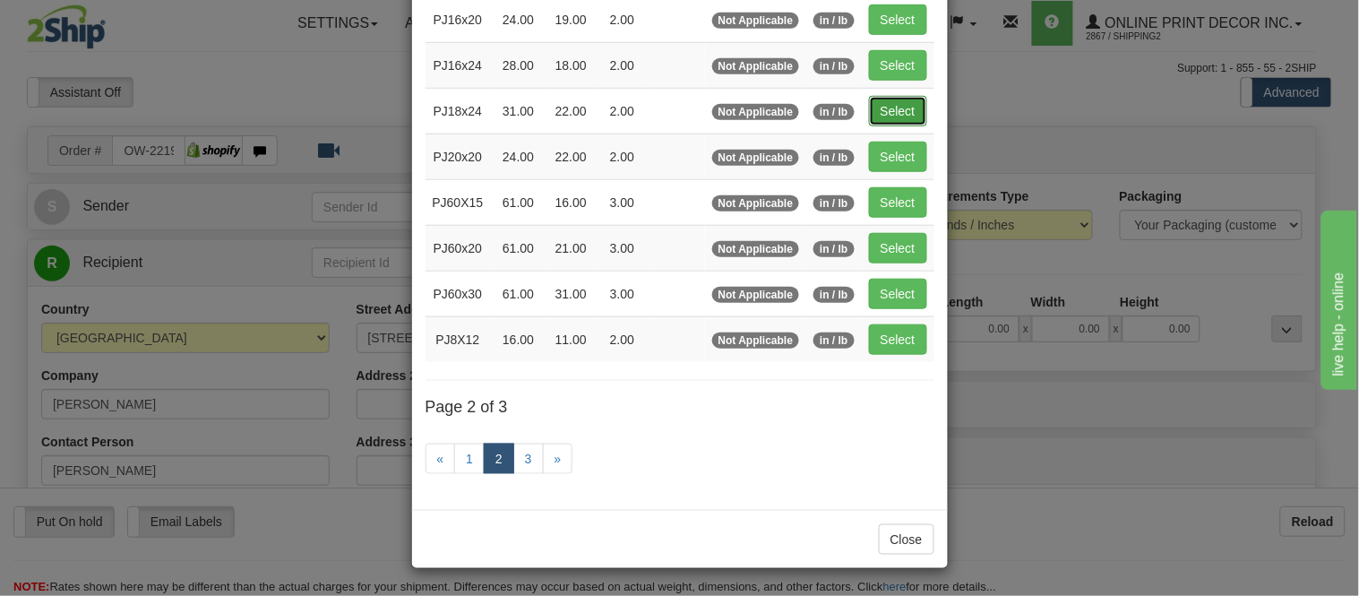
click at [882, 101] on button "Select" at bounding box center [898, 111] width 58 height 30
type input "PJ18x24"
type input "31.00"
type input "22.00"
type input "2.00"
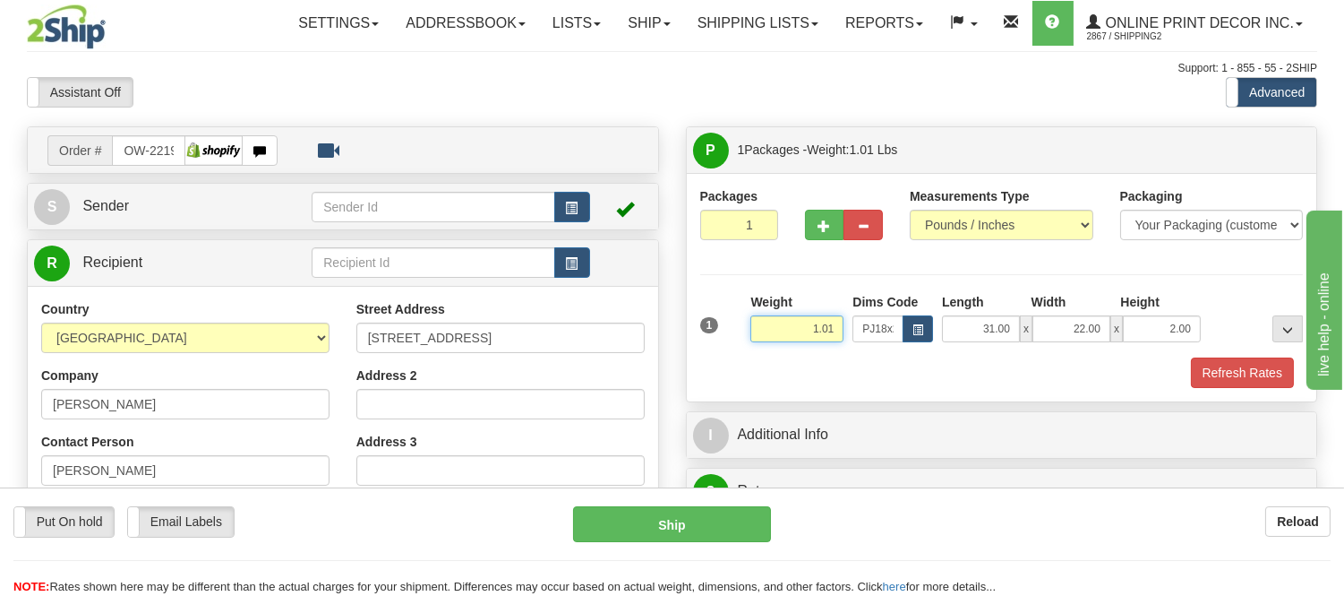
drag, startPoint x: 835, startPoint y: 329, endPoint x: 750, endPoint y: 321, distance: 85.5
click at [750, 321] on input "1.01" at bounding box center [796, 328] width 93 height 27
click button "Delete" at bounding box center [0, 0] width 0 height 0
type input "6.00"
click at [1240, 387] on button "Refresh Rates" at bounding box center [1242, 372] width 103 height 30
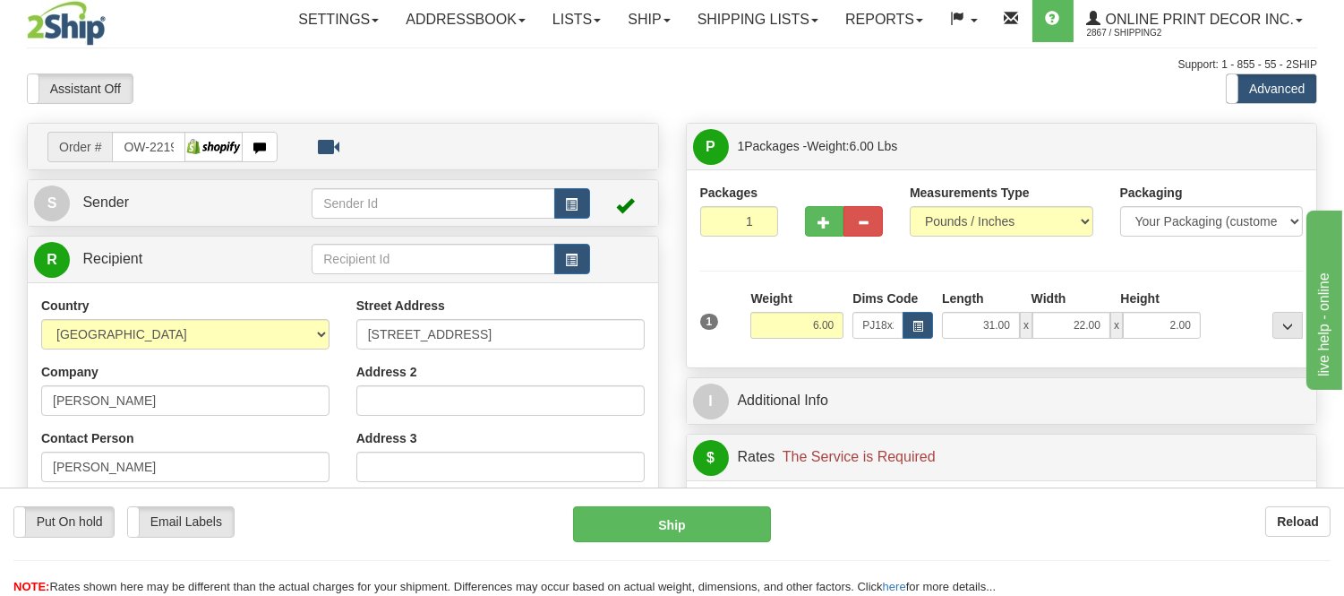
scroll to position [0, 0]
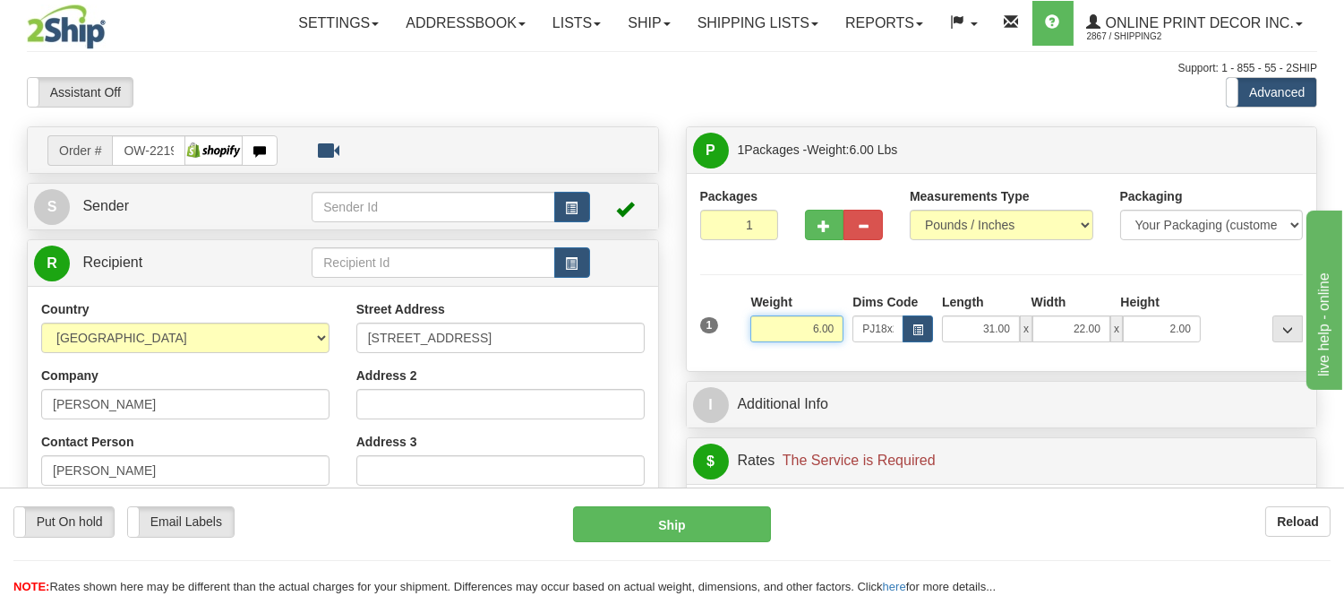
drag, startPoint x: 836, startPoint y: 325, endPoint x: 813, endPoint y: 339, distance: 26.9
click at [813, 339] on input "6.00" at bounding box center [796, 328] width 93 height 27
click at [816, 370] on div "Packages 1 1 Measurements Type" at bounding box center [1002, 272] width 630 height 198
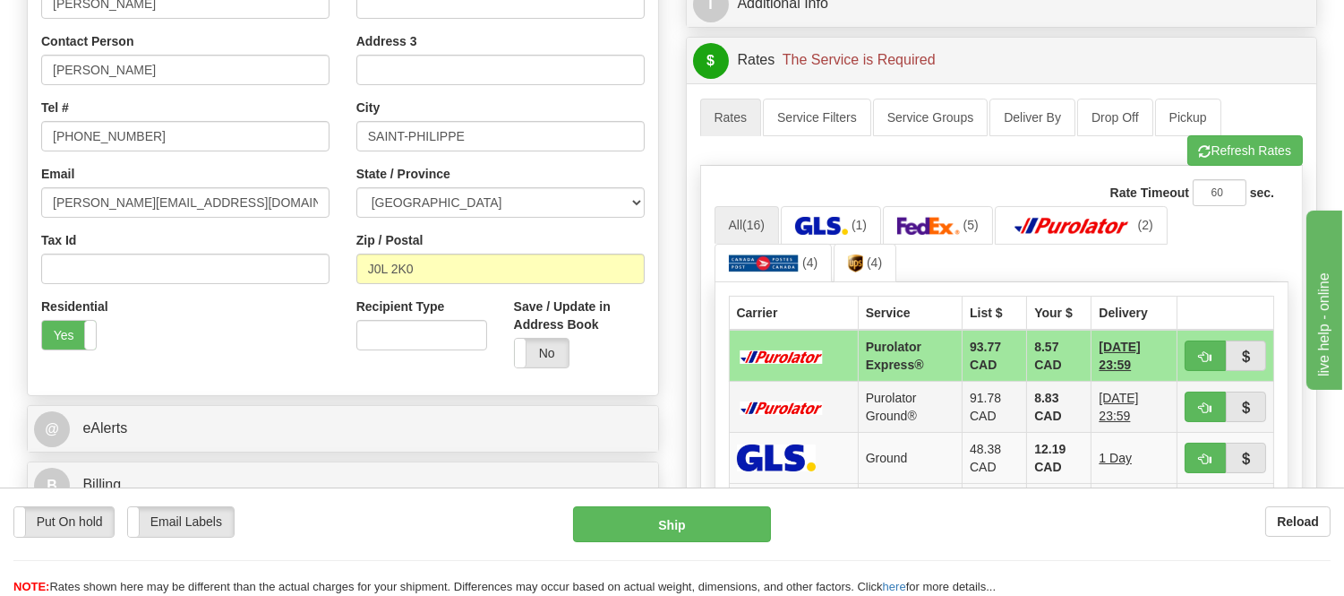
scroll to position [497, 0]
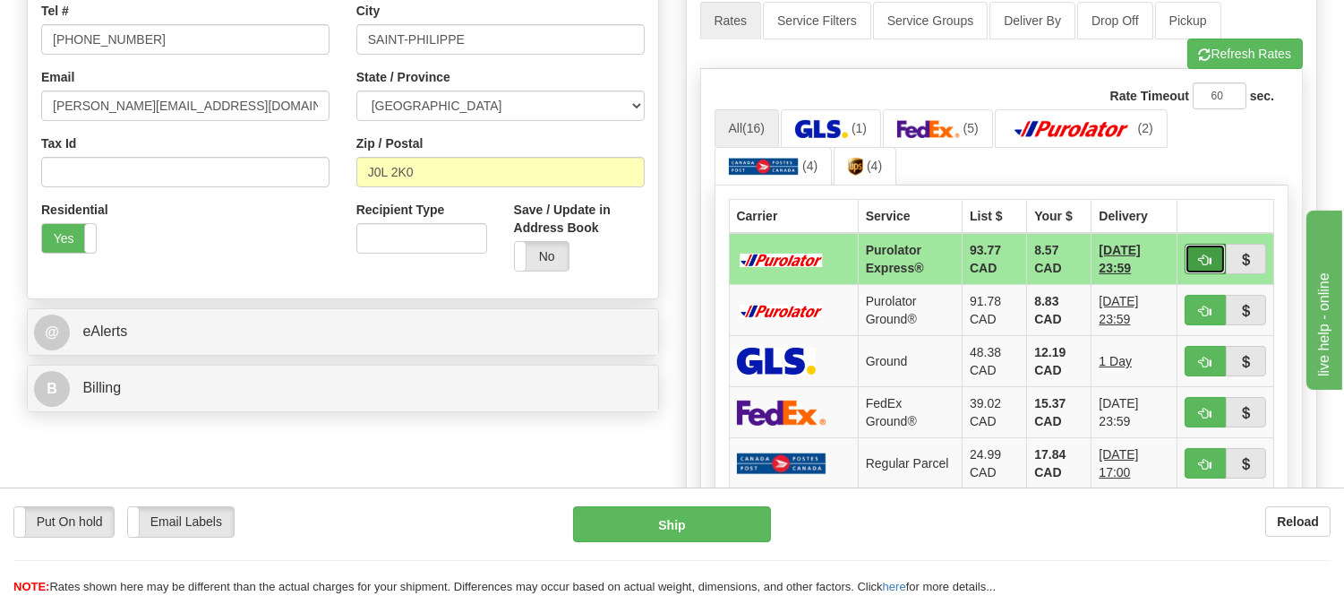
click at [1200, 244] on button "button" at bounding box center [1205, 259] width 41 height 30
type input "202"
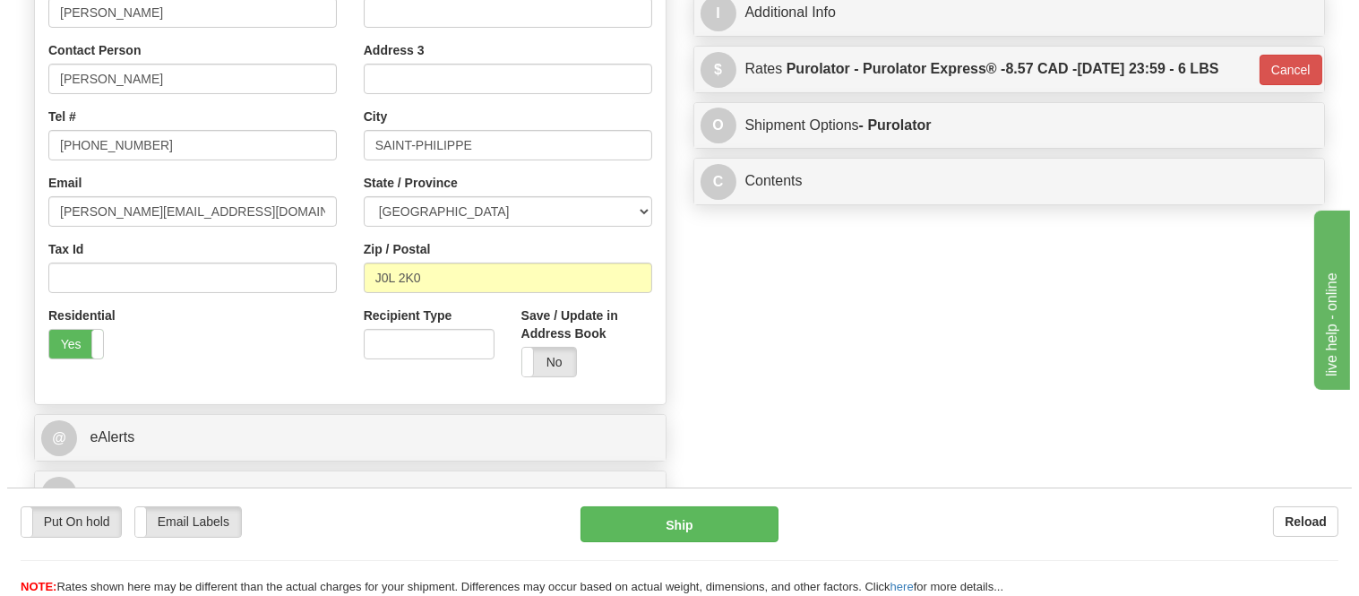
scroll to position [99, 0]
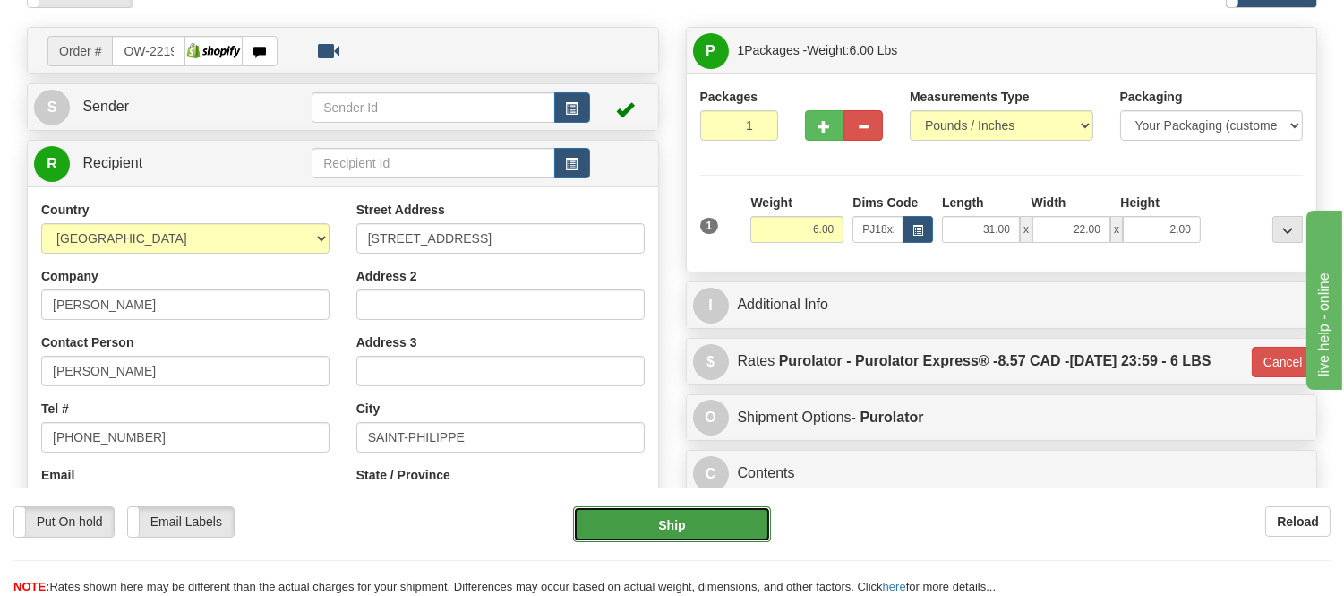
click at [636, 521] on button "Ship" at bounding box center [671, 524] width 197 height 36
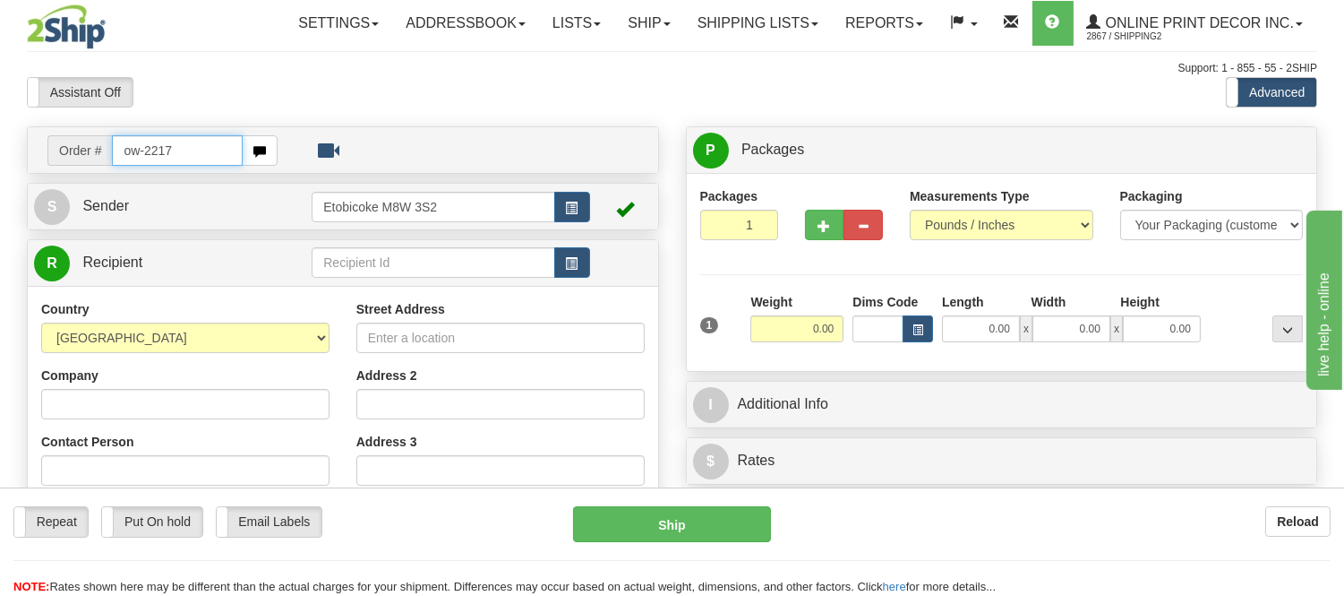
type input "ow-2217"
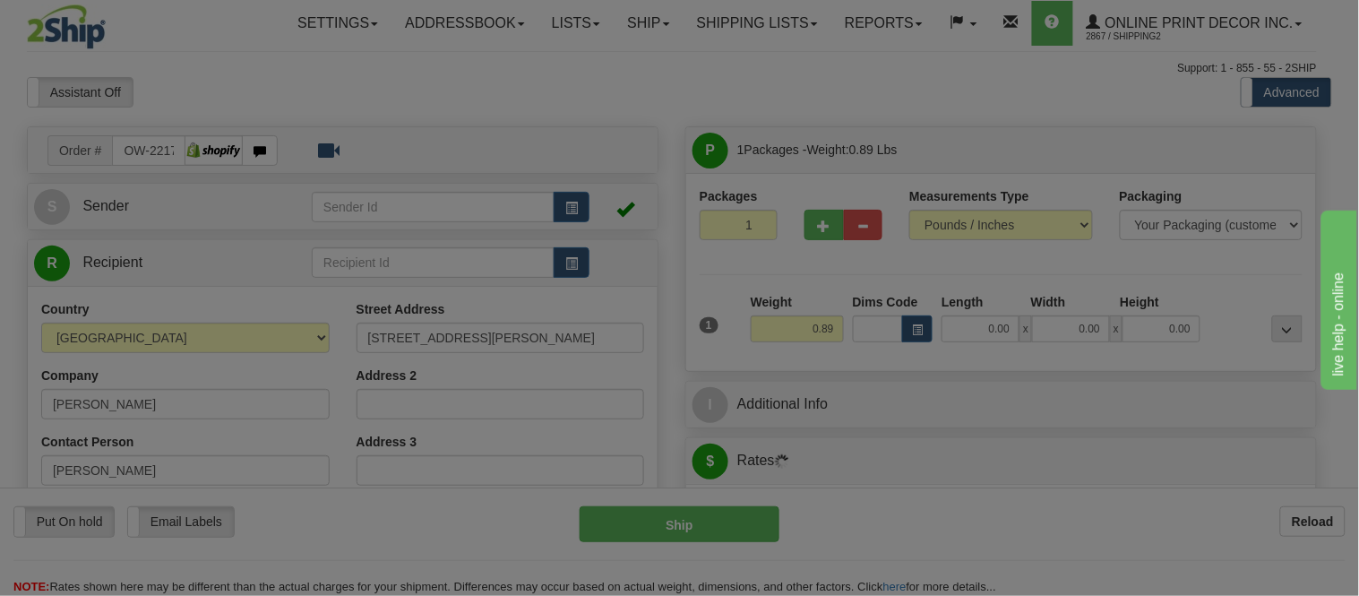
type input "KELOWNA"
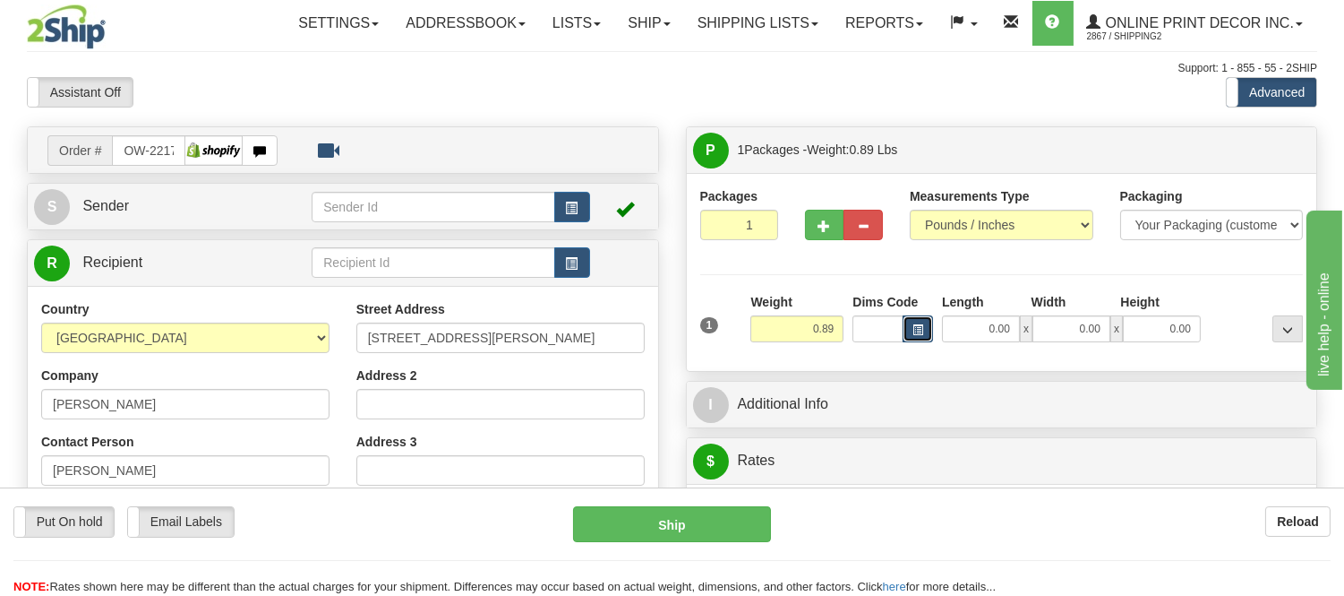
click at [920, 322] on button "button" at bounding box center [918, 328] width 30 height 27
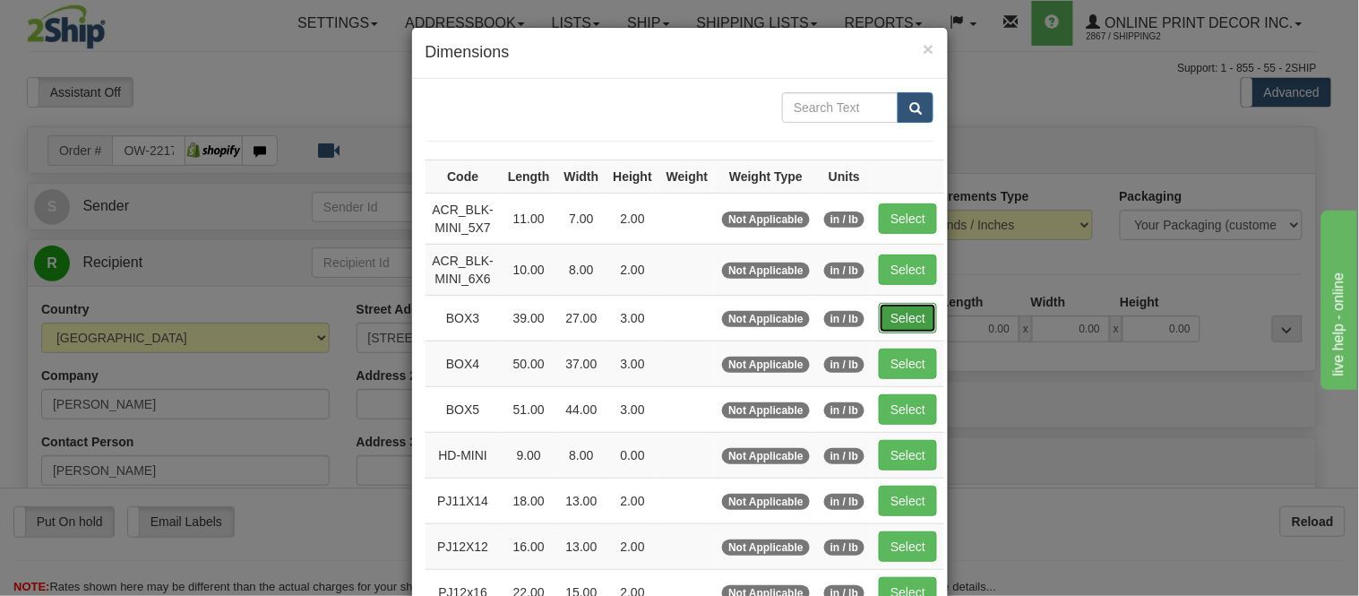
click at [897, 310] on button "Select" at bounding box center [908, 318] width 58 height 30
type input "BOX3"
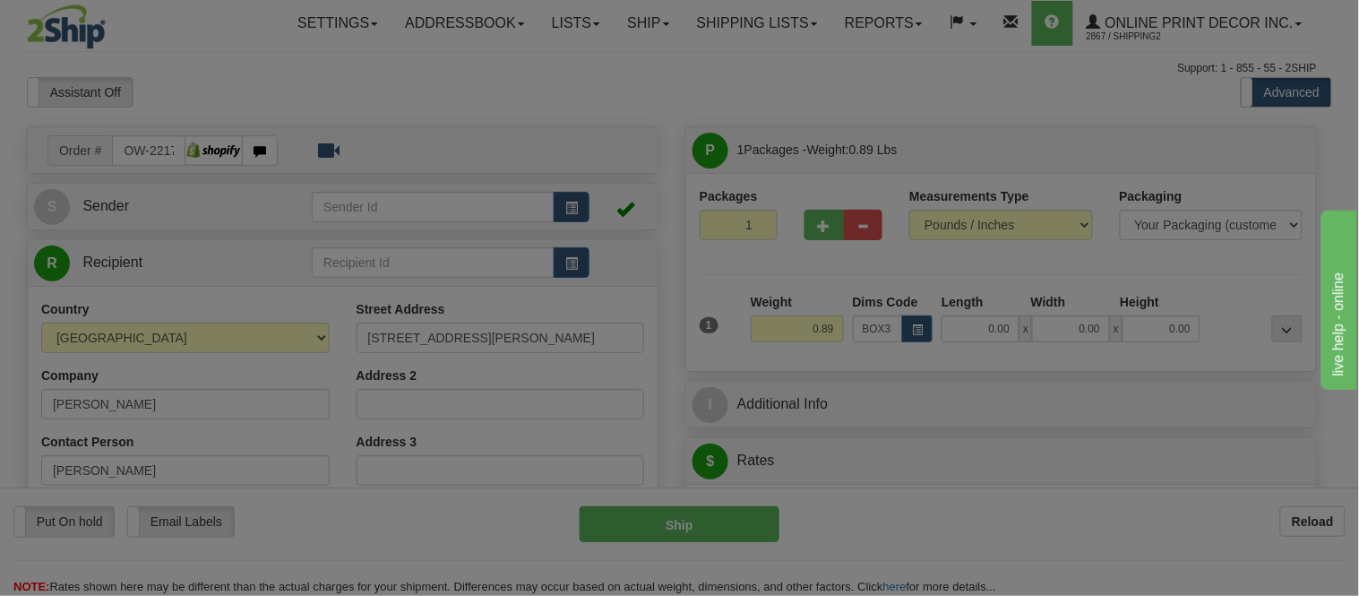
type input "39.00"
type input "27.00"
type input "3.00"
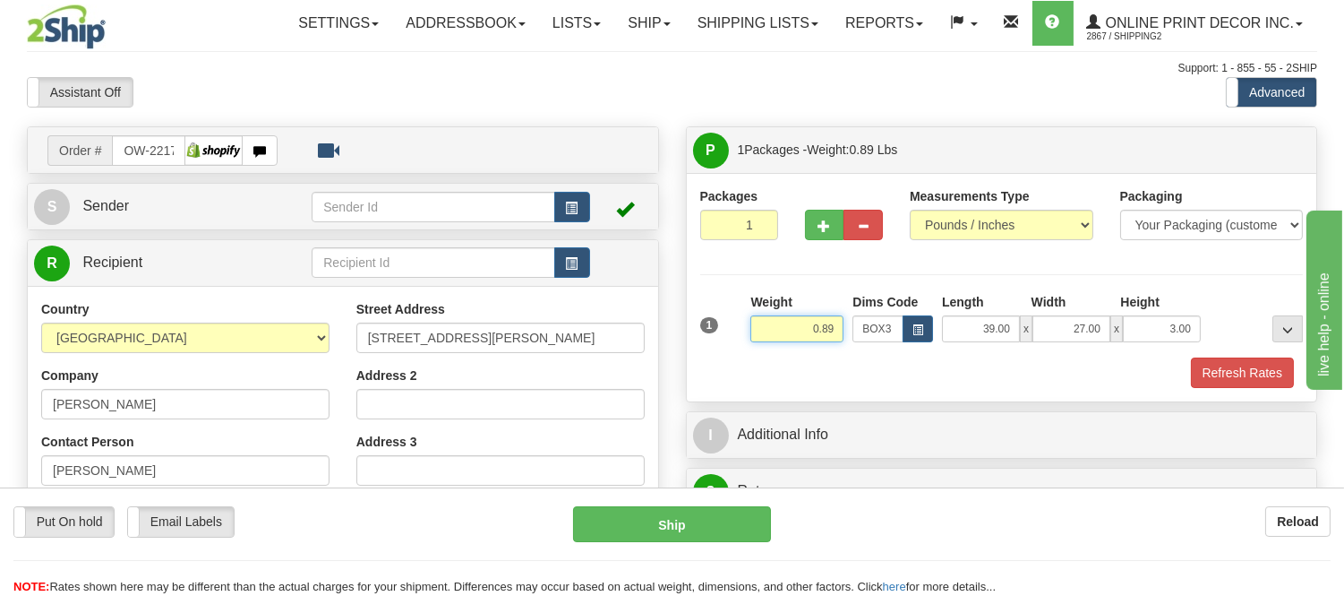
drag, startPoint x: 834, startPoint y: 333, endPoint x: 758, endPoint y: 338, distance: 76.3
click at [758, 338] on input "0.89" at bounding box center [796, 328] width 93 height 27
click at [1200, 370] on button "Refresh Rates" at bounding box center [1242, 372] width 103 height 30
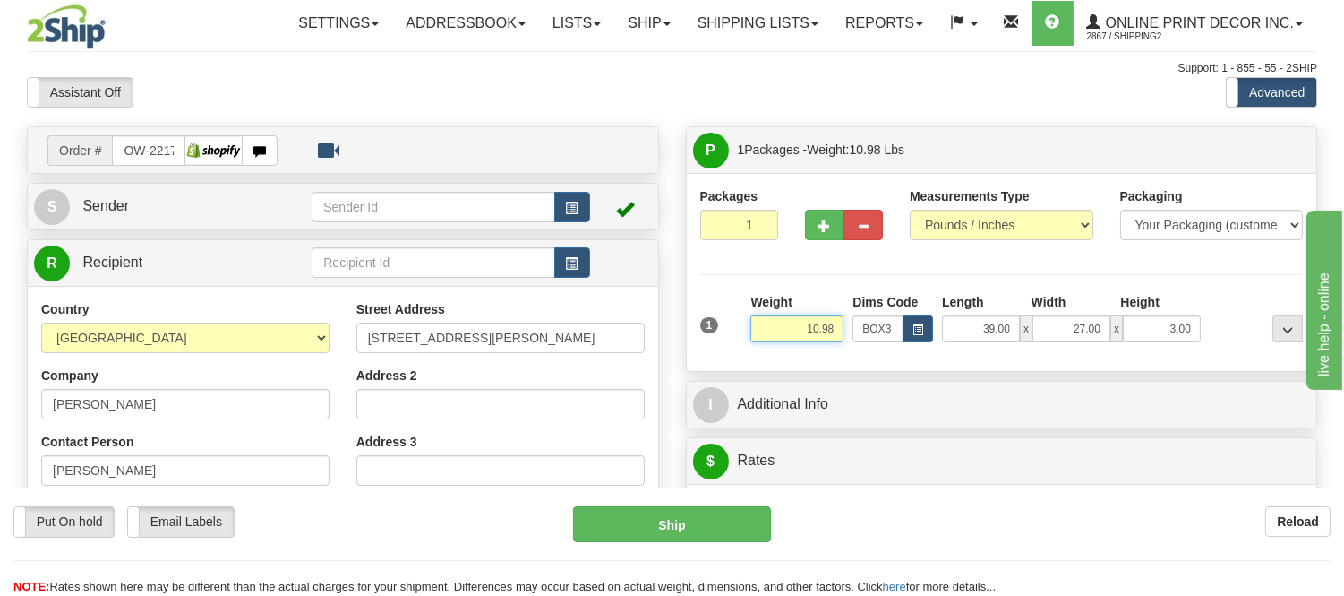
drag, startPoint x: 839, startPoint y: 324, endPoint x: 782, endPoint y: 340, distance: 59.5
click at [782, 340] on input "10.98" at bounding box center [796, 328] width 93 height 27
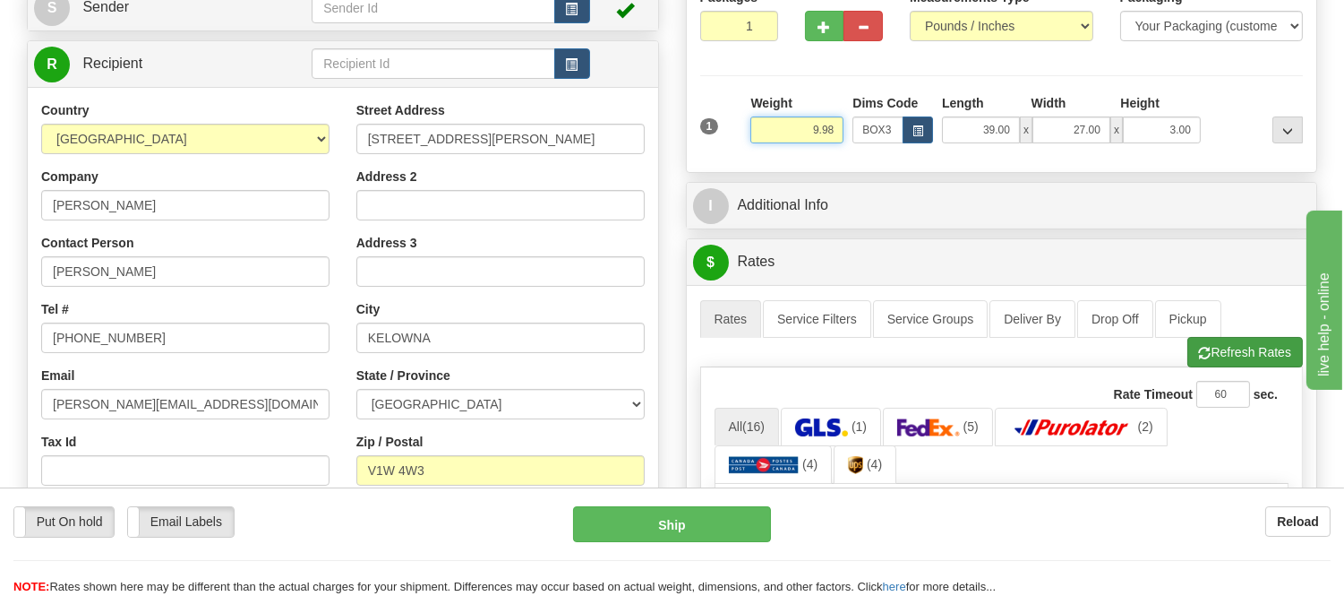
type input "9.98"
click at [1197, 344] on li "Refresh Rates Cancel Rating" at bounding box center [1245, 352] width 116 height 30
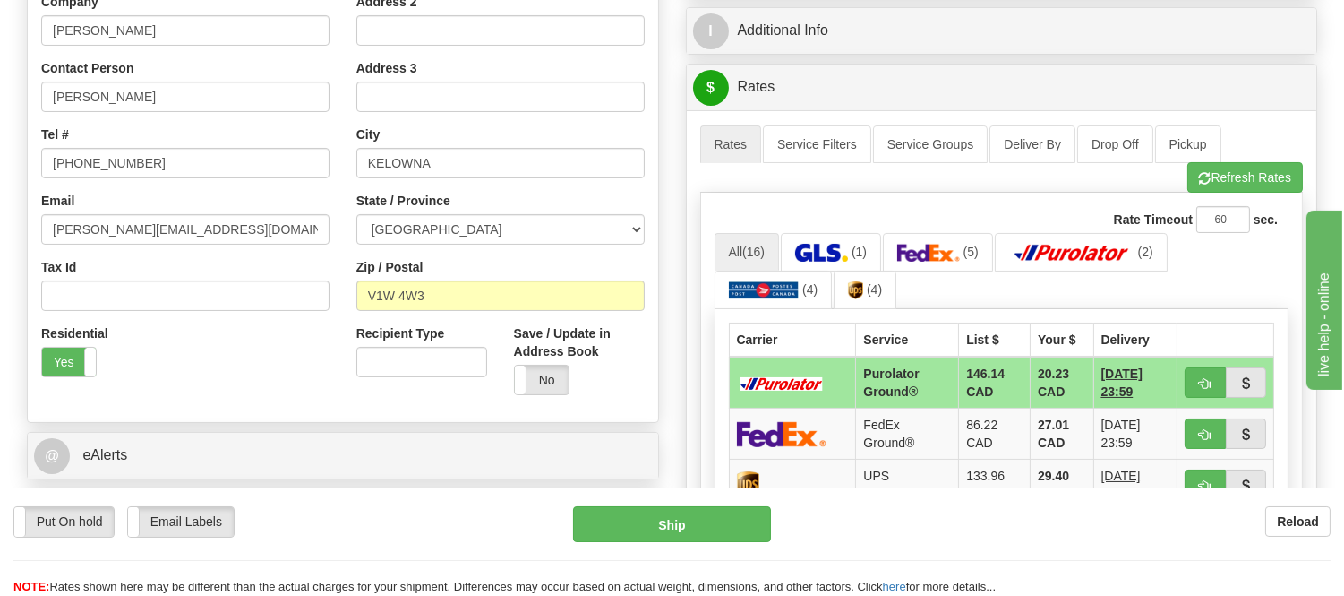
scroll to position [497, 0]
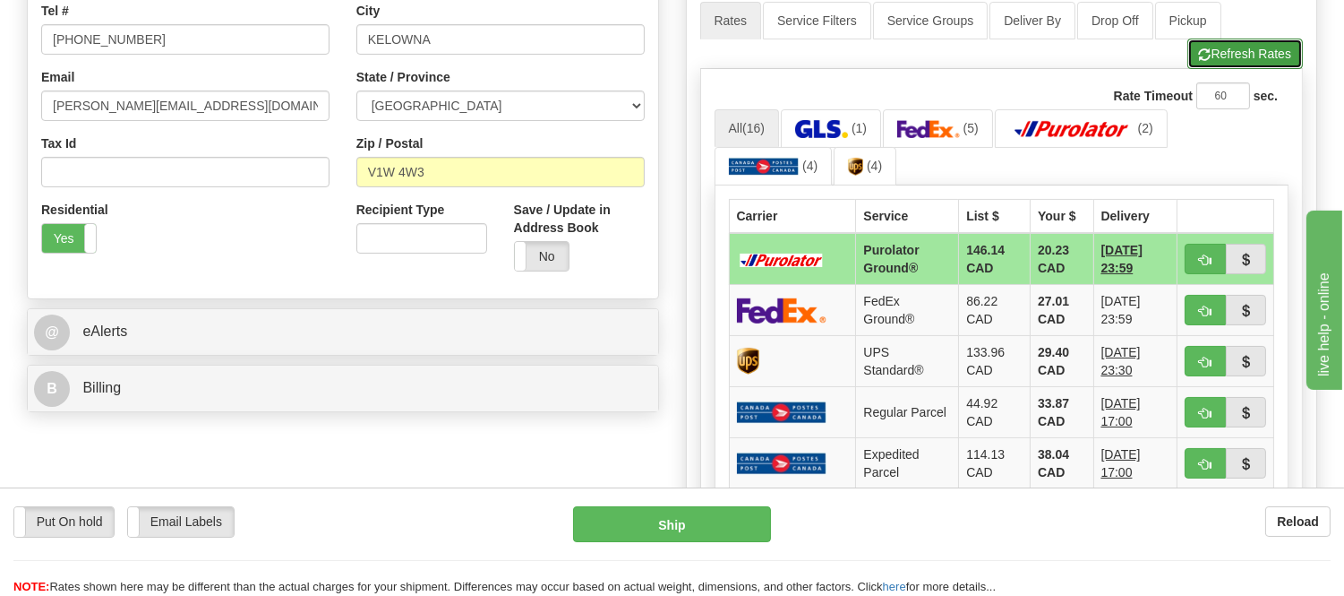
click at [1256, 60] on button "Refresh Rates" at bounding box center [1245, 54] width 116 height 30
click at [1205, 254] on span "button" at bounding box center [1205, 260] width 13 height 12
type input "260"
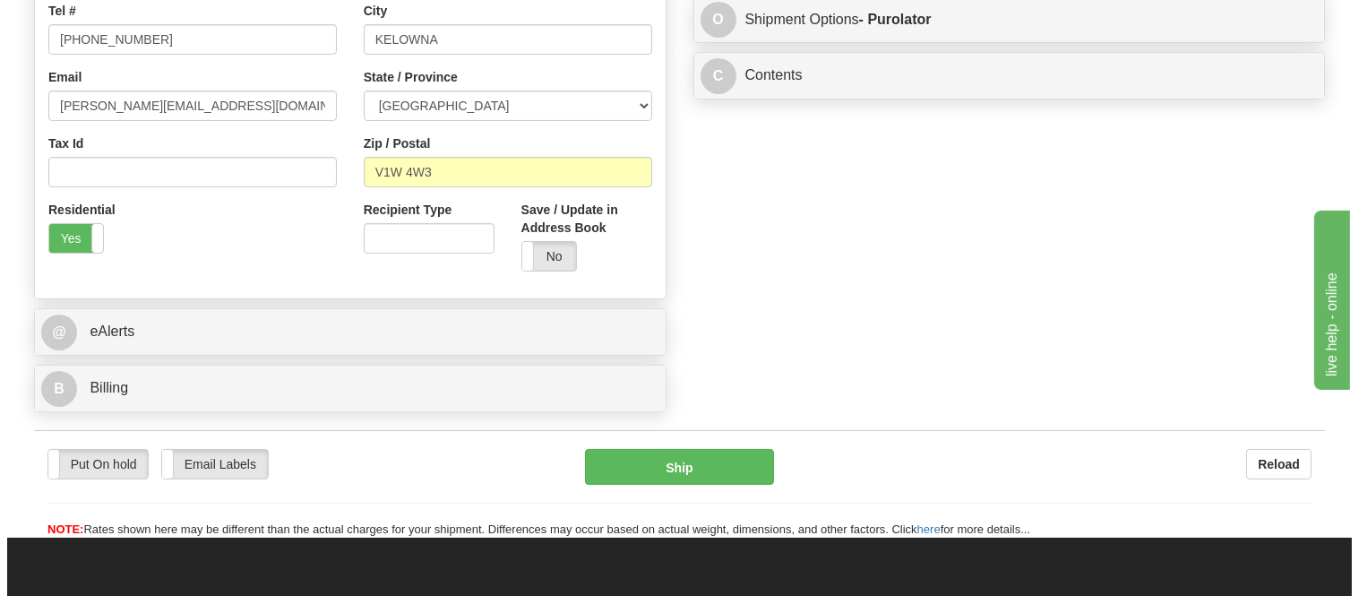
scroll to position [298, 0]
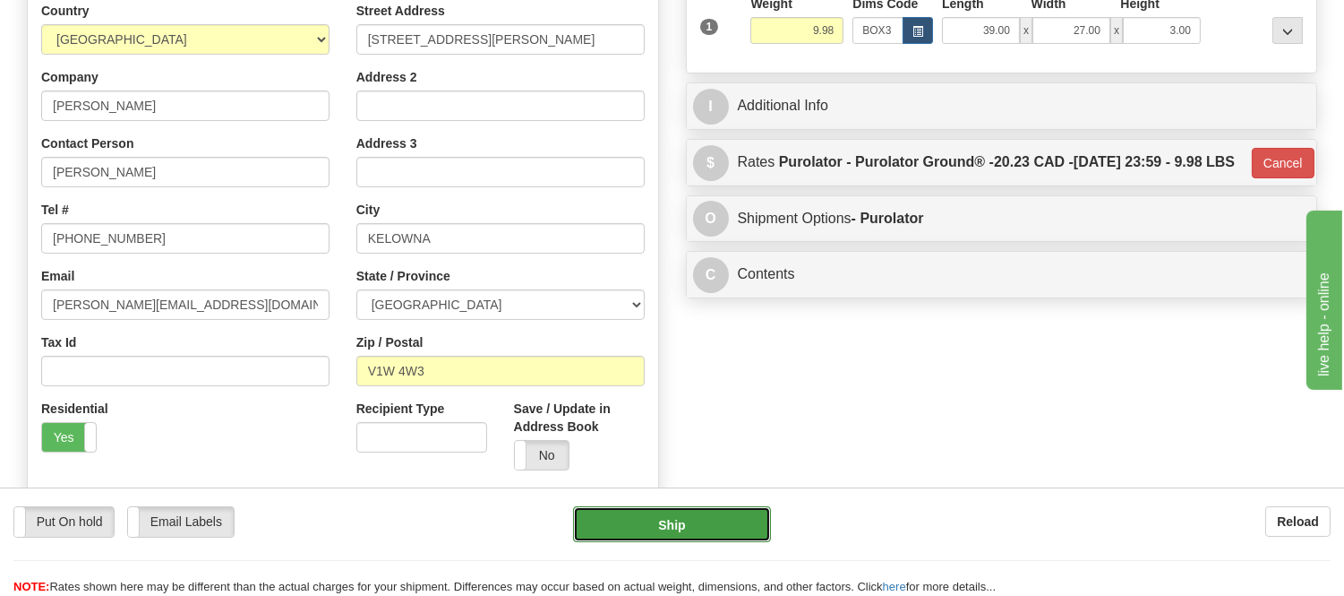
click at [623, 515] on button "Ship" at bounding box center [671, 524] width 197 height 36
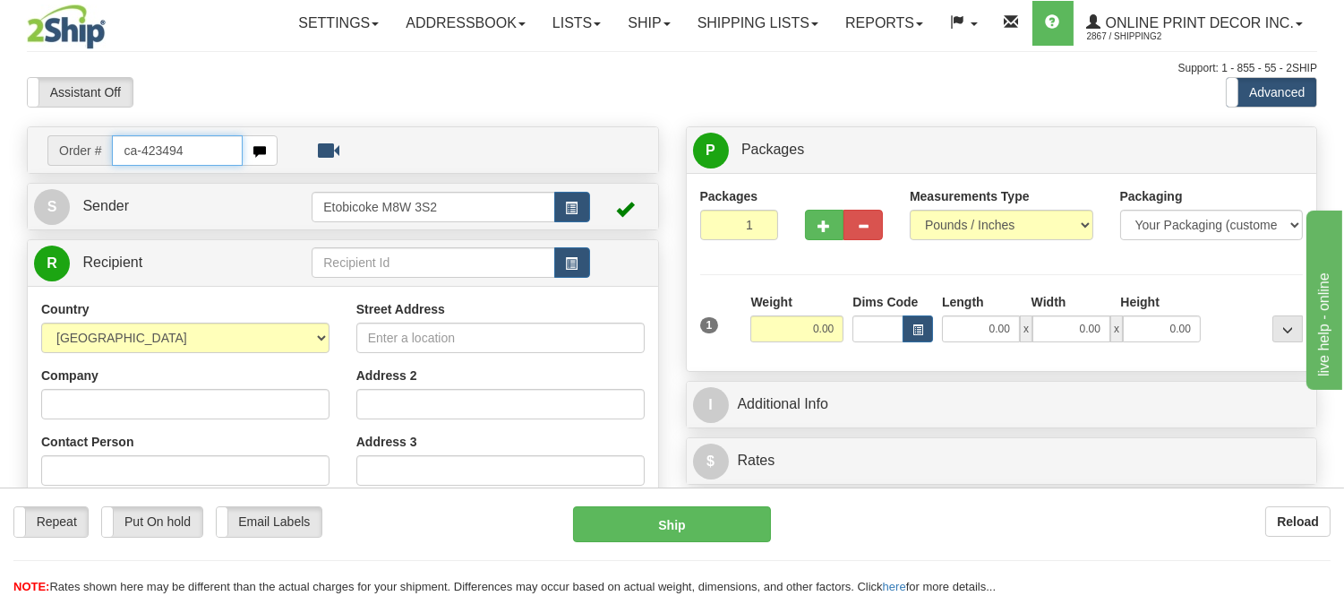
type input "ca-423494"
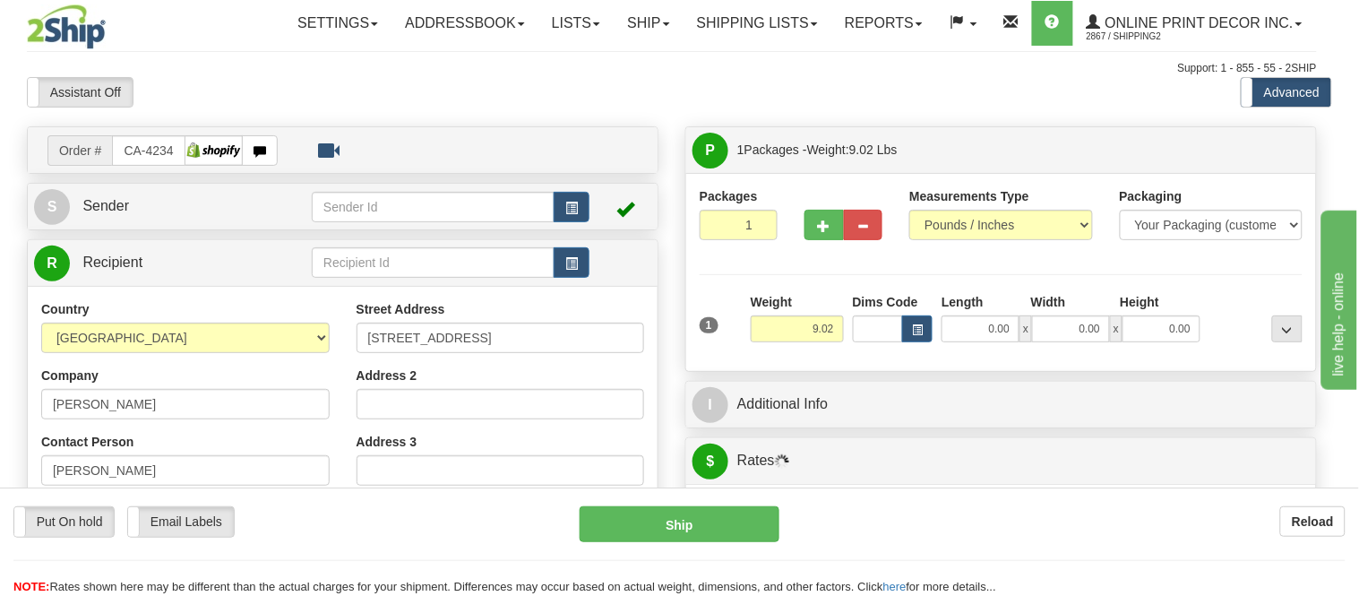
type input "[GEOGRAPHIC_DATA]"
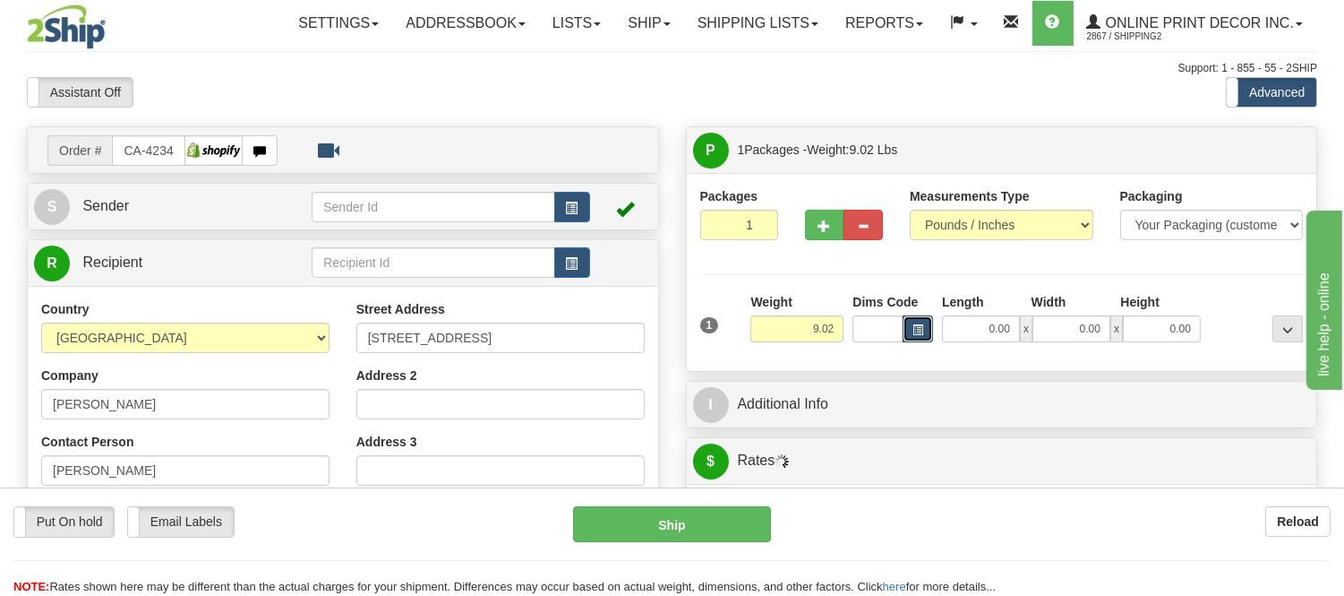
click at [915, 335] on span "button" at bounding box center [918, 330] width 11 height 10
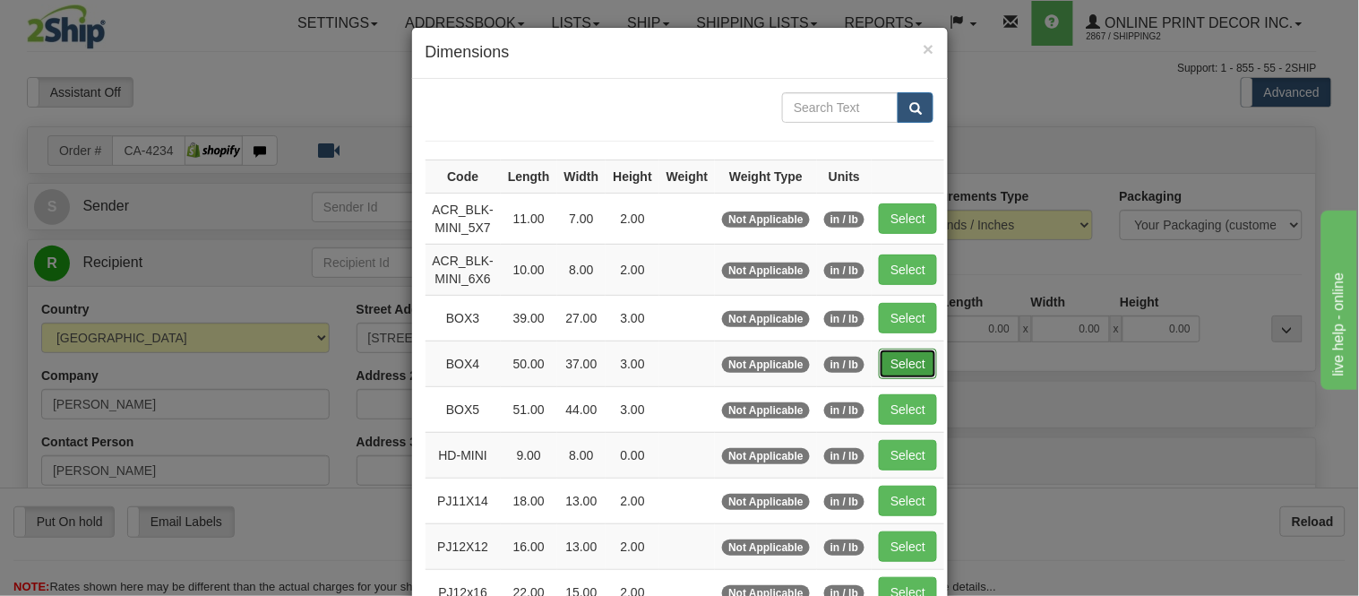
click at [903, 356] on button "Select" at bounding box center [908, 363] width 58 height 30
type input "BOX4"
type input "50.00"
type input "37.00"
type input "3.00"
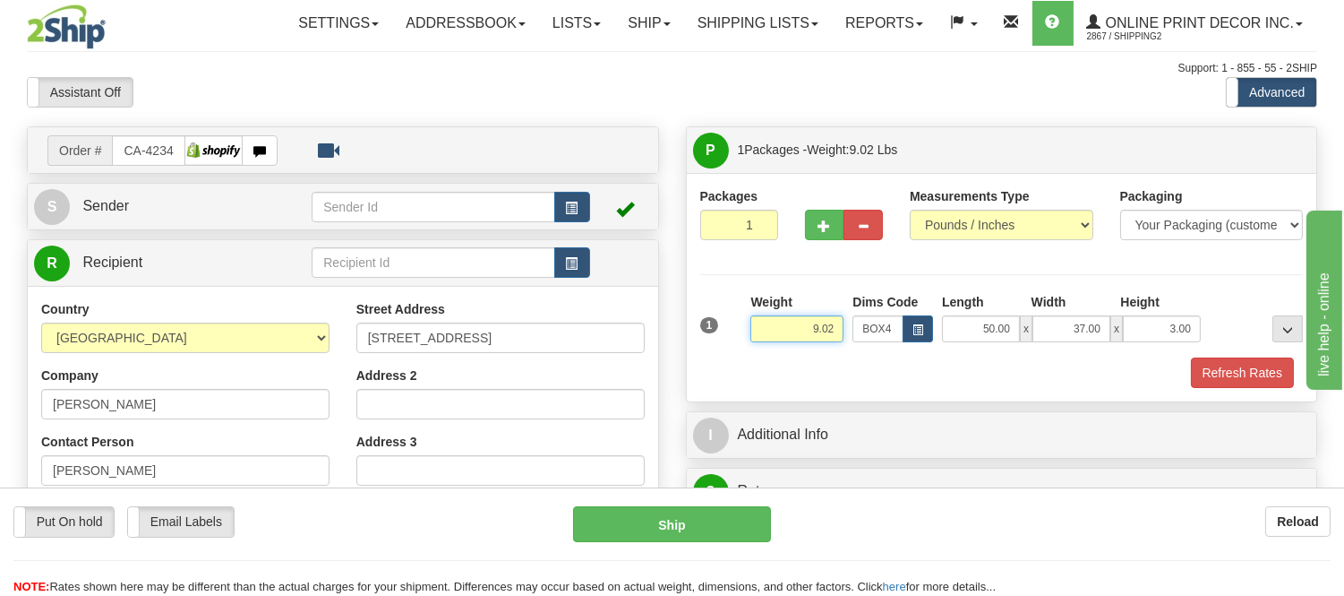
drag, startPoint x: 835, startPoint y: 328, endPoint x: 786, endPoint y: 331, distance: 48.5
click at [786, 331] on input "9.02" at bounding box center [796, 328] width 93 height 27
type input "11.98"
click at [831, 221] on button "button" at bounding box center [824, 225] width 39 height 30
radio input "true"
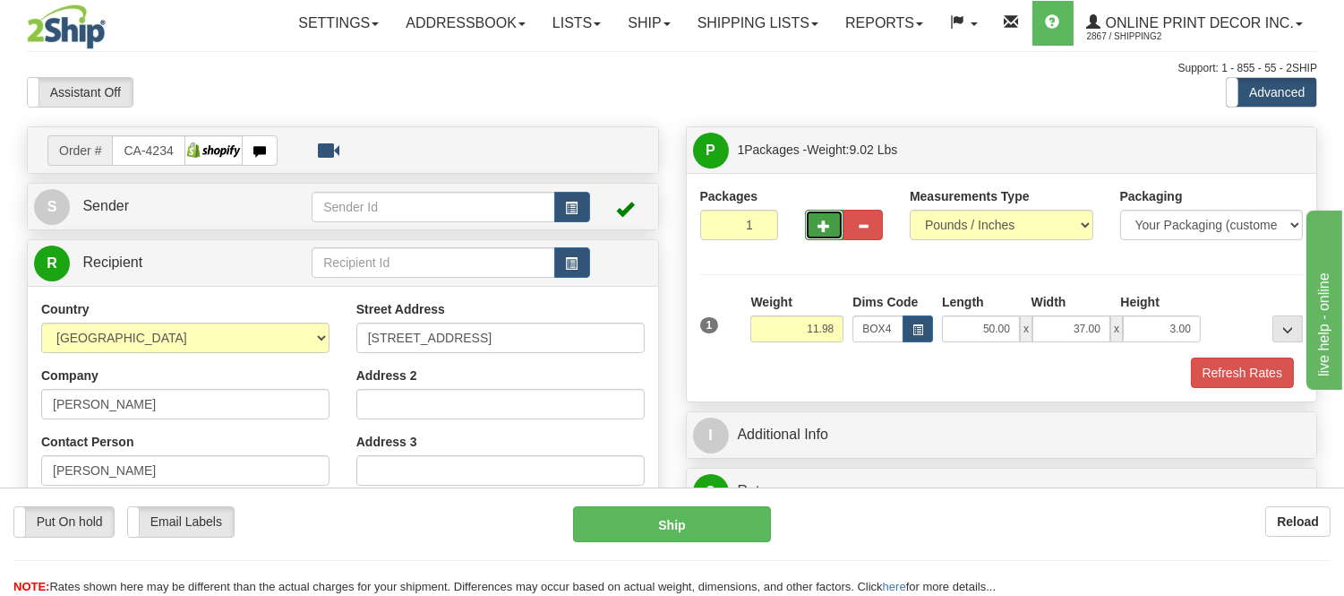
type input "2"
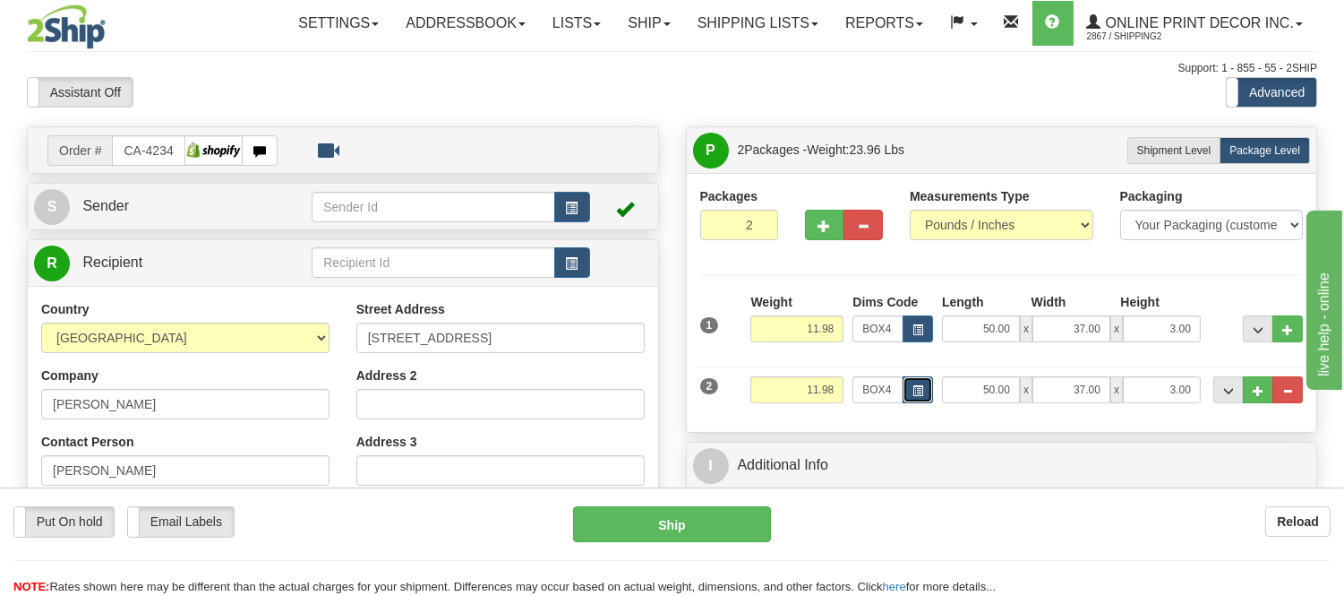
click at [906, 394] on button "button" at bounding box center [918, 389] width 30 height 27
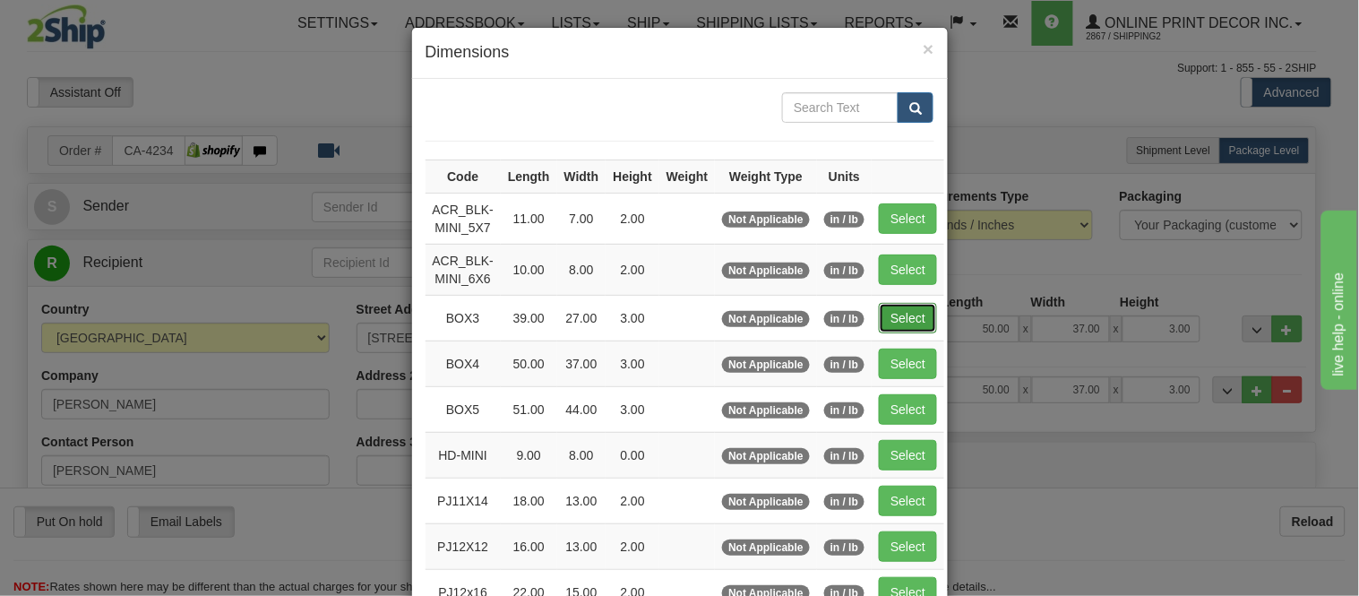
click at [897, 318] on button "Select" at bounding box center [908, 318] width 58 height 30
type input "BOX3"
type input "39.00"
type input "27.00"
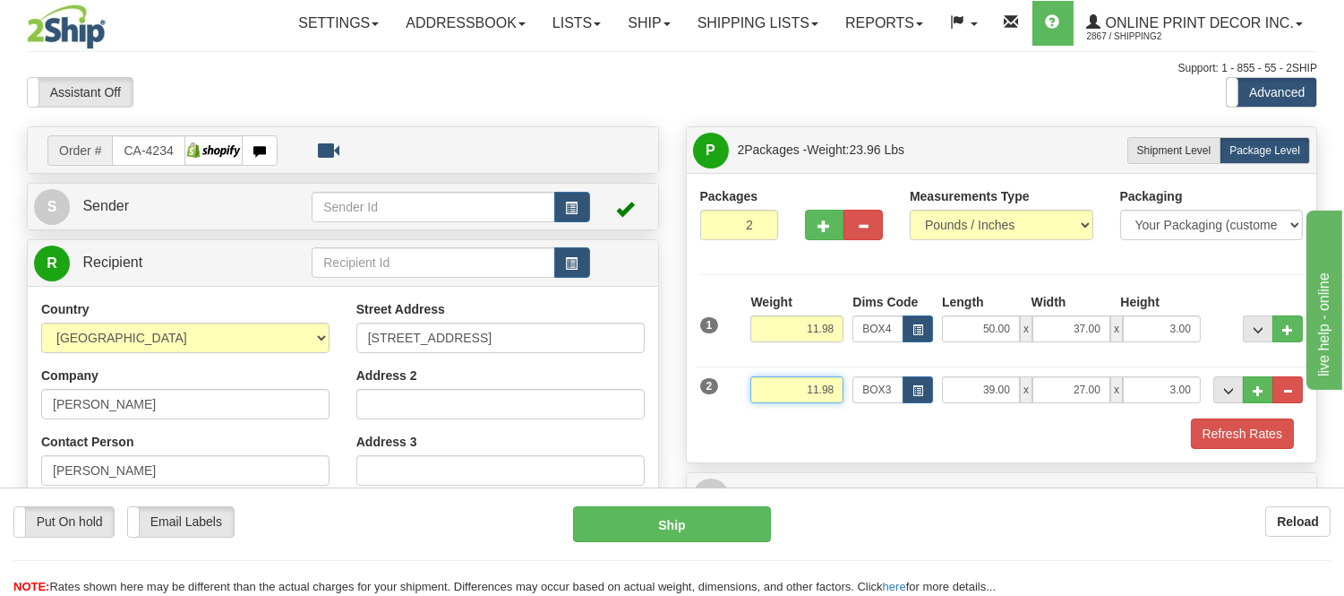
drag, startPoint x: 837, startPoint y: 387, endPoint x: 727, endPoint y: 424, distance: 116.4
click at [727, 424] on div "1 Weight 11.98 Dims Code BOX4" at bounding box center [1002, 371] width 604 height 156
drag, startPoint x: 836, startPoint y: 390, endPoint x: 780, endPoint y: 377, distance: 57.8
click at [780, 377] on input "7.98" at bounding box center [796, 389] width 93 height 27
type input "6.98"
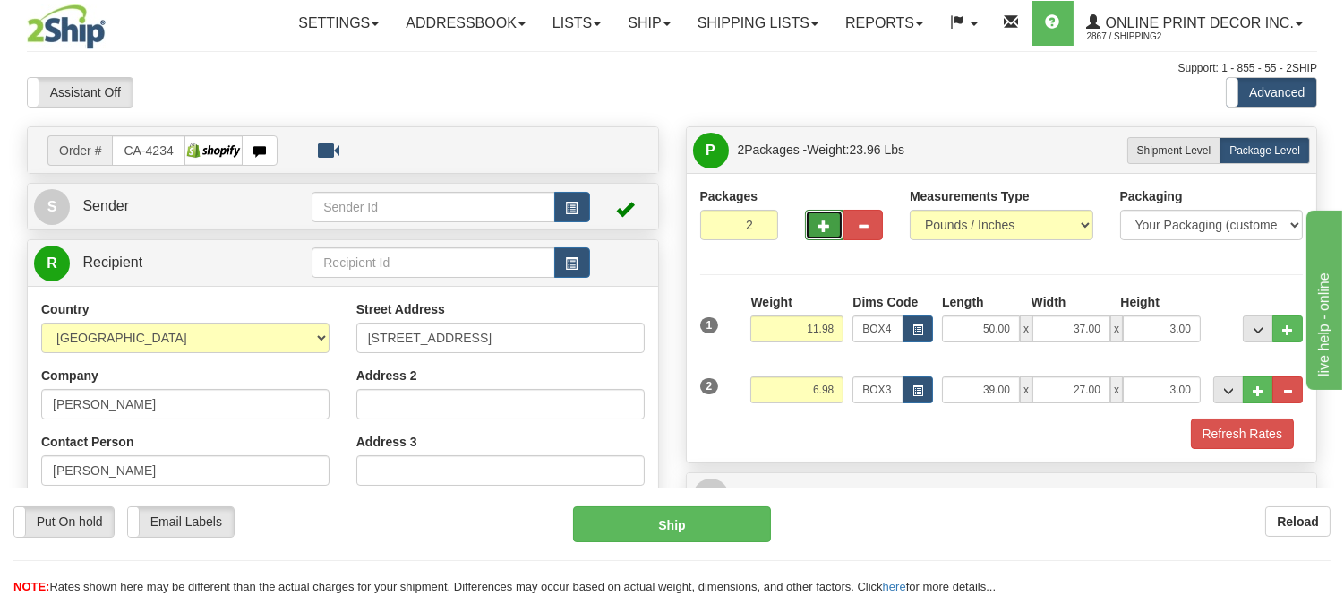
click at [825, 227] on span "button" at bounding box center [825, 226] width 13 height 12
type input "3"
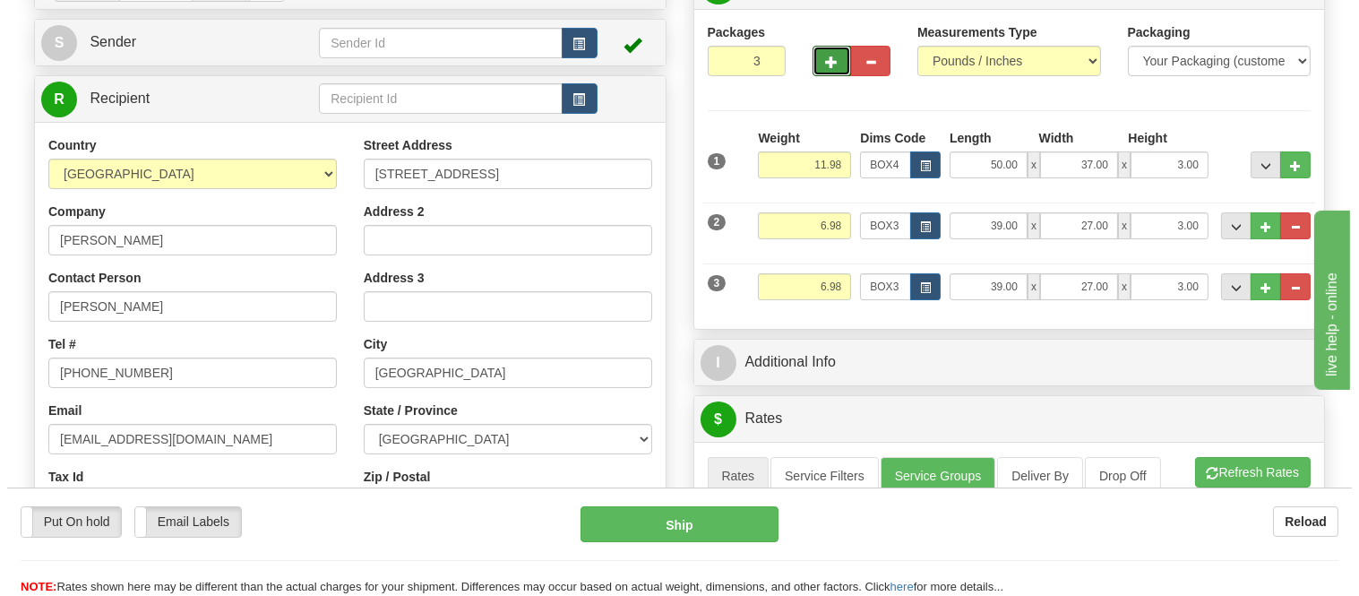
scroll to position [199, 0]
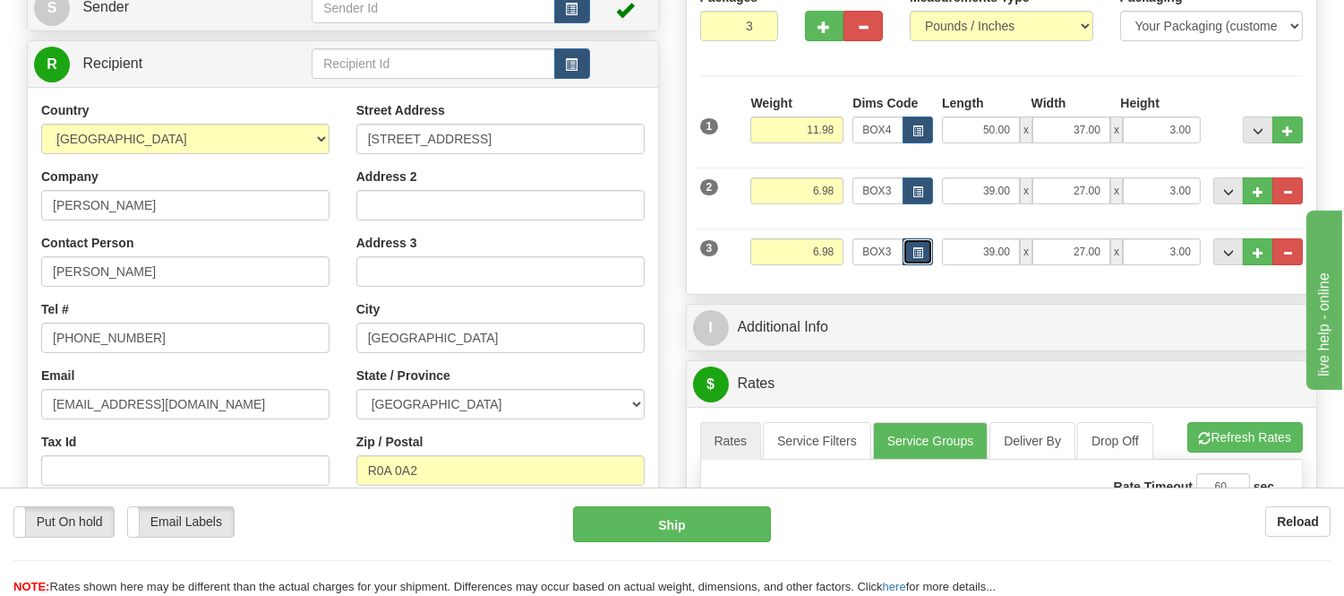
click at [918, 258] on span "button" at bounding box center [918, 253] width 11 height 10
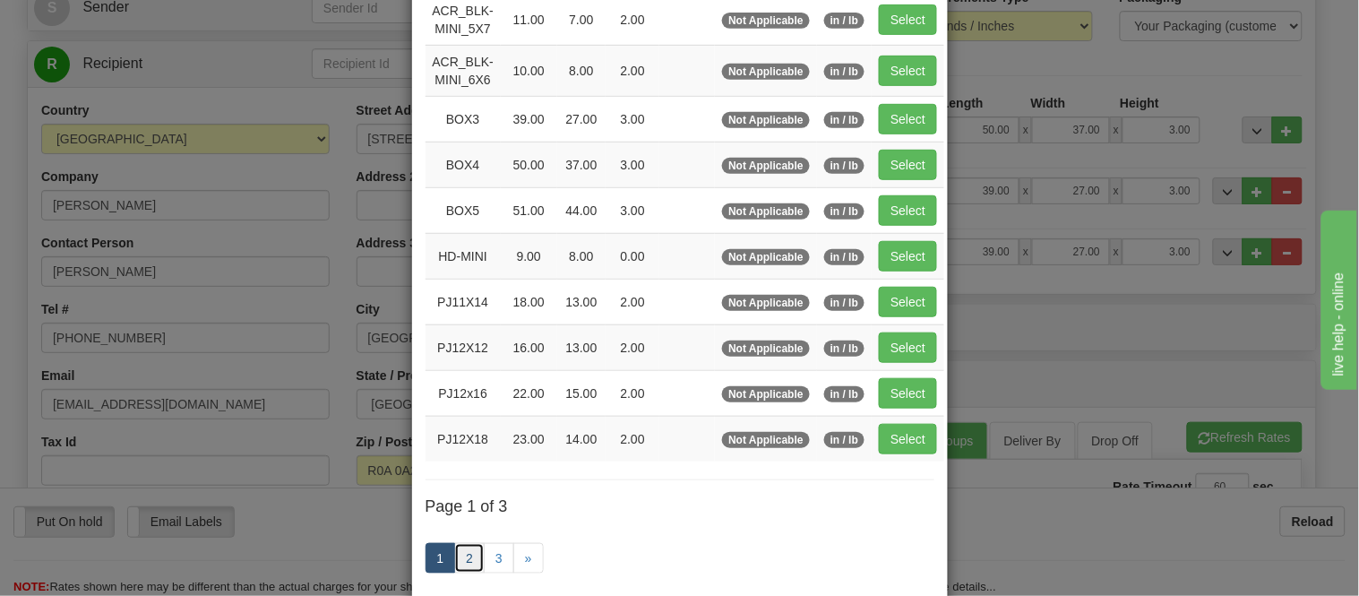
click at [470, 560] on link "2" at bounding box center [469, 558] width 30 height 30
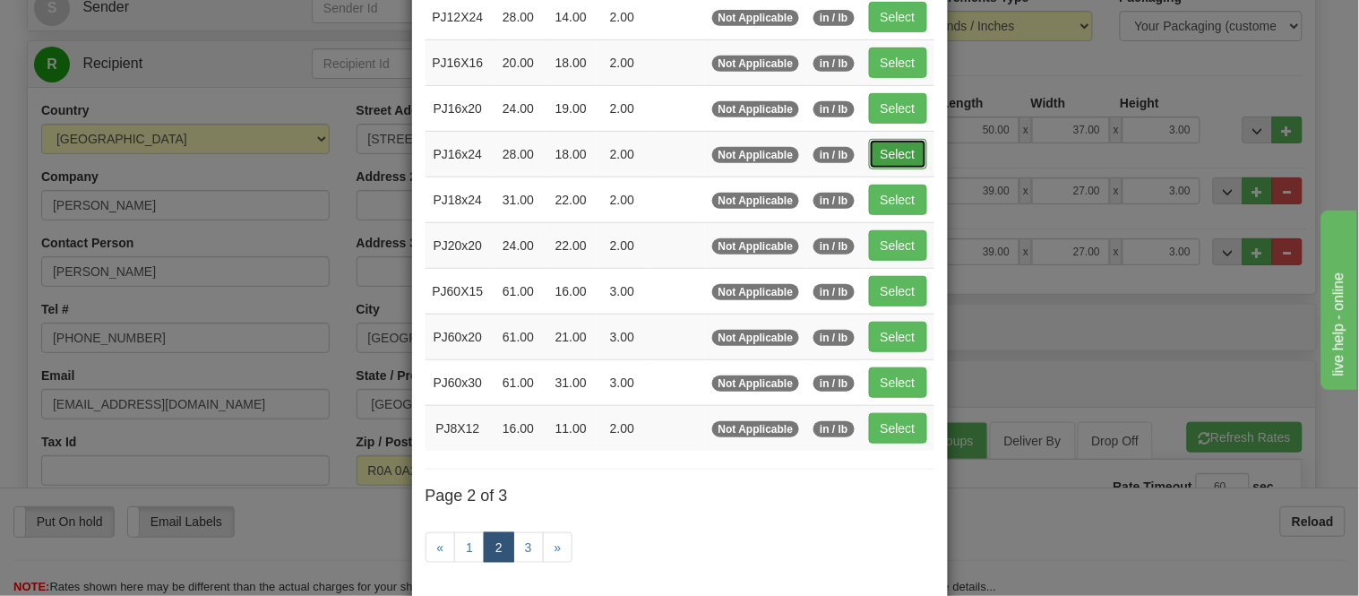
click at [883, 154] on button "Select" at bounding box center [898, 154] width 58 height 30
type input "PJ16x24"
type input "28.00"
type input "18.00"
type input "2.00"
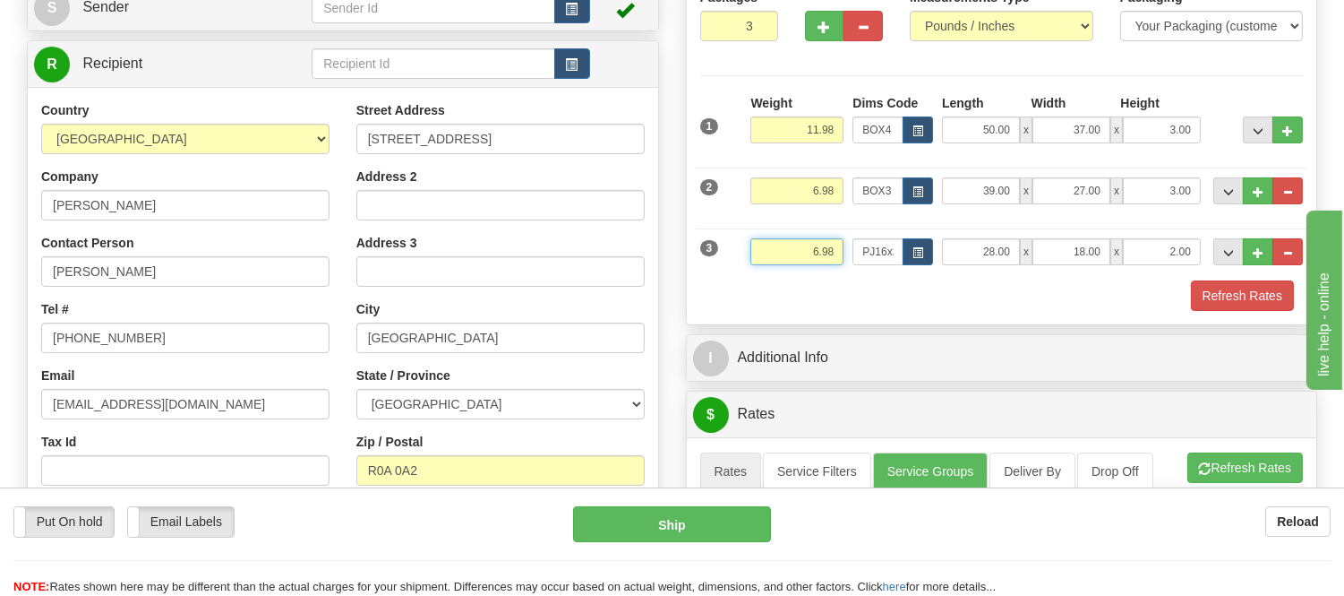
drag, startPoint x: 836, startPoint y: 249, endPoint x: 784, endPoint y: 269, distance: 56.4
click at [784, 269] on div "Weight 6.98" at bounding box center [797, 258] width 102 height 40
type input "5.98"
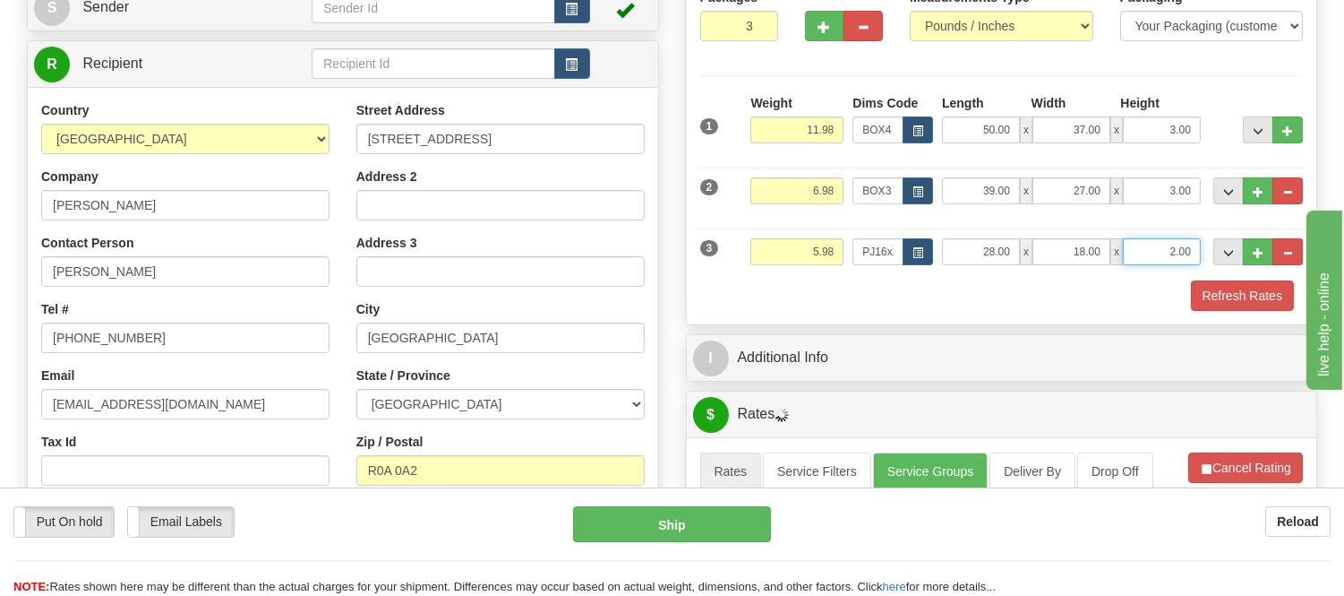
drag, startPoint x: 1193, startPoint y: 248, endPoint x: 1157, endPoint y: 247, distance: 35.8
click at [1157, 247] on input "2.00" at bounding box center [1162, 251] width 78 height 27
click button "Delete" at bounding box center [0, 0] width 0 height 0
type input "4.00"
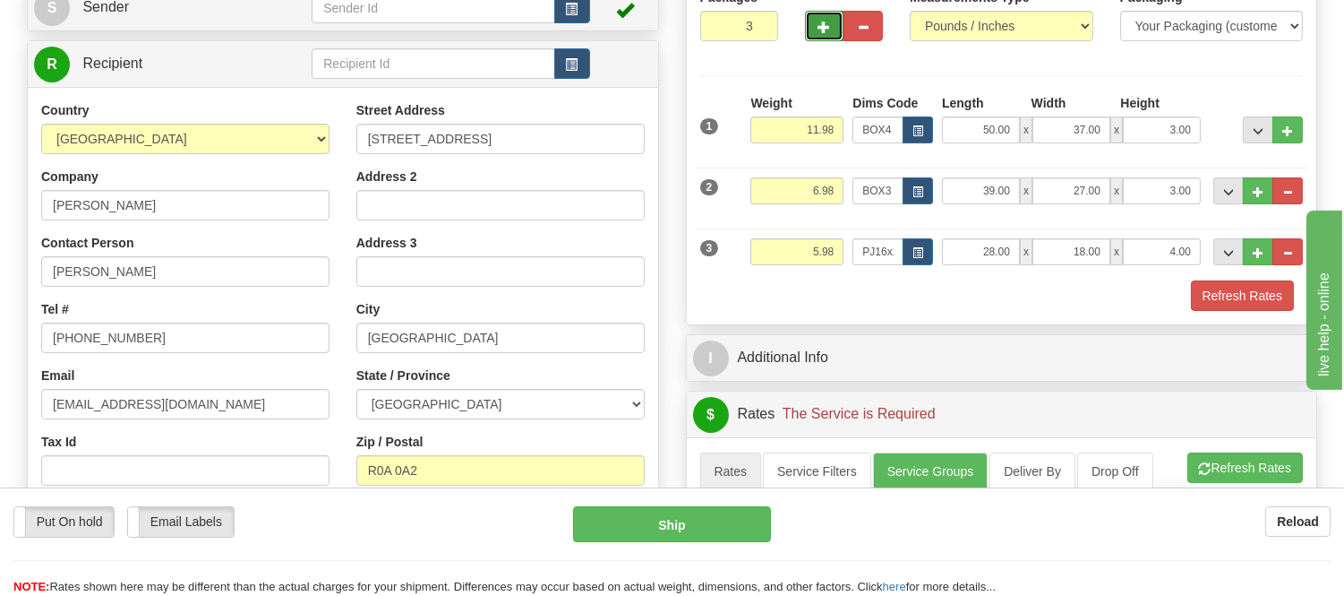
click at [821, 32] on span "button" at bounding box center [825, 27] width 13 height 12
type input "4"
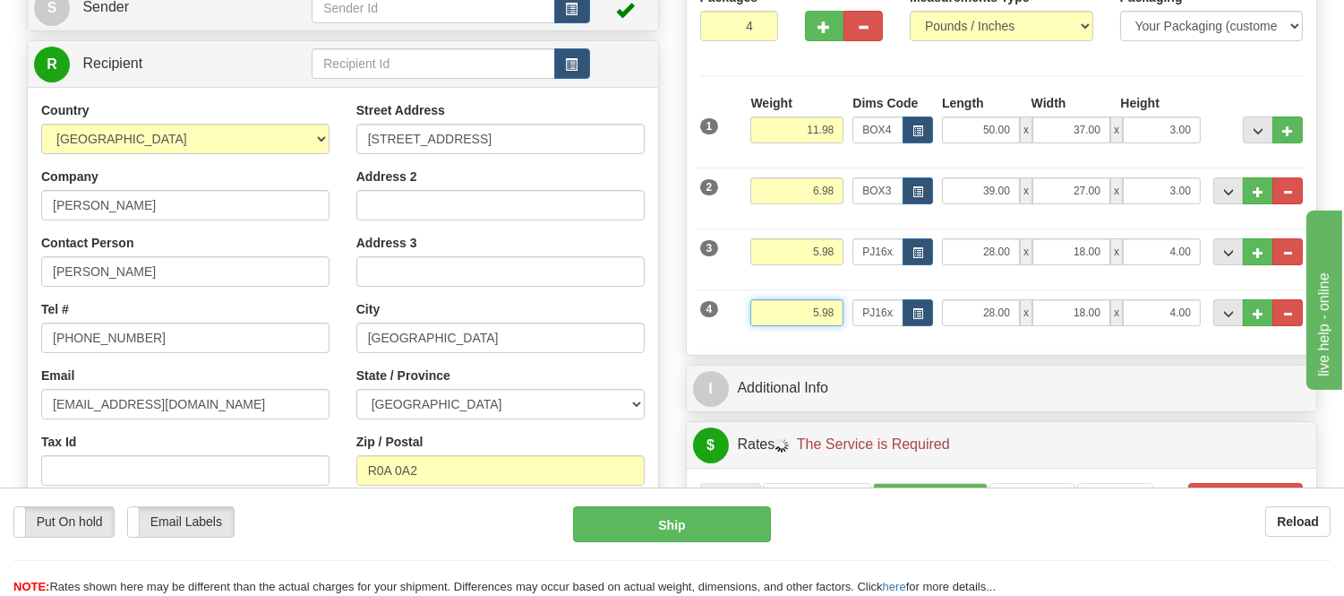
drag, startPoint x: 836, startPoint y: 310, endPoint x: 759, endPoint y: 333, distance: 81.3
click at [759, 333] on div "Weight 5.98" at bounding box center [797, 319] width 102 height 40
type input "3.98"
click at [918, 315] on span "button" at bounding box center [918, 314] width 11 height 10
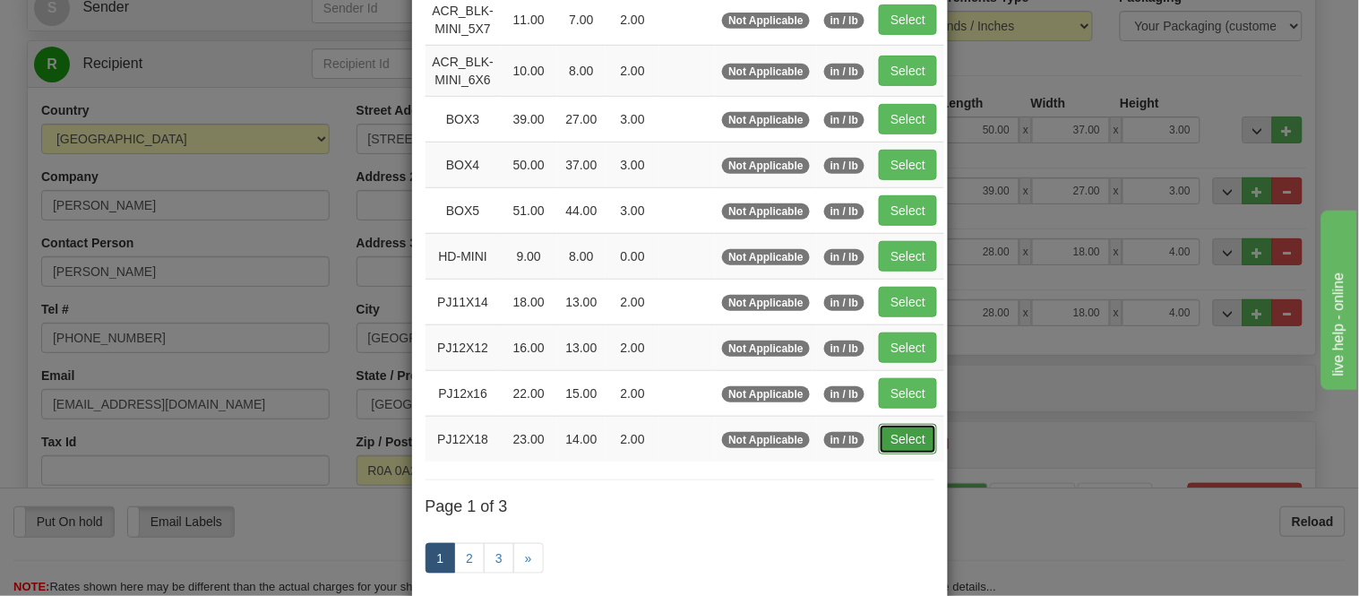
click at [888, 439] on button "Select" at bounding box center [908, 439] width 58 height 30
type input "PJ12X18"
type input "23.00"
type input "14.00"
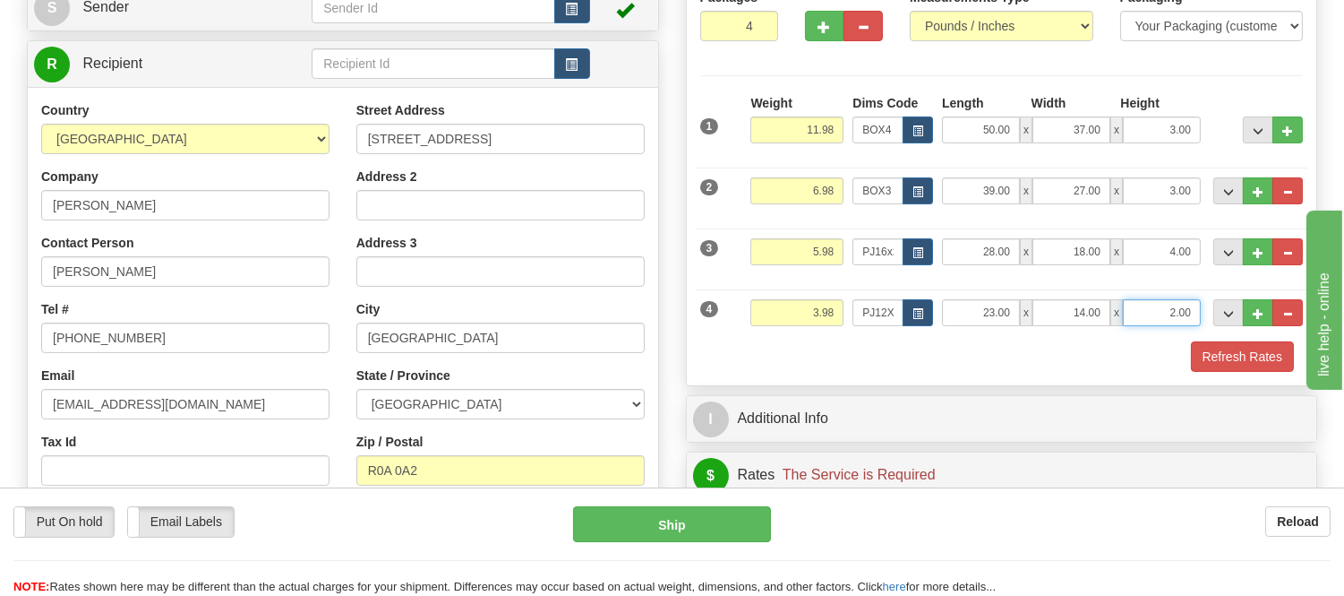
drag, startPoint x: 1195, startPoint y: 313, endPoint x: 1119, endPoint y: 325, distance: 76.1
click at [1125, 325] on input "2.00" at bounding box center [1162, 312] width 78 height 27
click button "Delete" at bounding box center [0, 0] width 0 height 0
type input "4.00"
click at [1273, 356] on button "Refresh Rates" at bounding box center [1242, 356] width 103 height 30
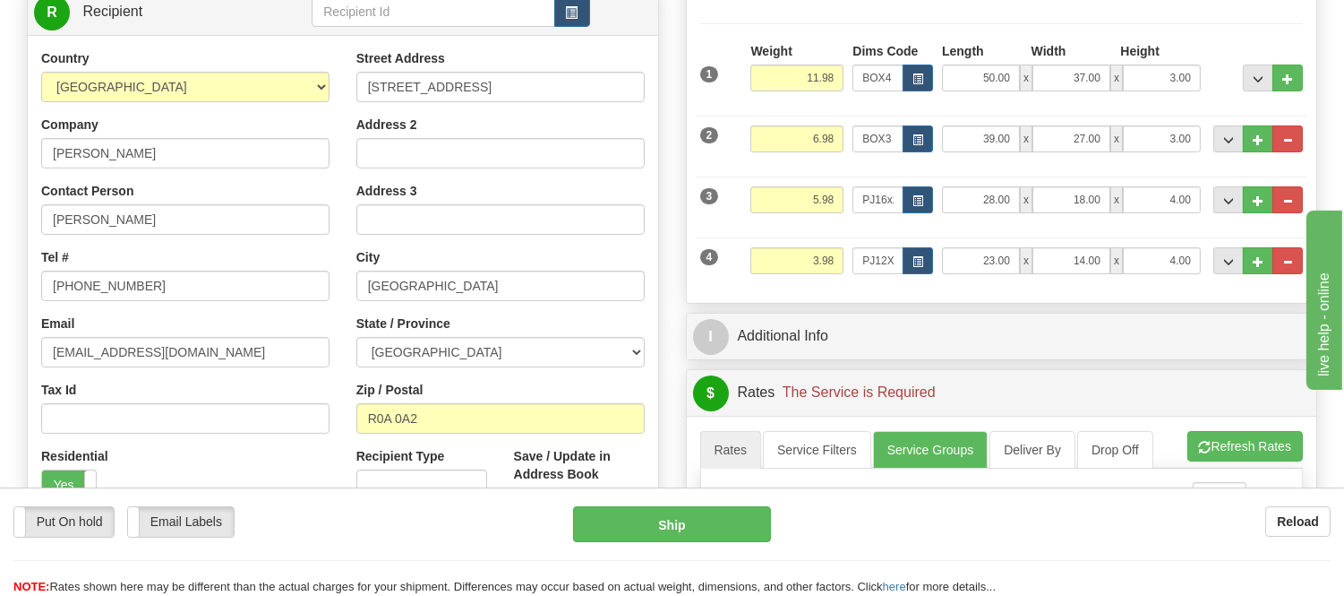
scroll to position [298, 0]
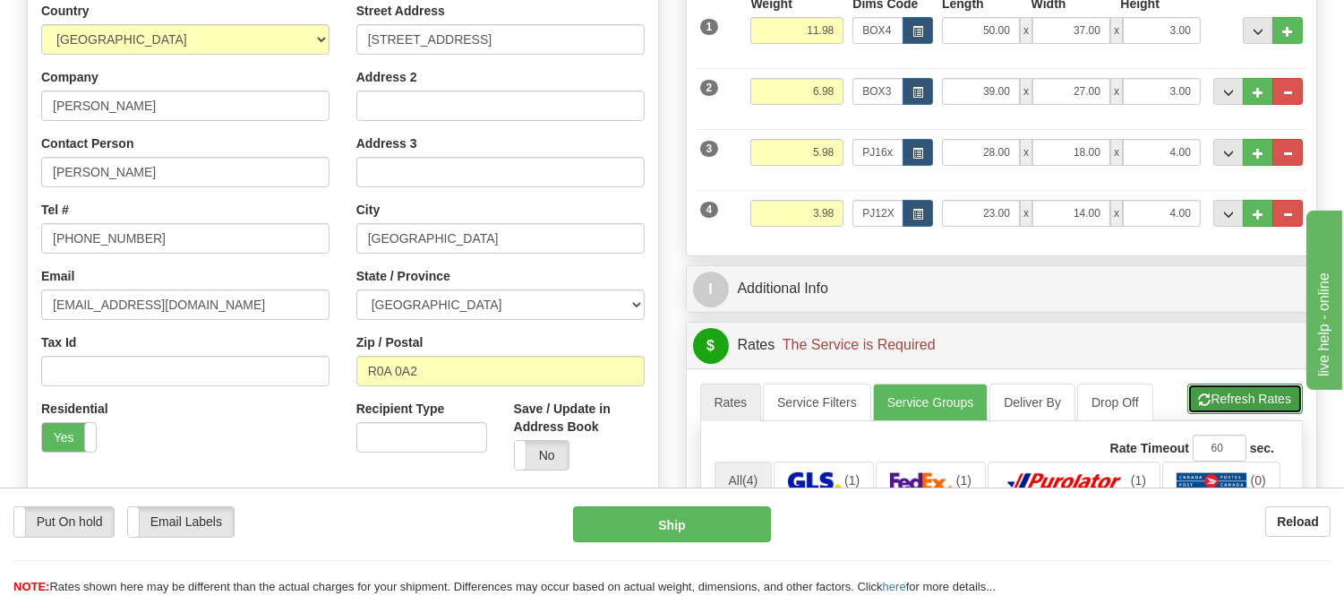
click at [1236, 397] on button "Refresh Rates" at bounding box center [1245, 398] width 116 height 30
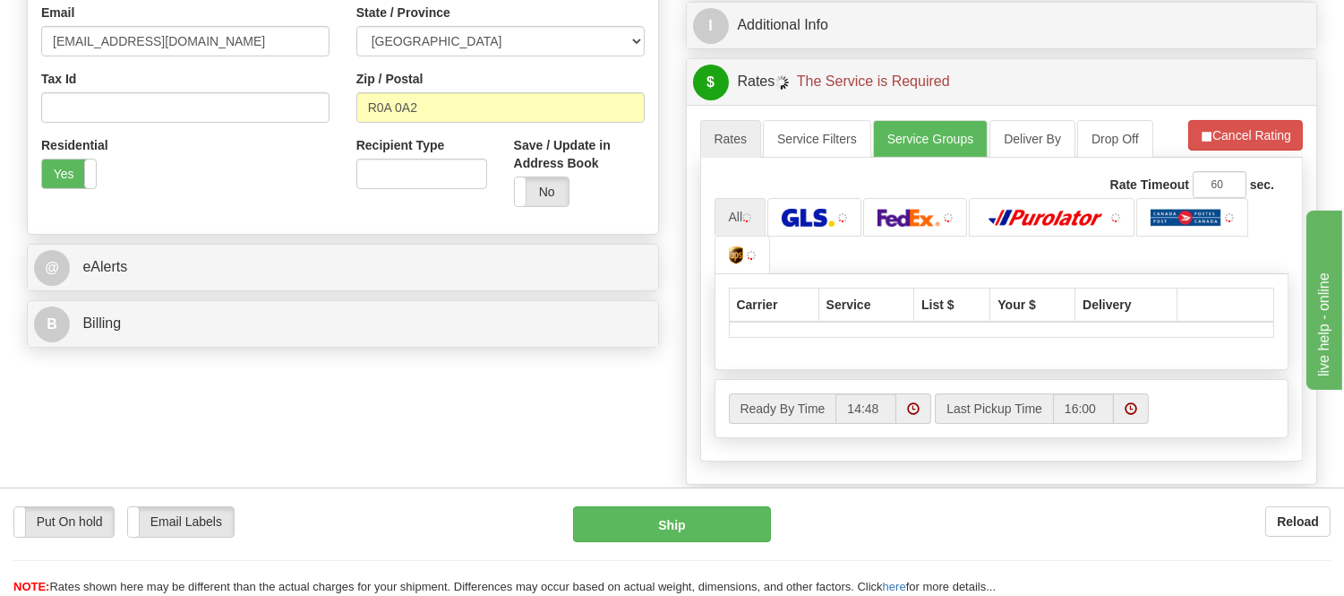
scroll to position [596, 0]
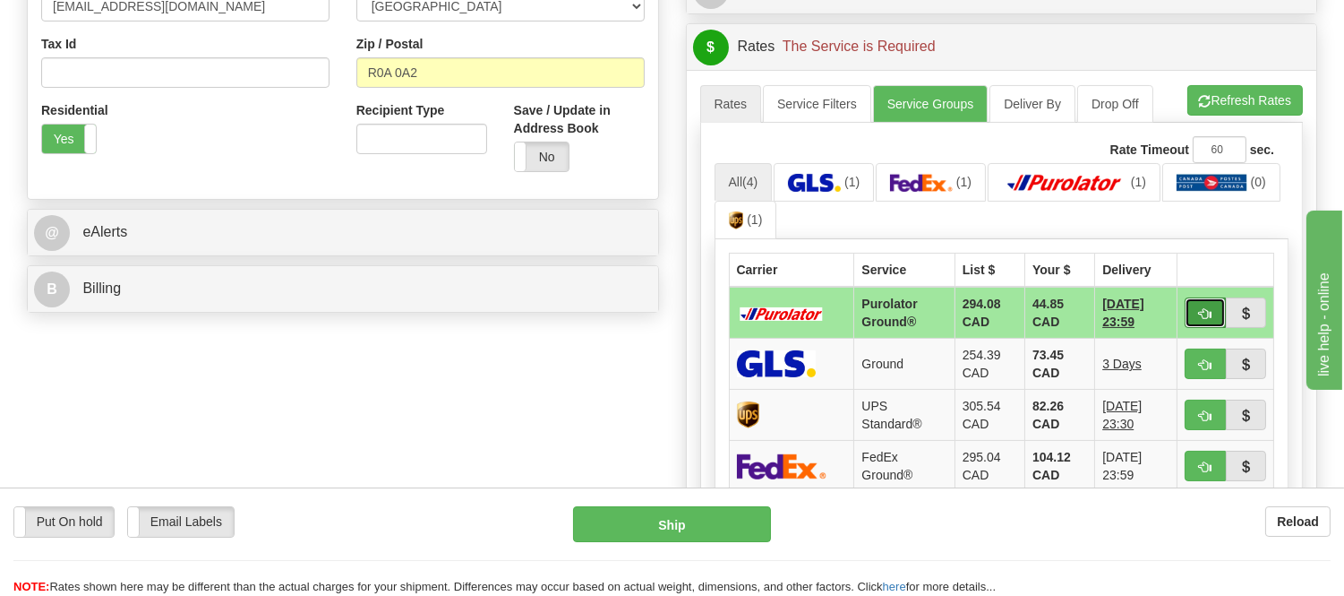
click at [1199, 310] on span "button" at bounding box center [1205, 314] width 13 height 12
type input "260"
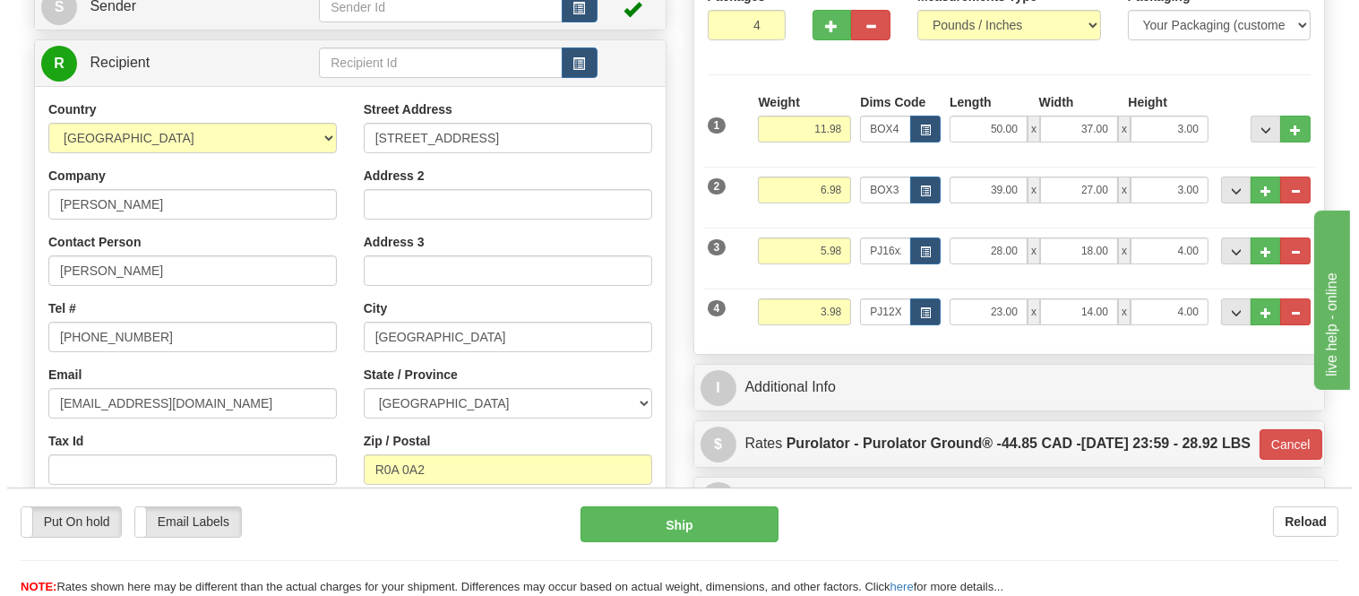
scroll to position [199, 0]
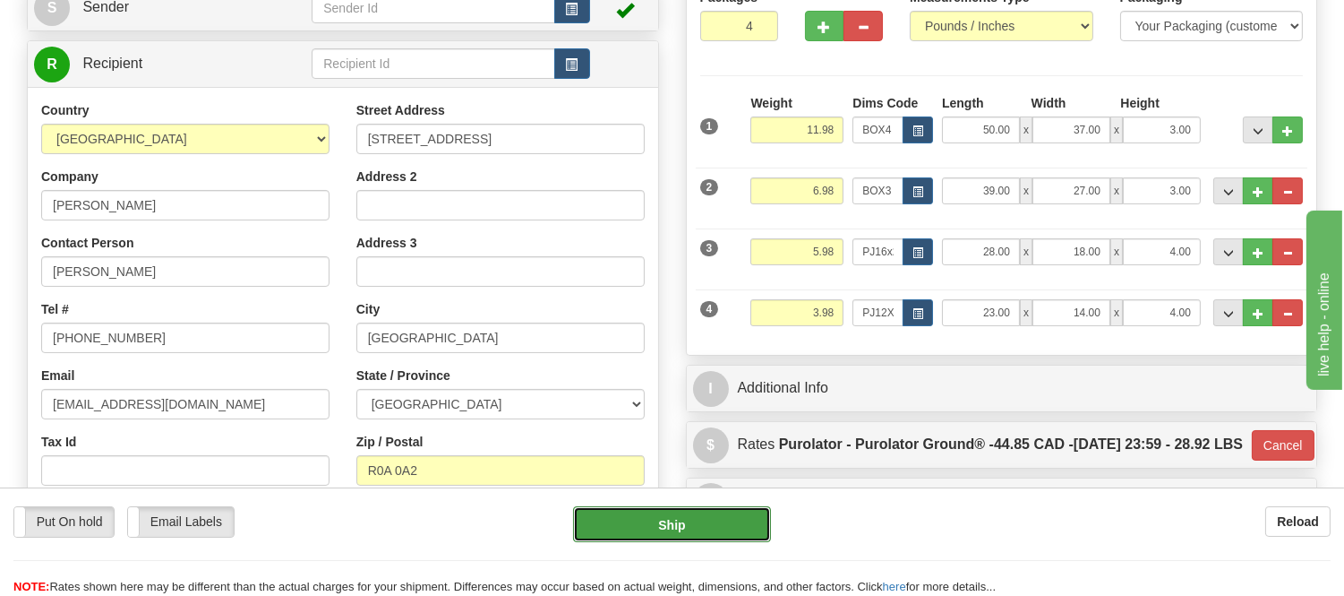
click at [715, 514] on button "Ship" at bounding box center [671, 524] width 197 height 36
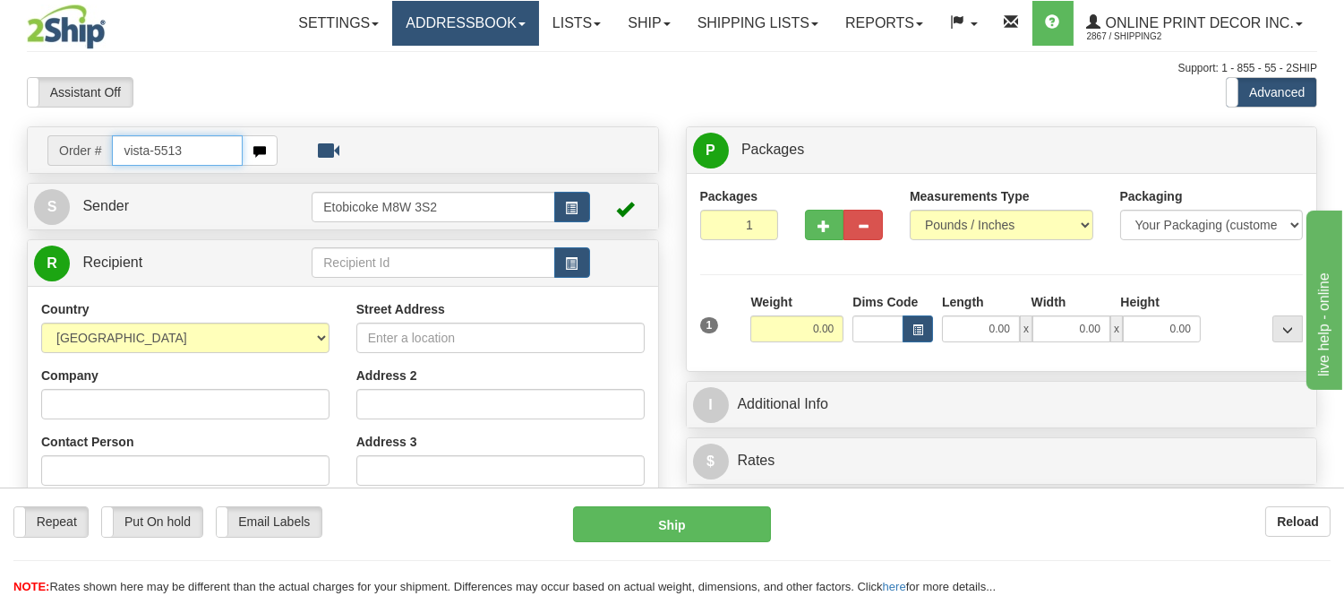
type input "vista-5513"
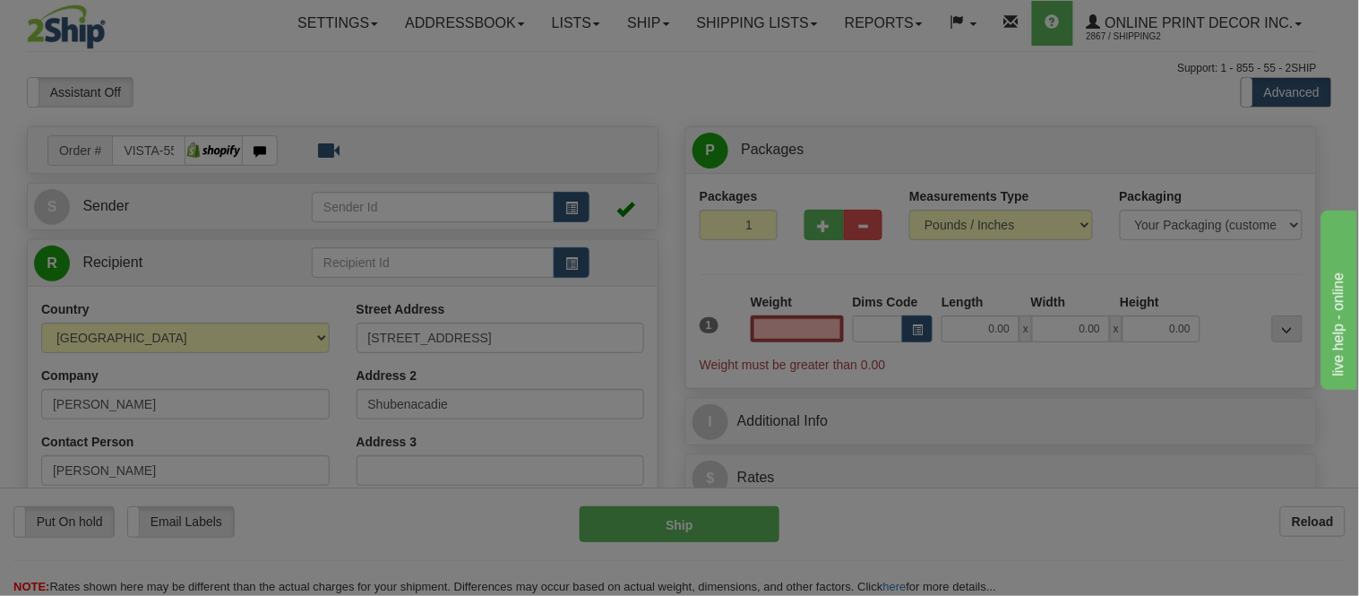
type input "RINES CREEK"
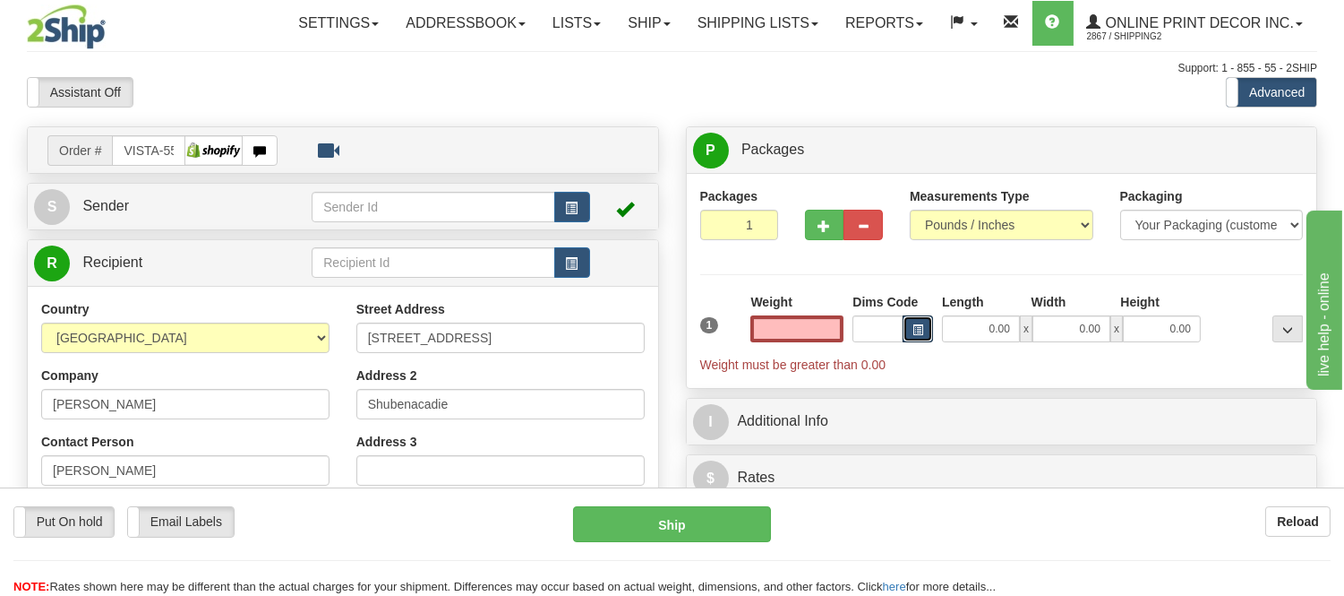
type input "0.00"
click at [917, 331] on span "button" at bounding box center [918, 330] width 11 height 10
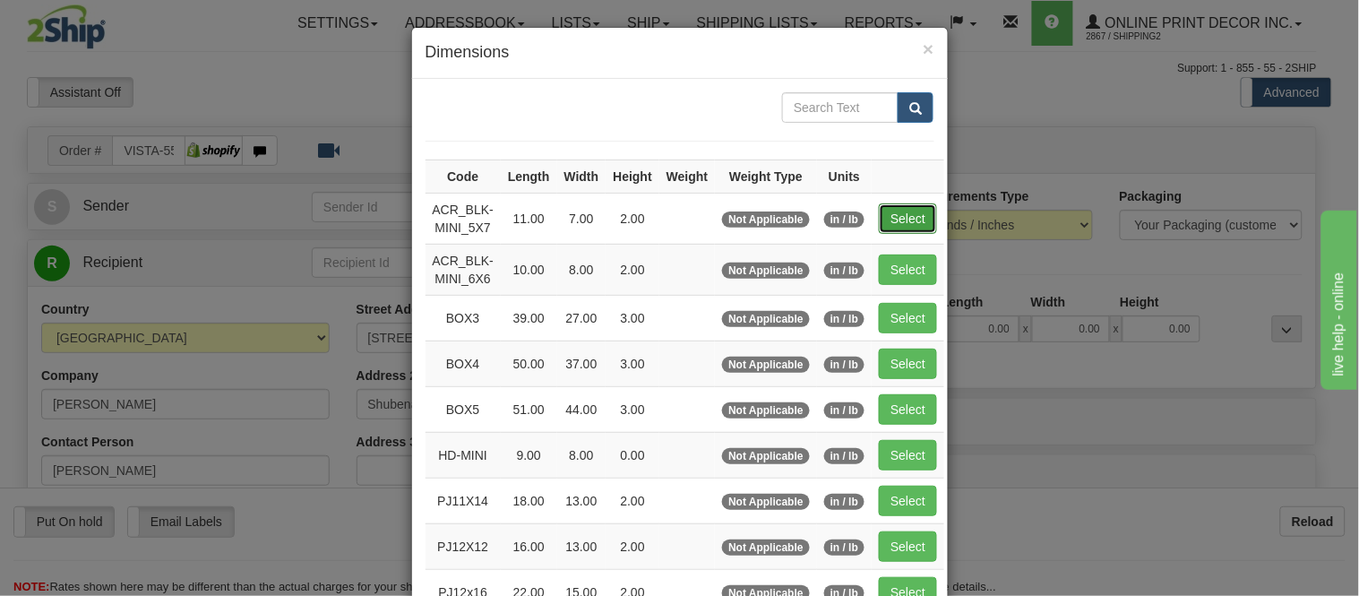
click at [892, 210] on button "Select" at bounding box center [908, 218] width 58 height 30
type input "ACR_BLK-MINI_5X7"
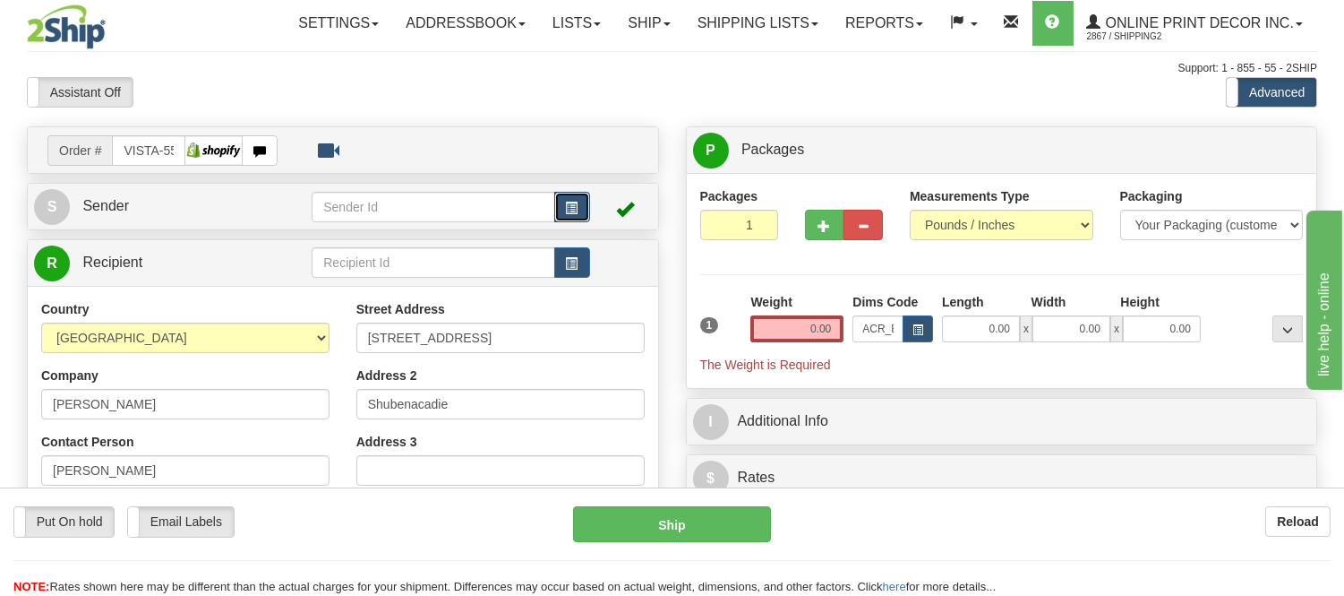
click at [578, 210] on button "button" at bounding box center [572, 207] width 36 height 30
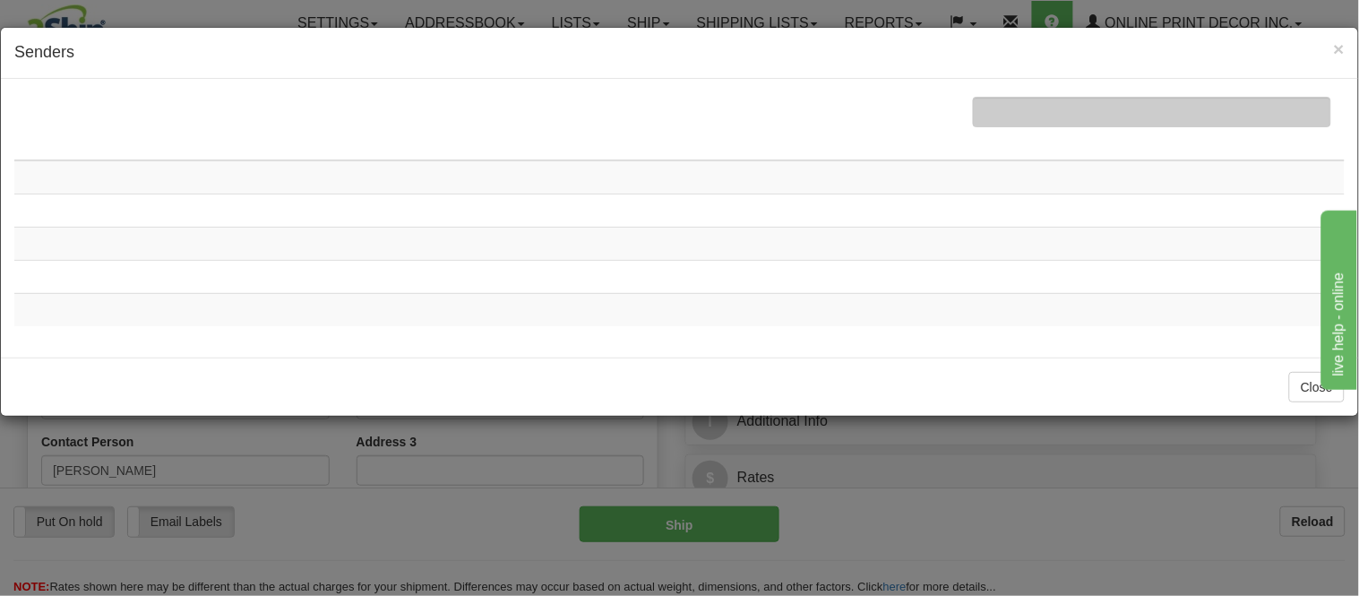
type input "11.00"
type input "7.00"
type input "2.00"
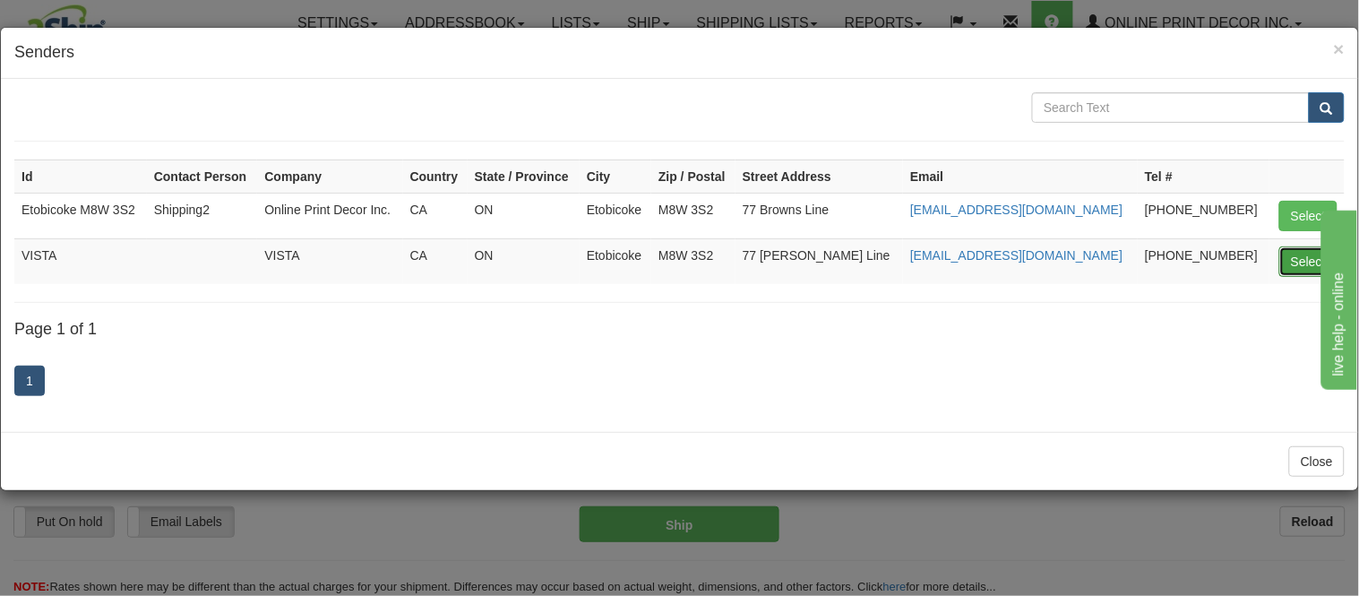
click at [1296, 270] on button "Select" at bounding box center [1308, 261] width 58 height 30
type input "VISTA"
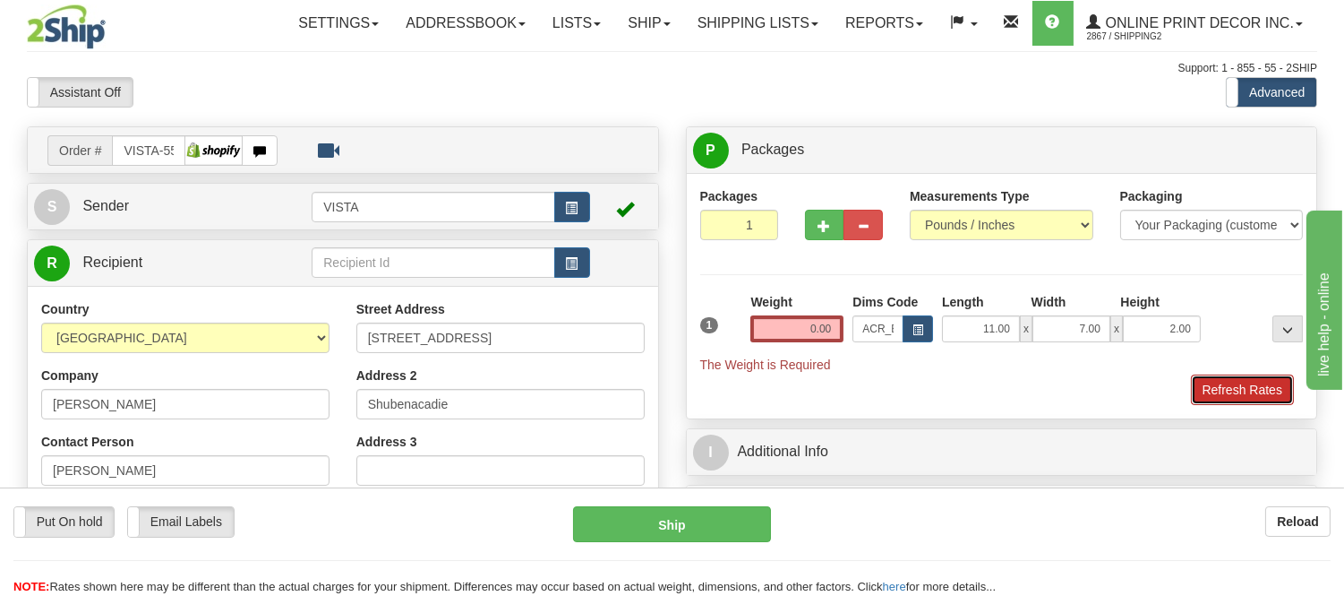
click at [1213, 388] on button "Refresh Rates" at bounding box center [1242, 389] width 103 height 30
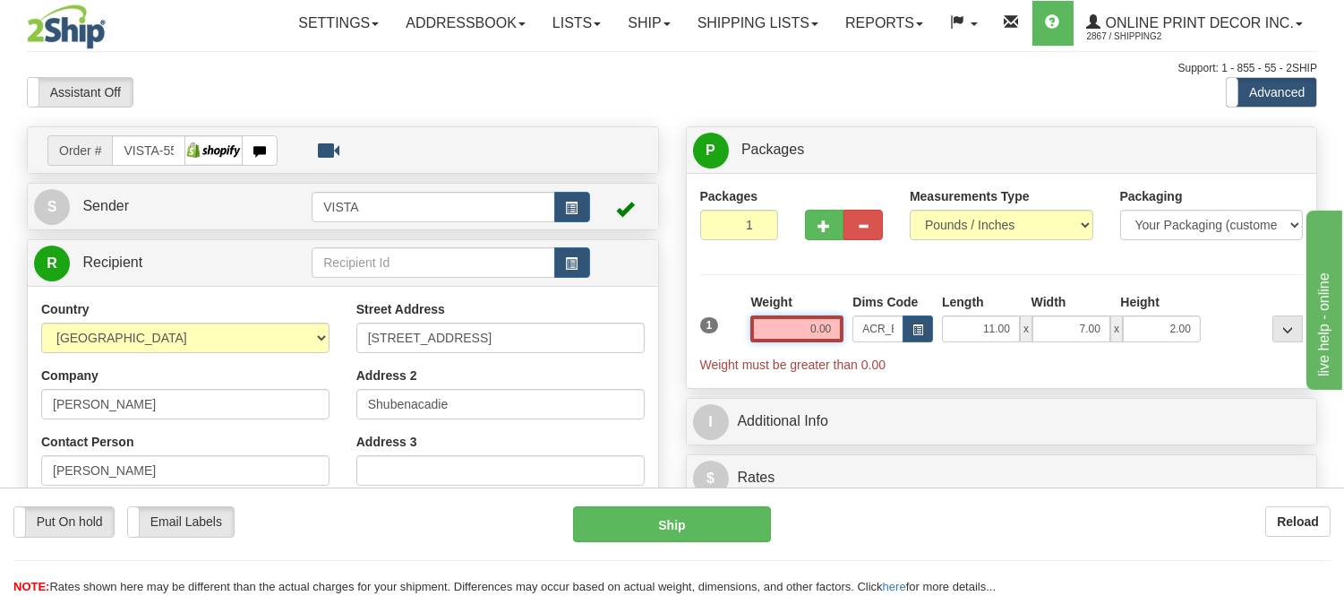
drag, startPoint x: 836, startPoint y: 321, endPoint x: 750, endPoint y: 331, distance: 87.5
click at [750, 331] on input "0.00" at bounding box center [796, 328] width 93 height 27
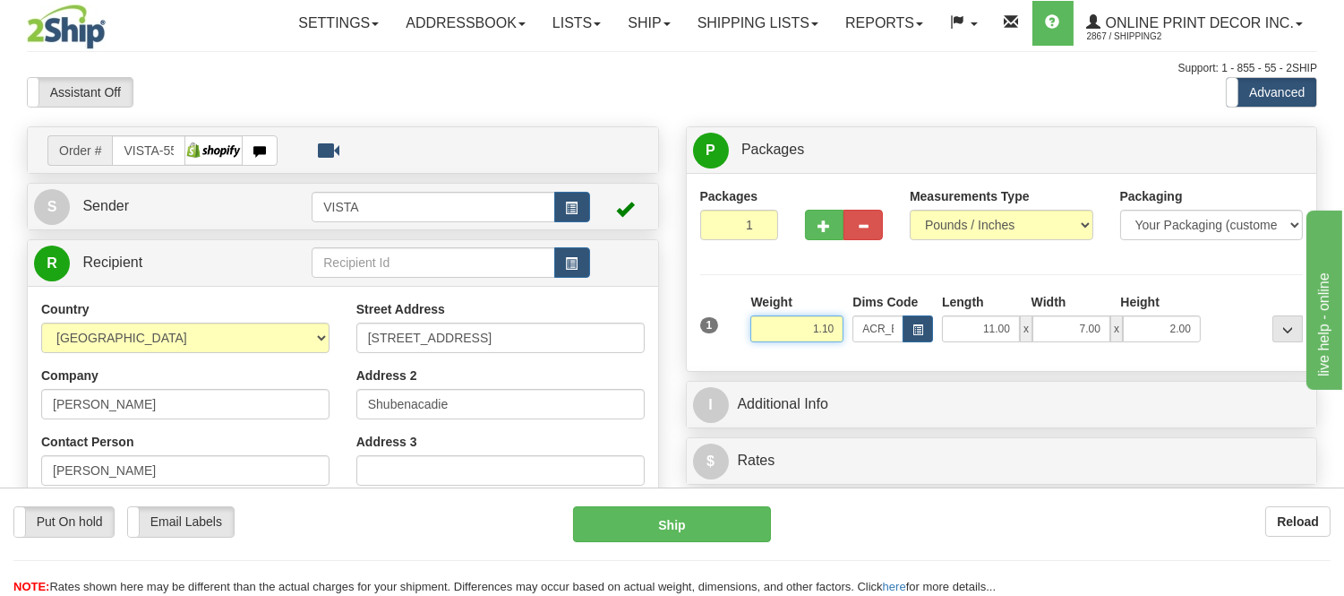
drag, startPoint x: 839, startPoint y: 331, endPoint x: 739, endPoint y: 341, distance: 100.8
click at [739, 341] on div "1 Weight 1.10 Dims Code x x" at bounding box center [1002, 325] width 613 height 64
click button "Delete" at bounding box center [0, 0] width 0 height 0
type input "1.00"
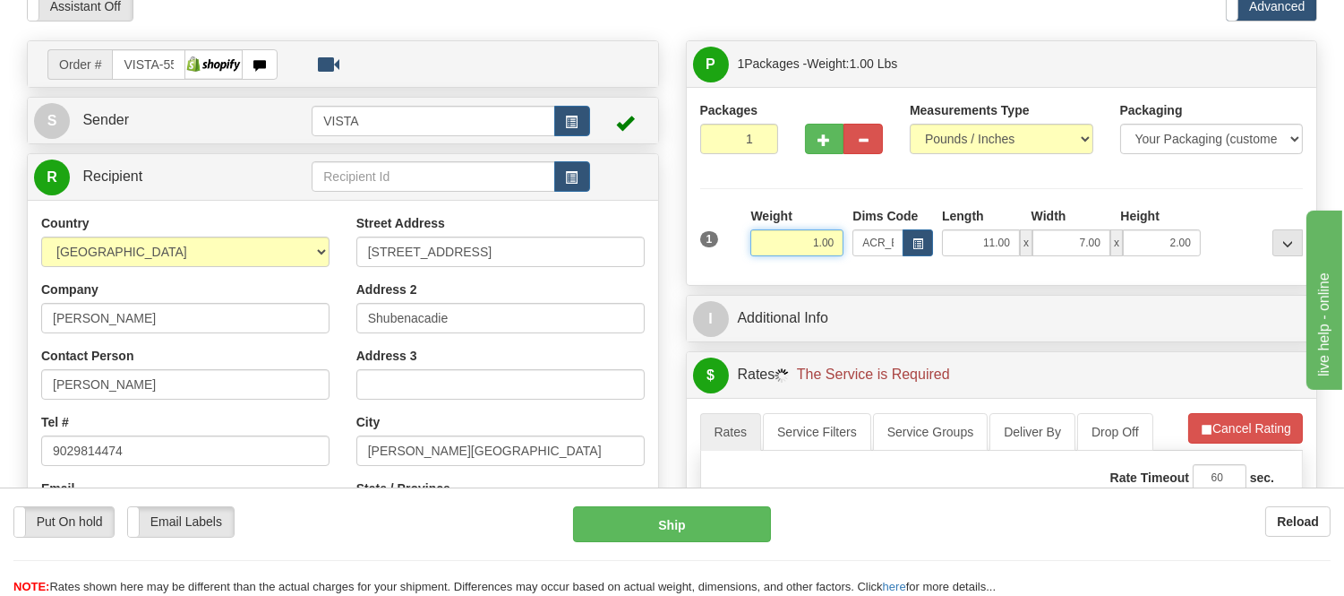
scroll to position [199, 0]
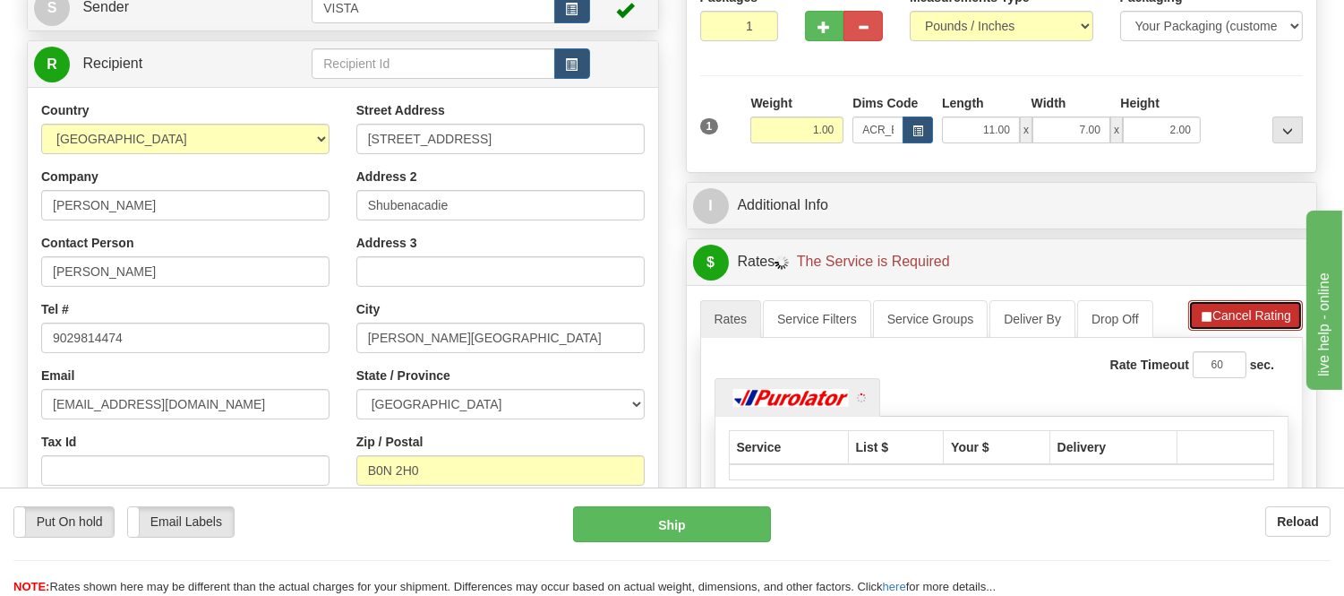
click at [1204, 316] on span "button" at bounding box center [1206, 317] width 13 height 12
click at [1204, 316] on span "button" at bounding box center [1205, 317] width 13 height 12
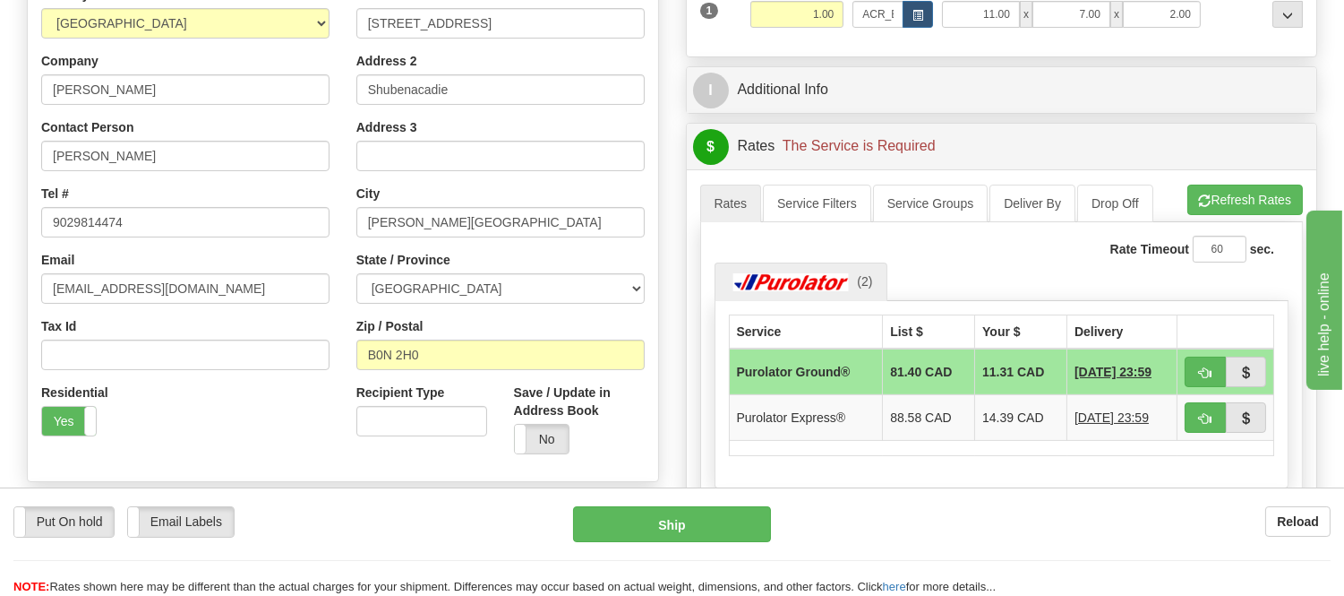
scroll to position [497, 0]
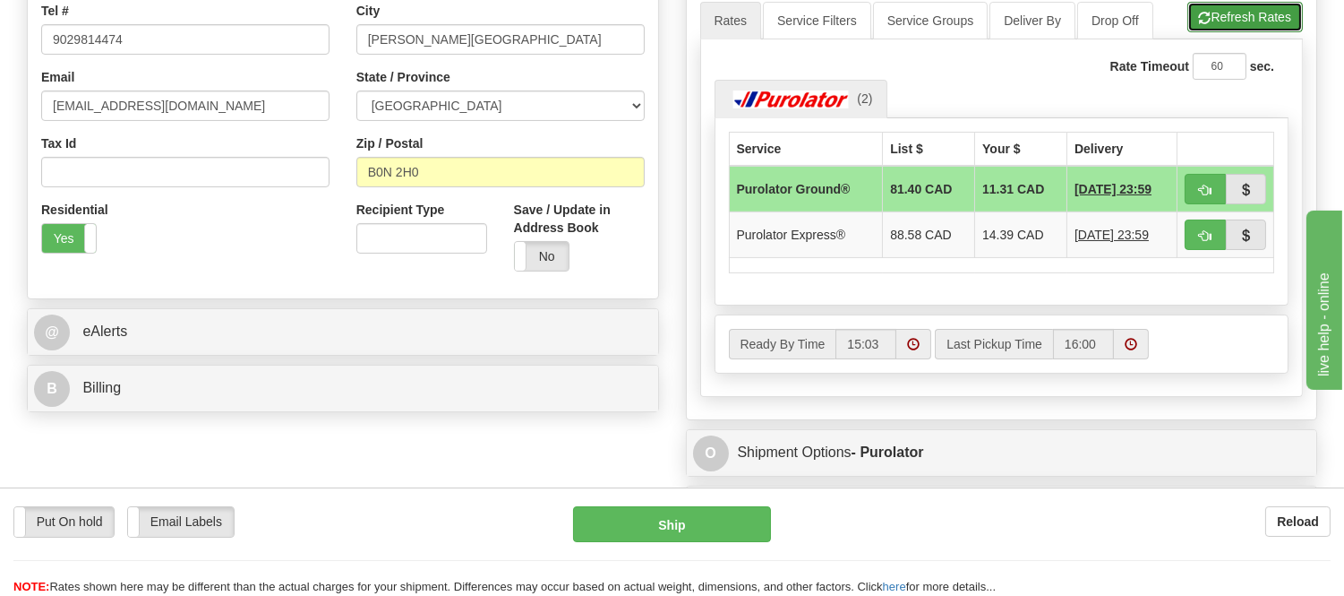
click at [1256, 25] on button "Refresh Rates" at bounding box center [1245, 17] width 116 height 30
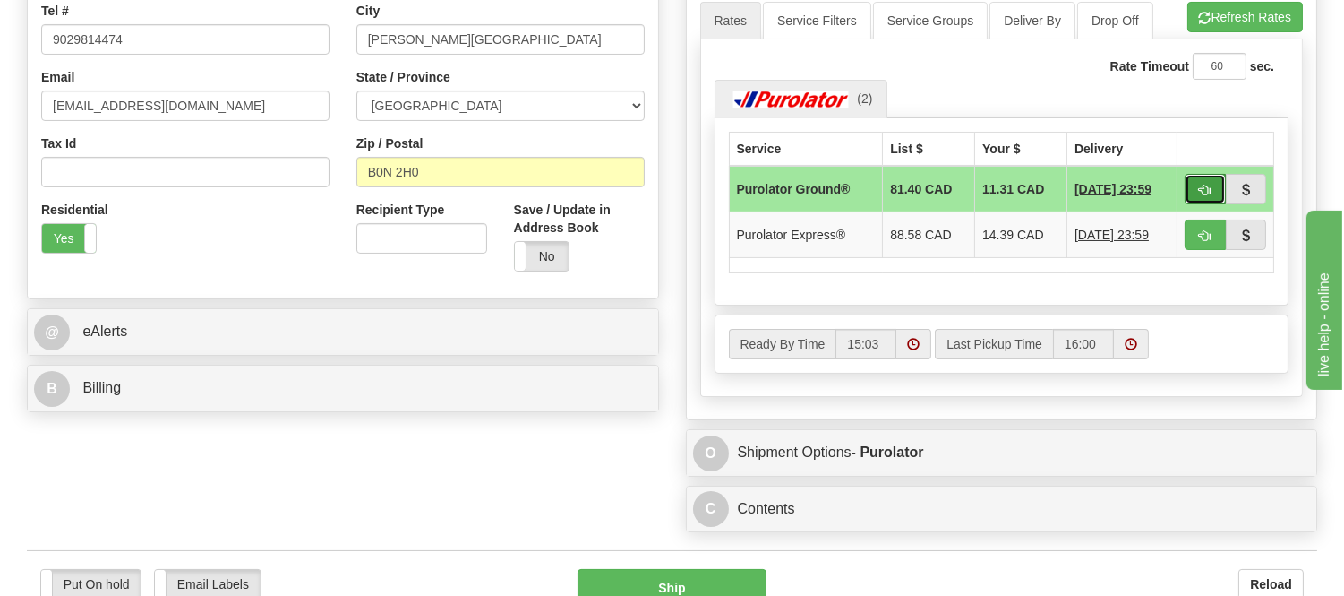
click at [1213, 177] on button "button" at bounding box center [1205, 189] width 41 height 30
type input "260"
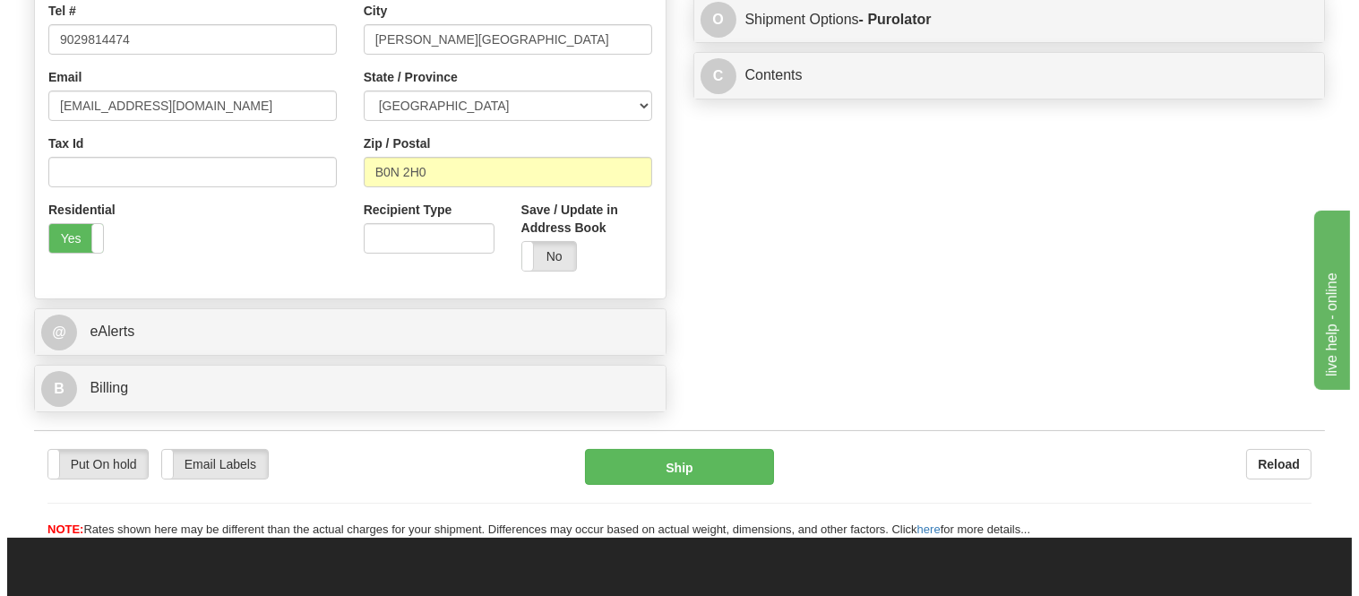
scroll to position [99, 0]
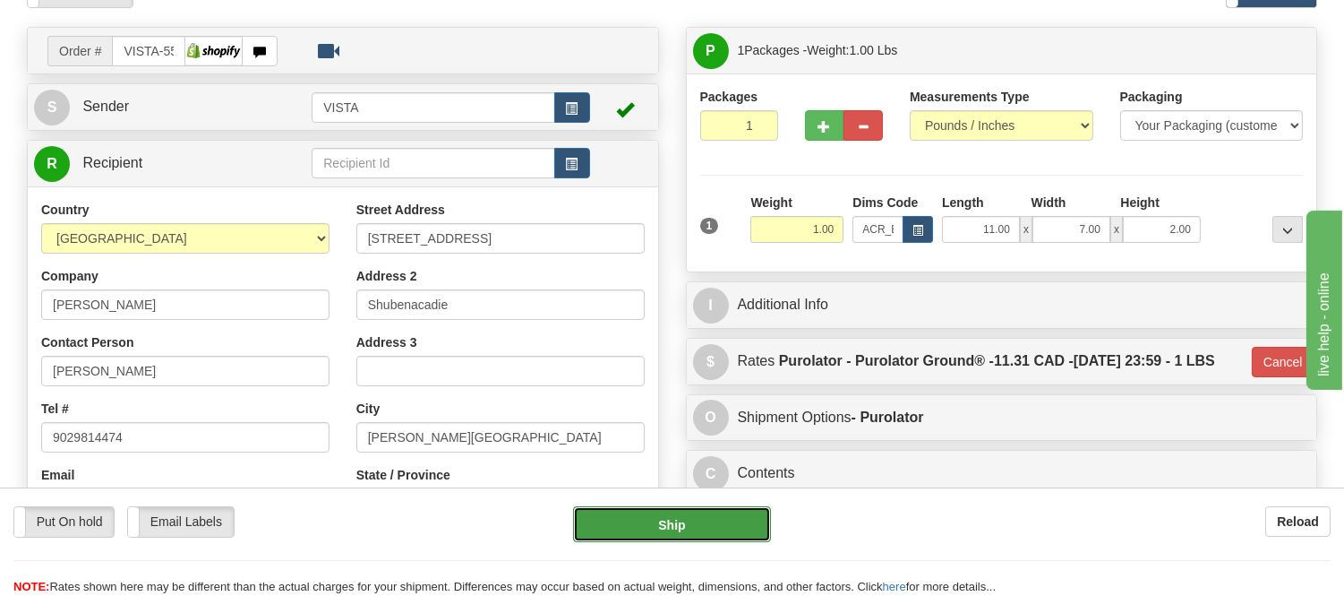
click at [623, 524] on button "Ship" at bounding box center [671, 524] width 197 height 36
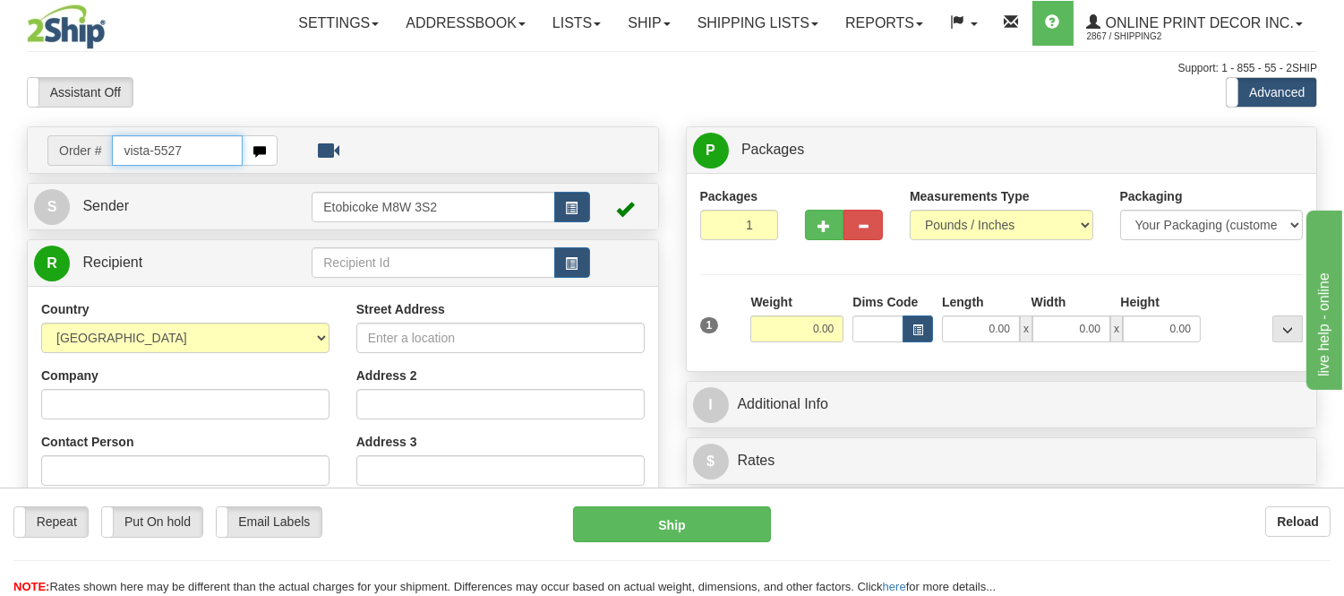
type input "vista-5527"
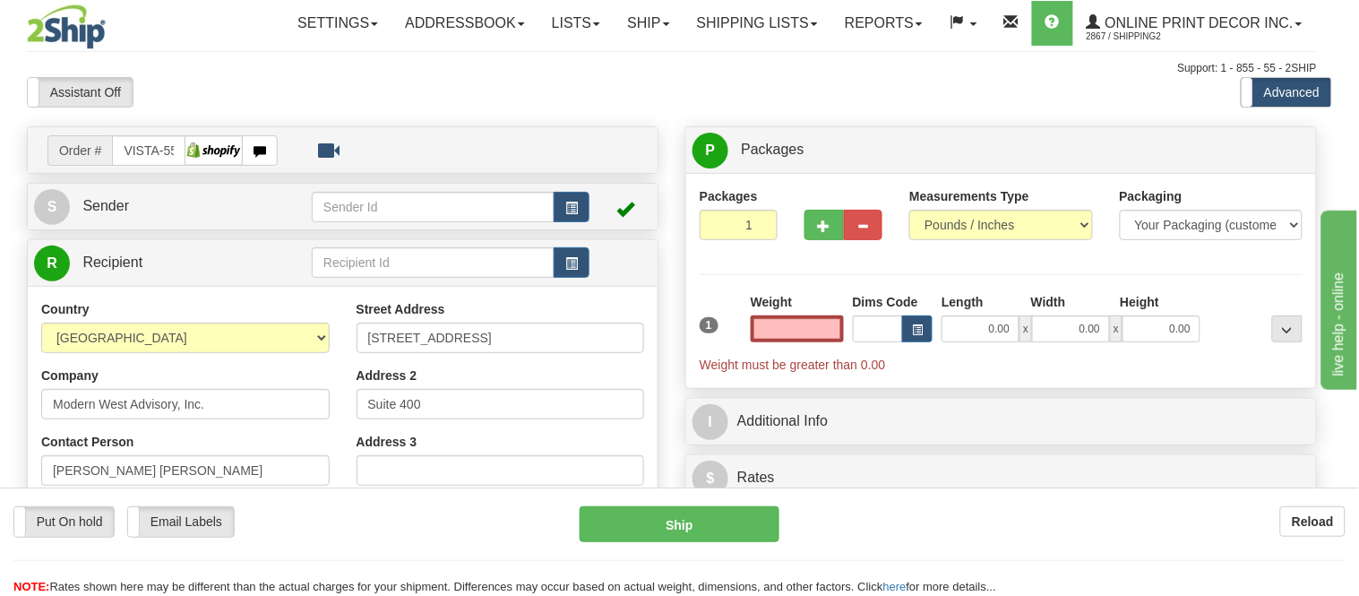
type input "[GEOGRAPHIC_DATA]"
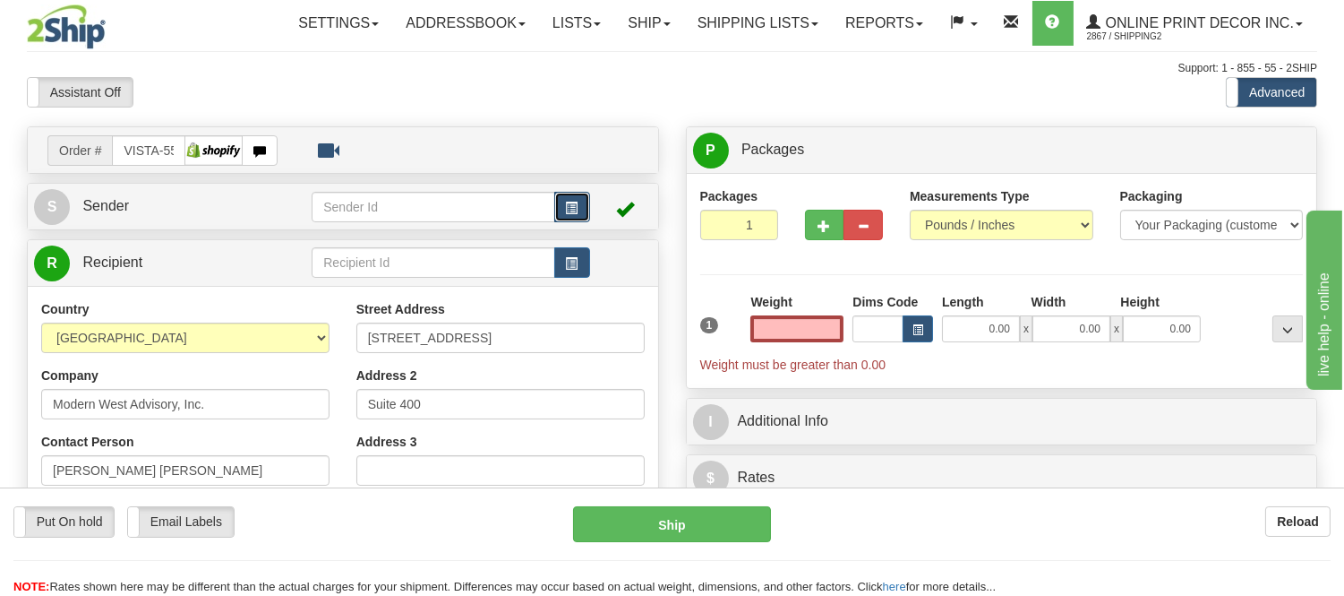
type input "0.00"
click at [560, 210] on button "button" at bounding box center [572, 207] width 36 height 30
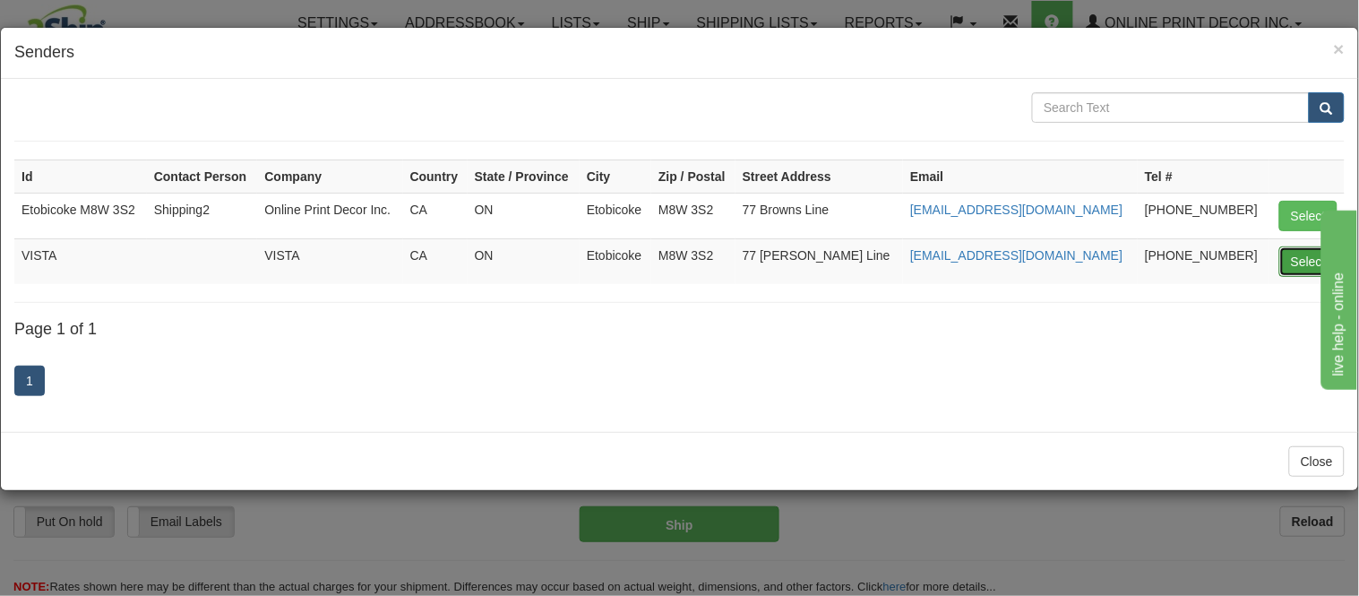
click at [1314, 252] on button "Select" at bounding box center [1308, 261] width 58 height 30
type input "VISTA"
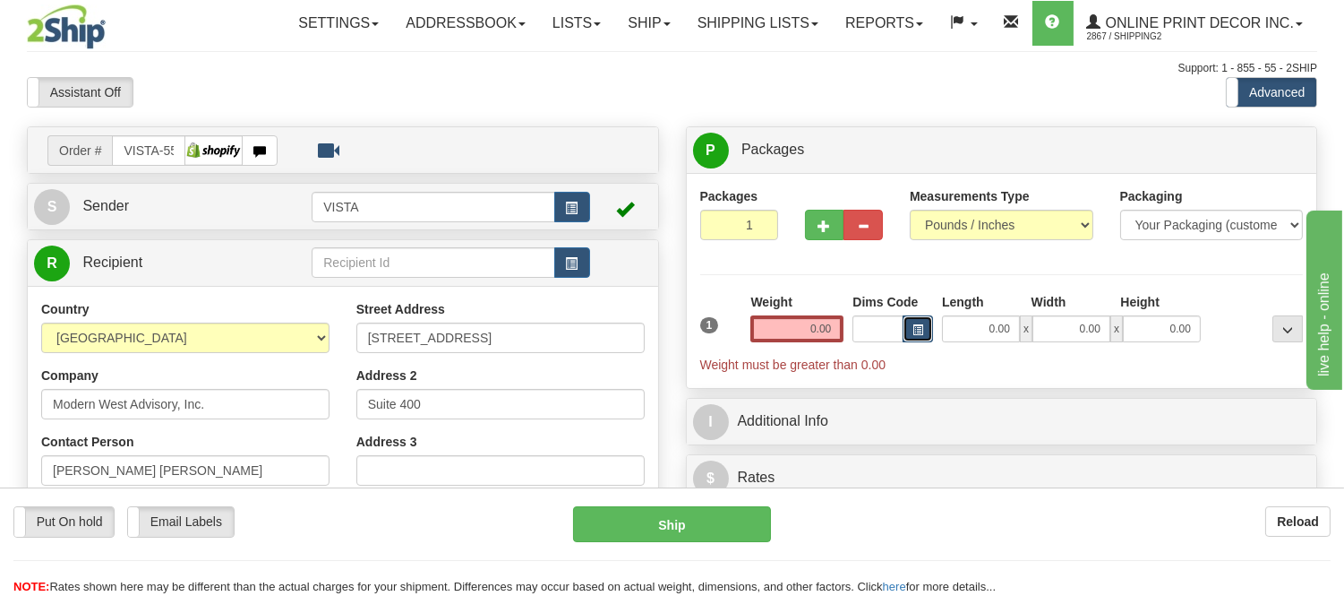
click at [923, 333] on button "button" at bounding box center [918, 328] width 30 height 27
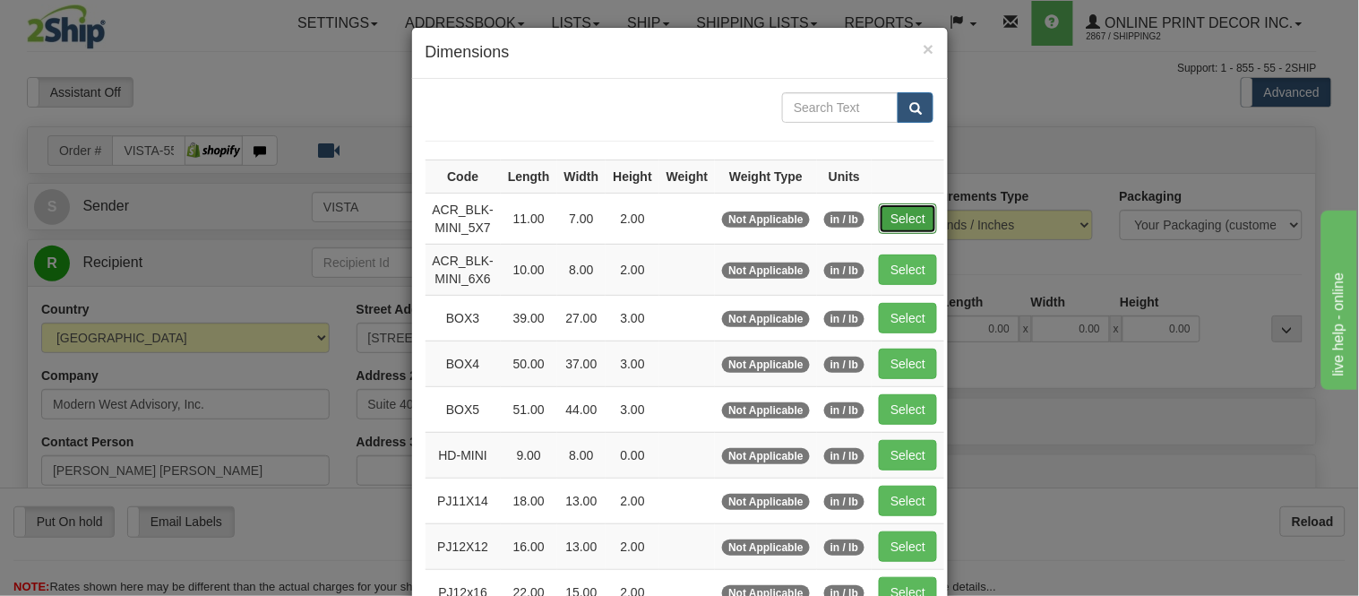
click at [888, 211] on button "Select" at bounding box center [908, 218] width 58 height 30
type input "ACR_BLK-MINI_5X7"
type input "11.00"
type input "7.00"
type input "2.00"
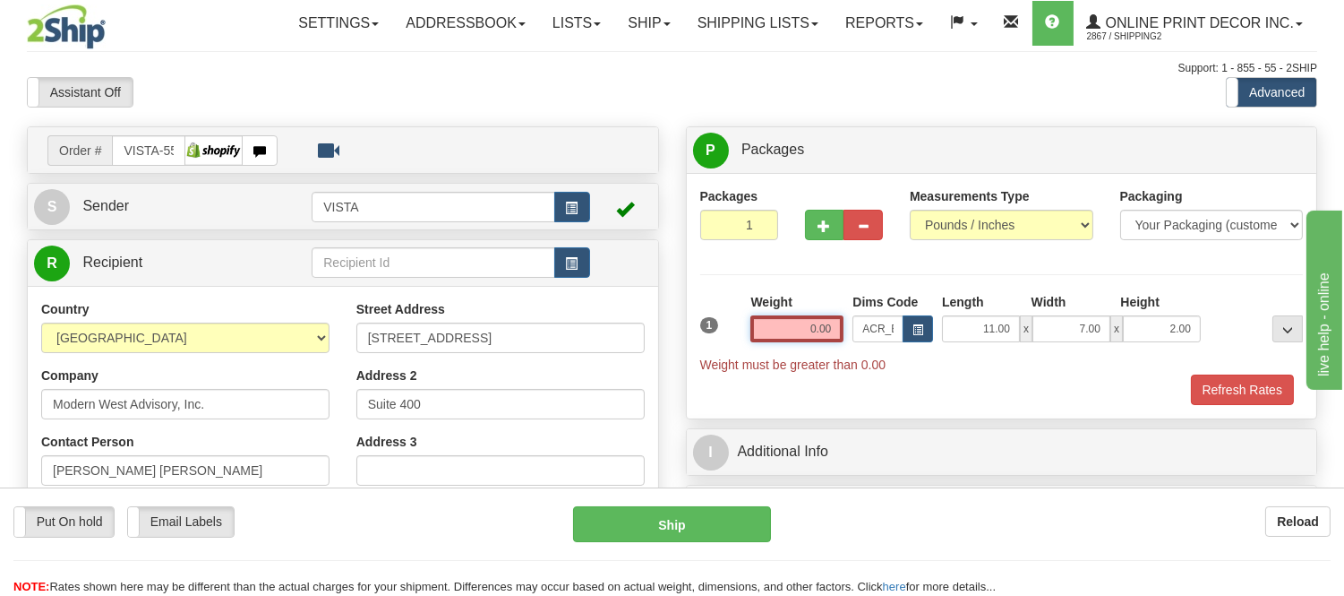
drag, startPoint x: 830, startPoint y: 326, endPoint x: 771, endPoint y: 336, distance: 59.9
click at [771, 336] on input "0.00" at bounding box center [796, 328] width 93 height 27
type input "1"
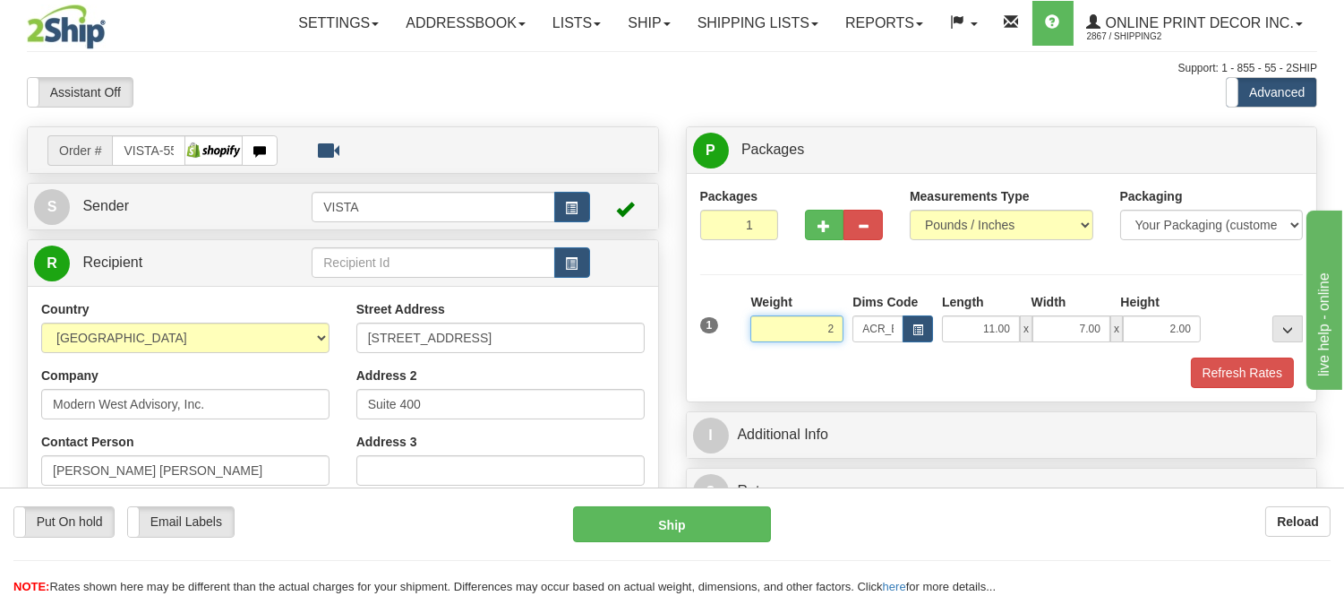
click button "Delete" at bounding box center [0, 0] width 0 height 0
type input "2.00"
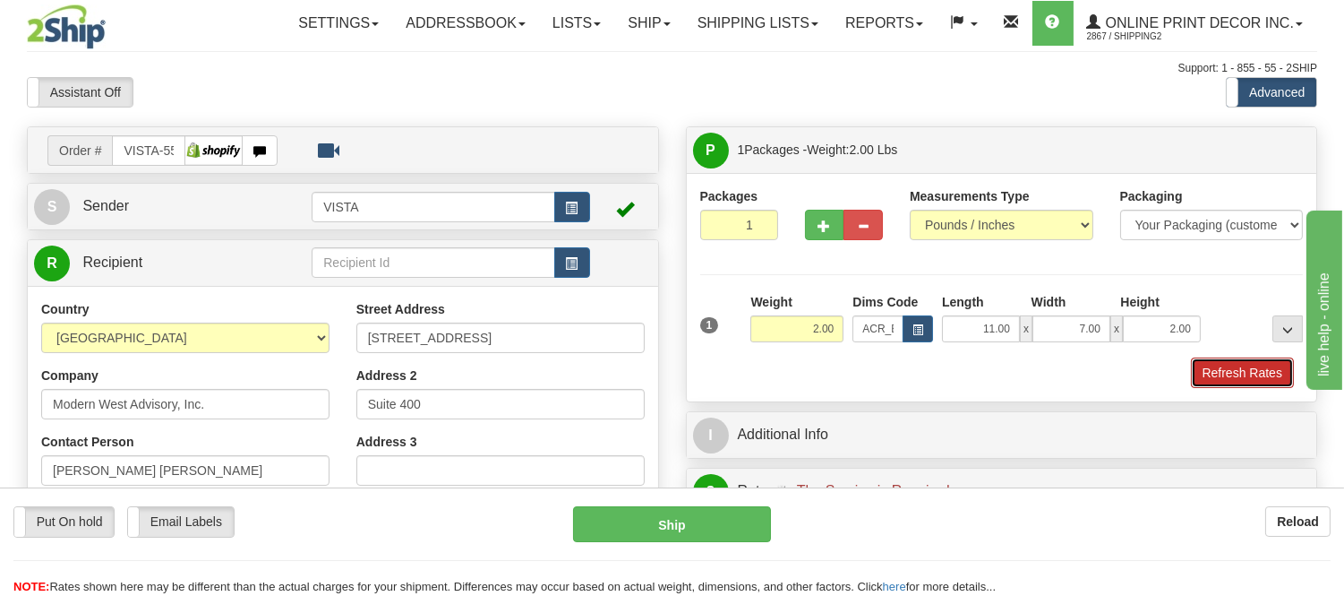
click at [1247, 385] on button "Refresh Rates" at bounding box center [1242, 372] width 103 height 30
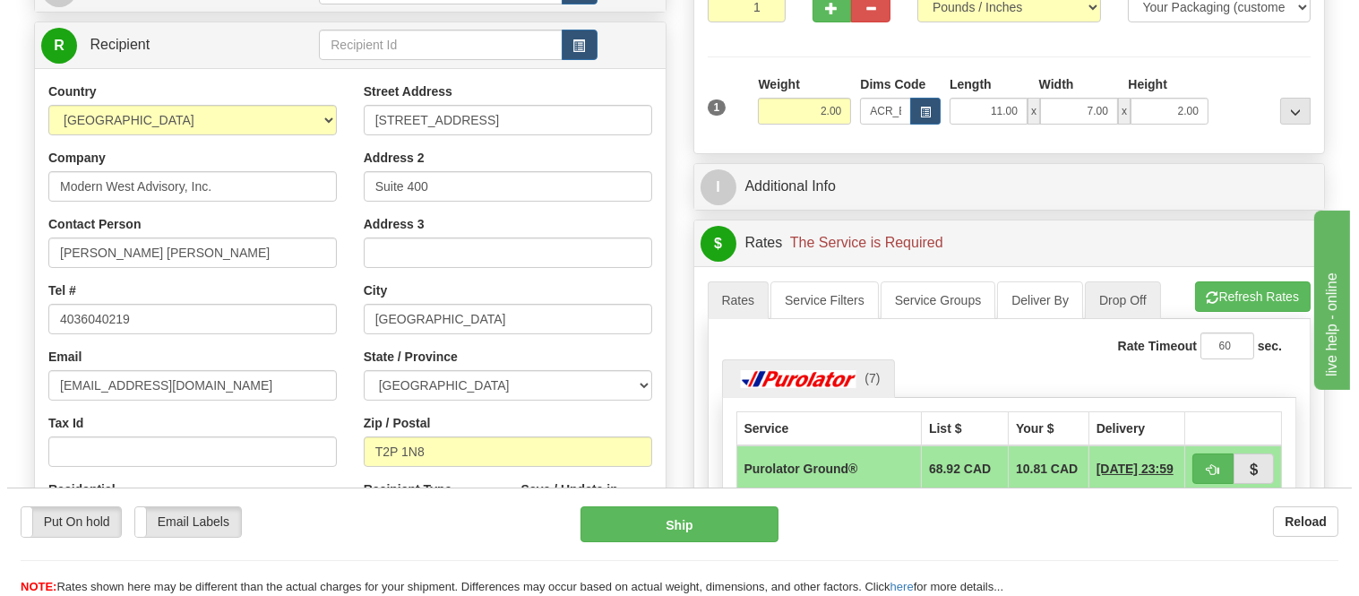
scroll to position [298, 0]
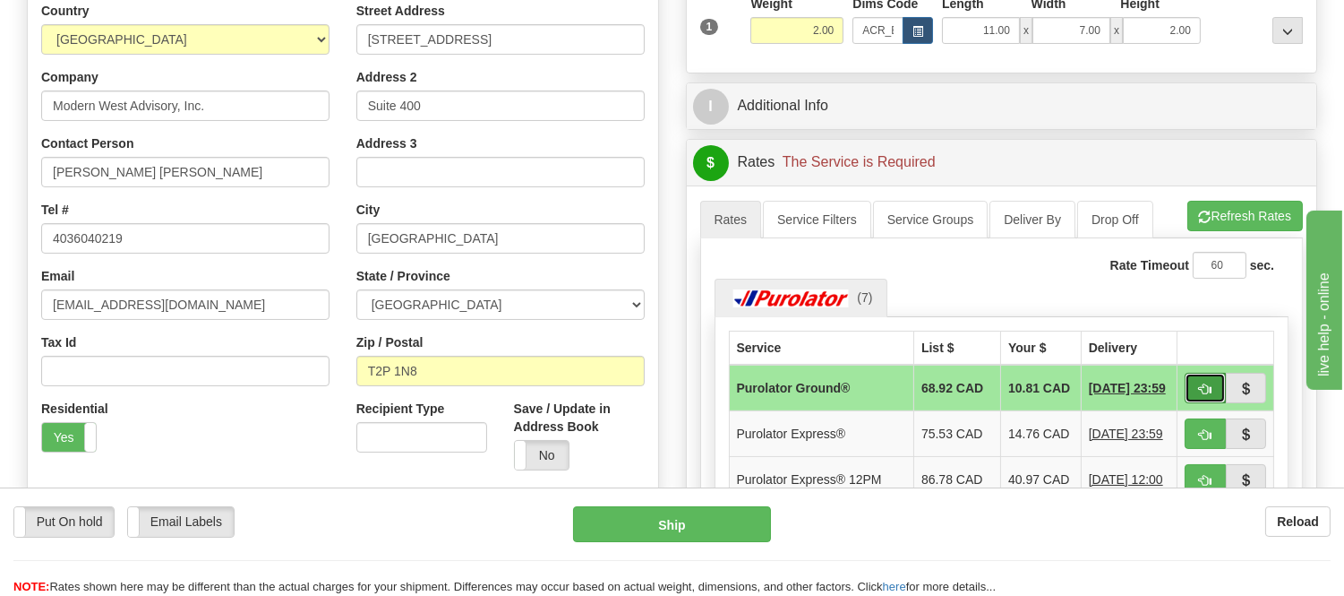
click at [1193, 389] on button "button" at bounding box center [1205, 388] width 41 height 30
type input "260"
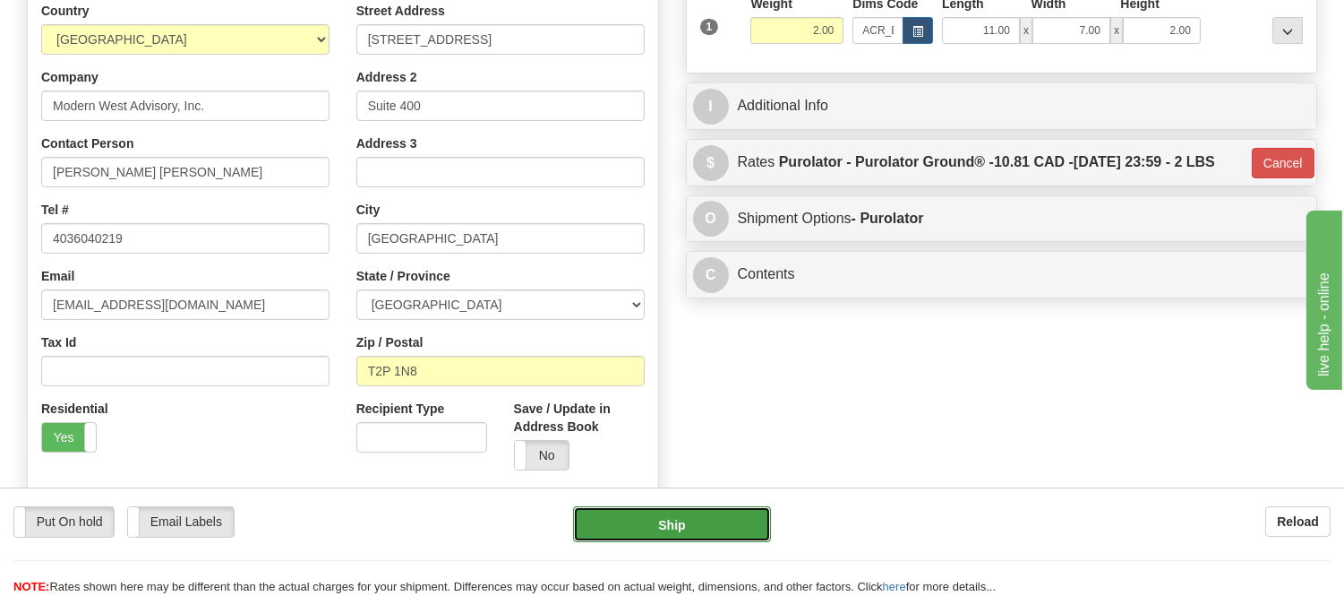
click at [728, 518] on button "Ship" at bounding box center [671, 524] width 197 height 36
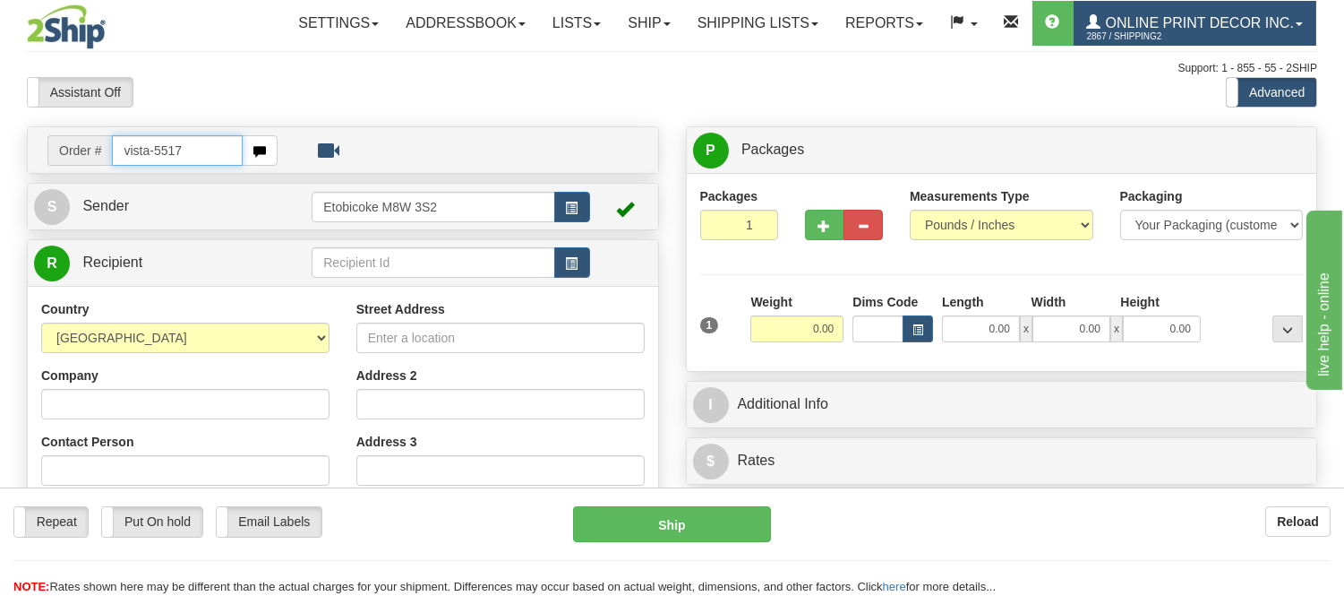
type input "vista-5517"
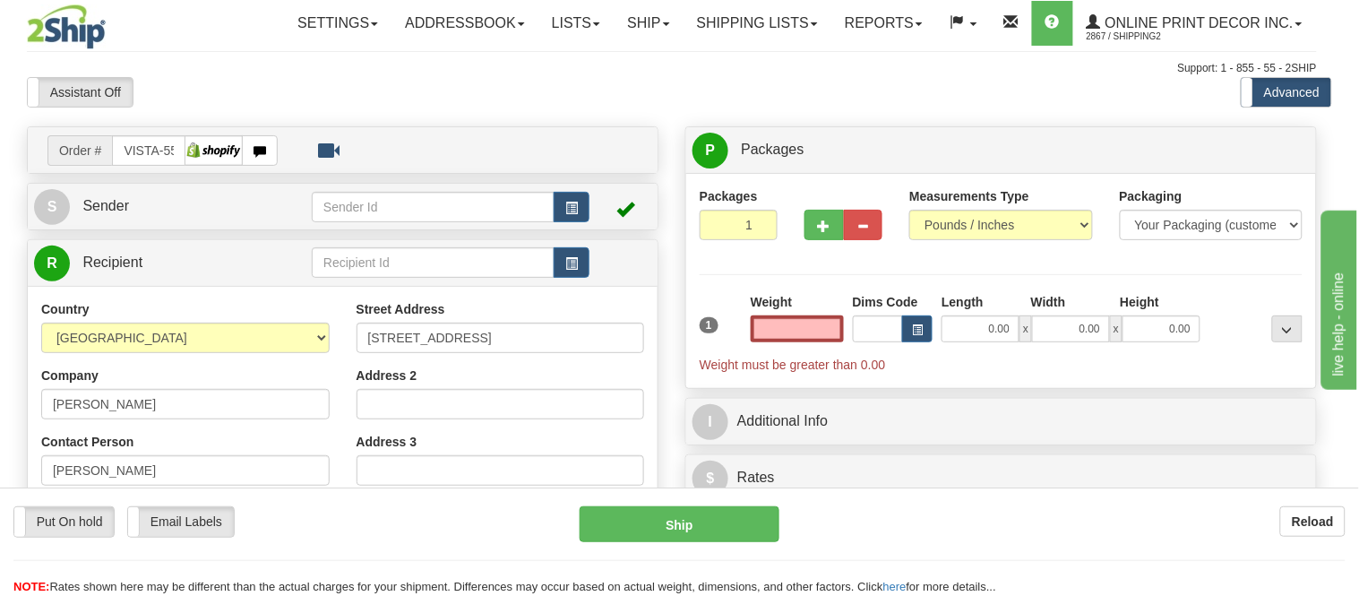
type input "IRISHTOWN"
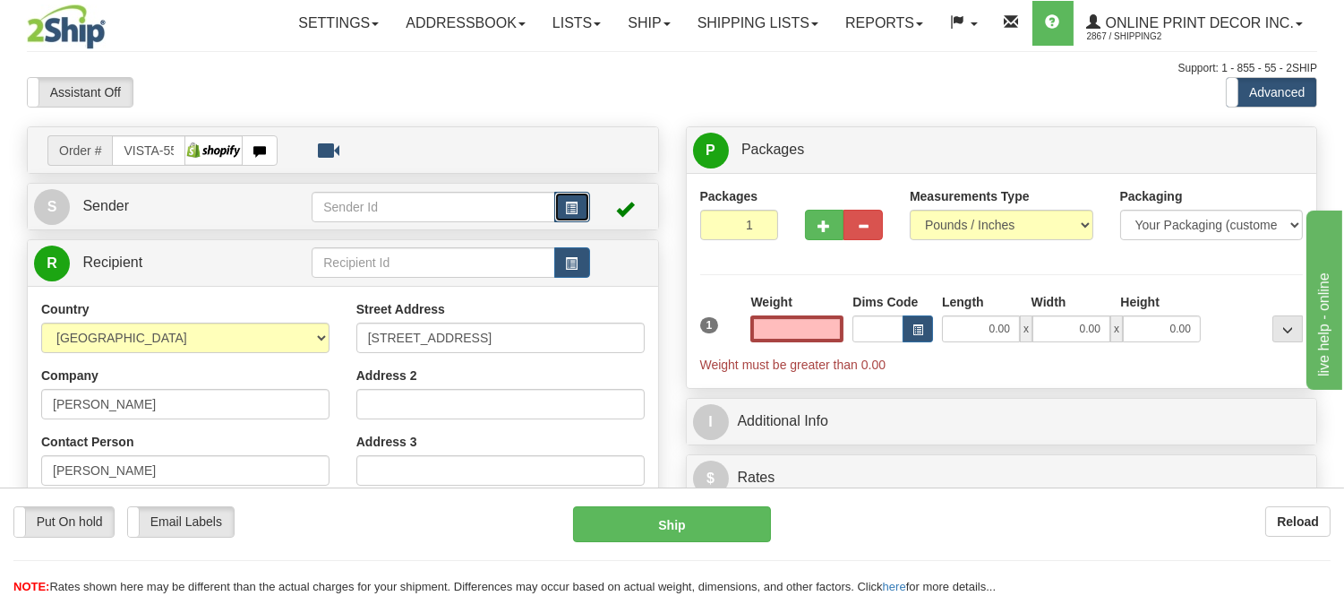
type input "0.00"
click at [561, 199] on button "button" at bounding box center [572, 207] width 36 height 30
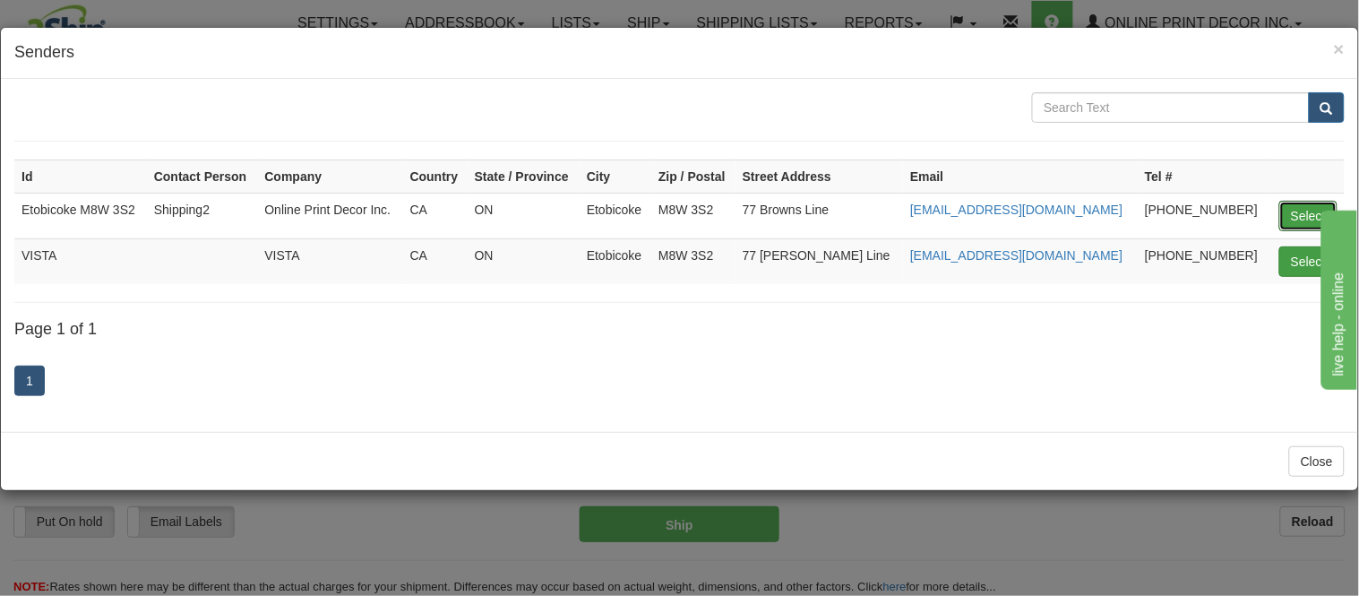
drag, startPoint x: 1309, startPoint y: 221, endPoint x: 1305, endPoint y: 272, distance: 51.2
click at [1305, 273] on tbody "Id Contact Person Company Country State / Province City Zip / Postal Street Add…" at bounding box center [679, 221] width 1330 height 124
click at [1308, 261] on button "Select" at bounding box center [1308, 261] width 58 height 30
type input "VISTA"
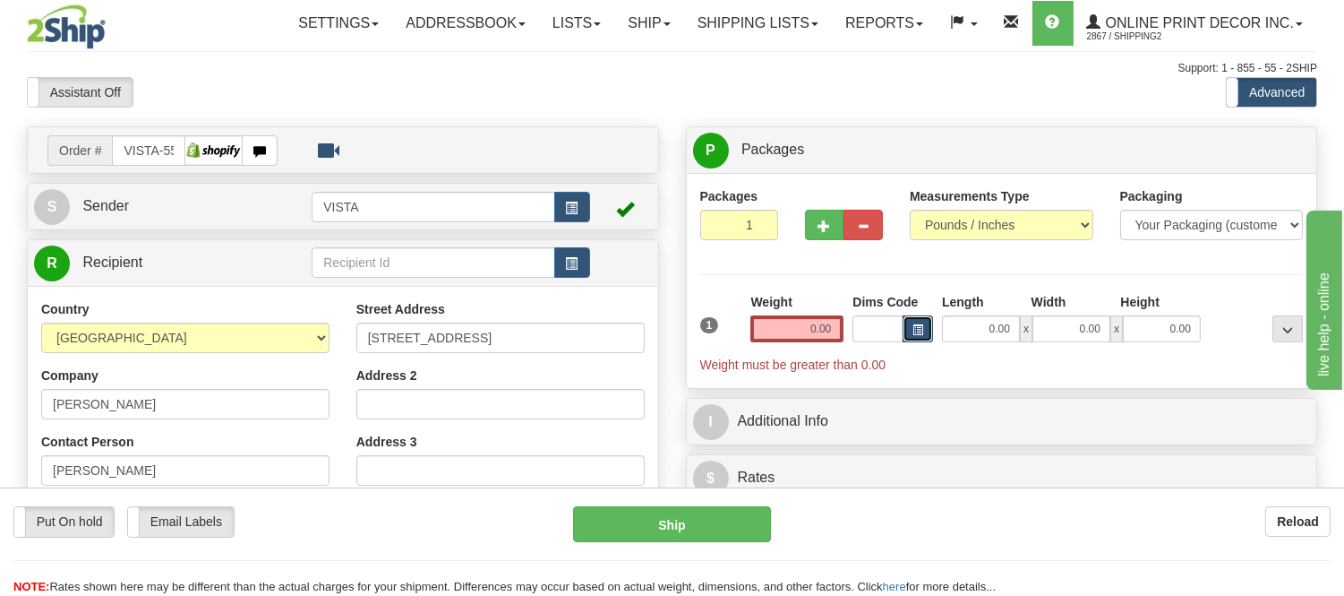
click at [919, 327] on span "button" at bounding box center [918, 330] width 11 height 10
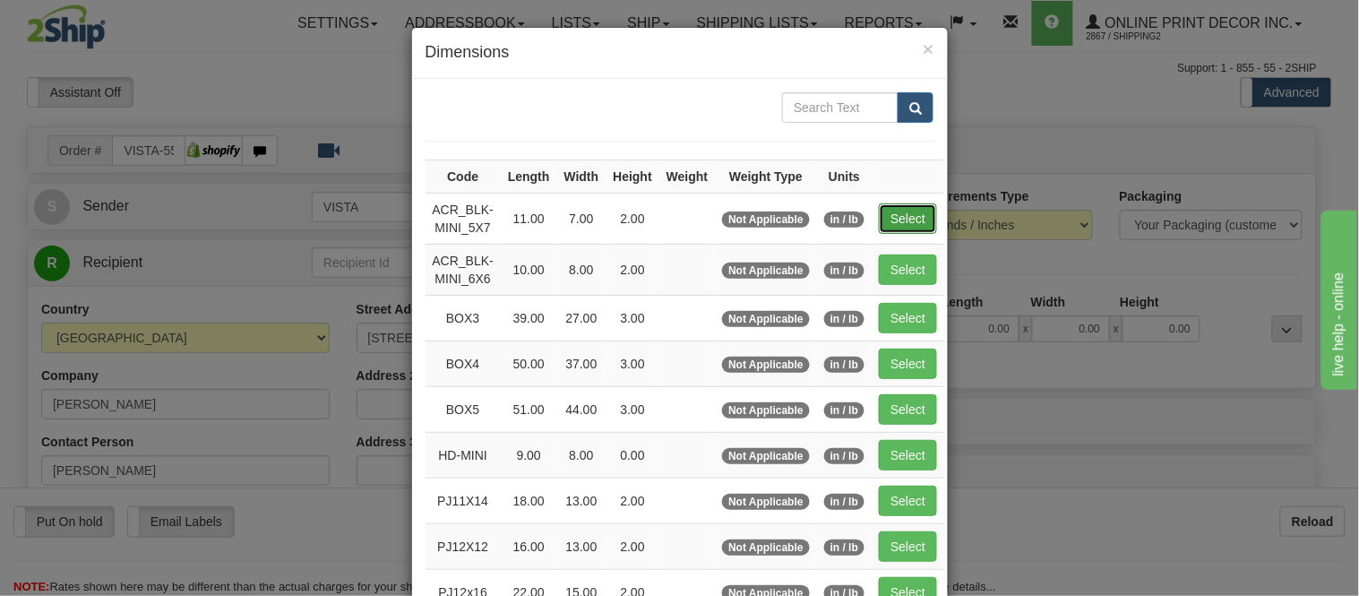
click at [885, 210] on button "Select" at bounding box center [908, 218] width 58 height 30
type input "ACR_BLK-MINI_5X7"
type input "11.00"
type input "7.00"
type input "2.00"
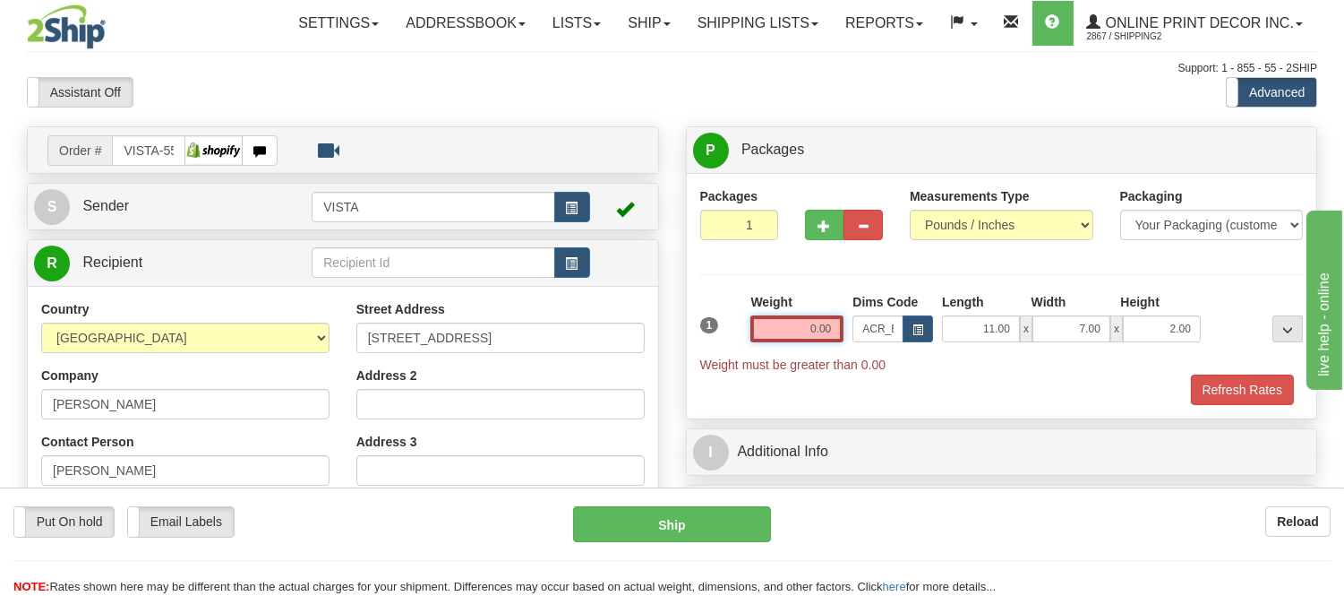
drag, startPoint x: 843, startPoint y: 326, endPoint x: 772, endPoint y: 318, distance: 71.2
click at [772, 318] on input "0.00" at bounding box center [796, 328] width 93 height 27
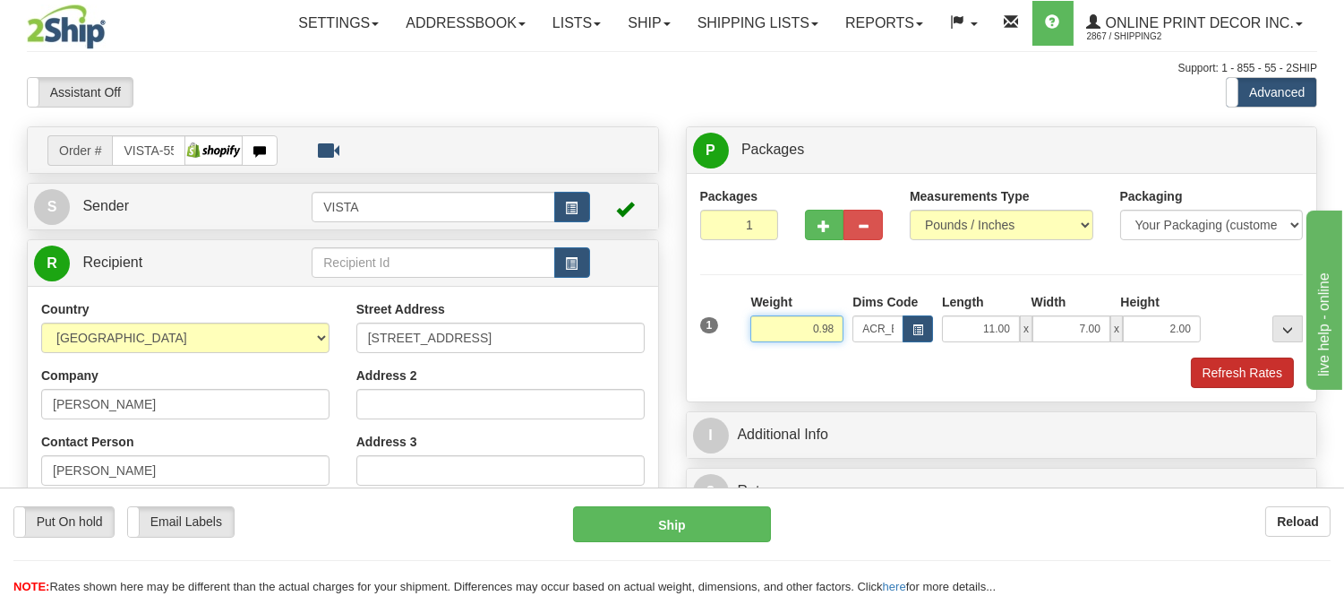
type input "0.98"
click at [1260, 373] on button "Refresh Rates" at bounding box center [1242, 372] width 103 height 30
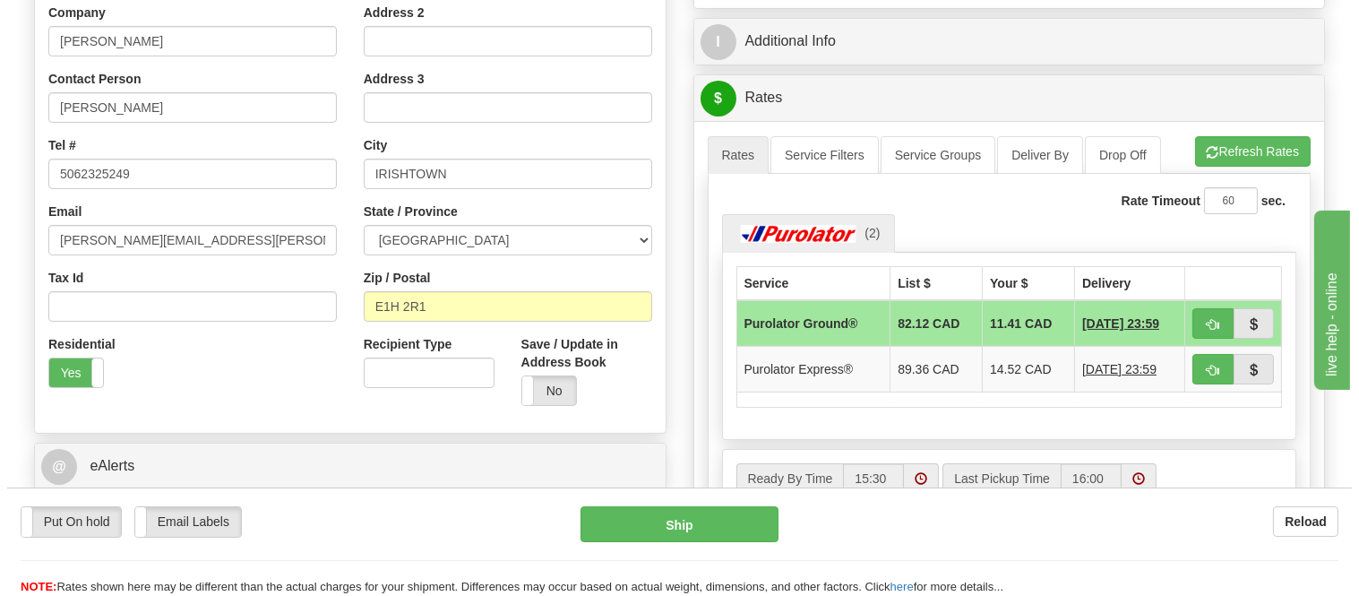
scroll to position [398, 0]
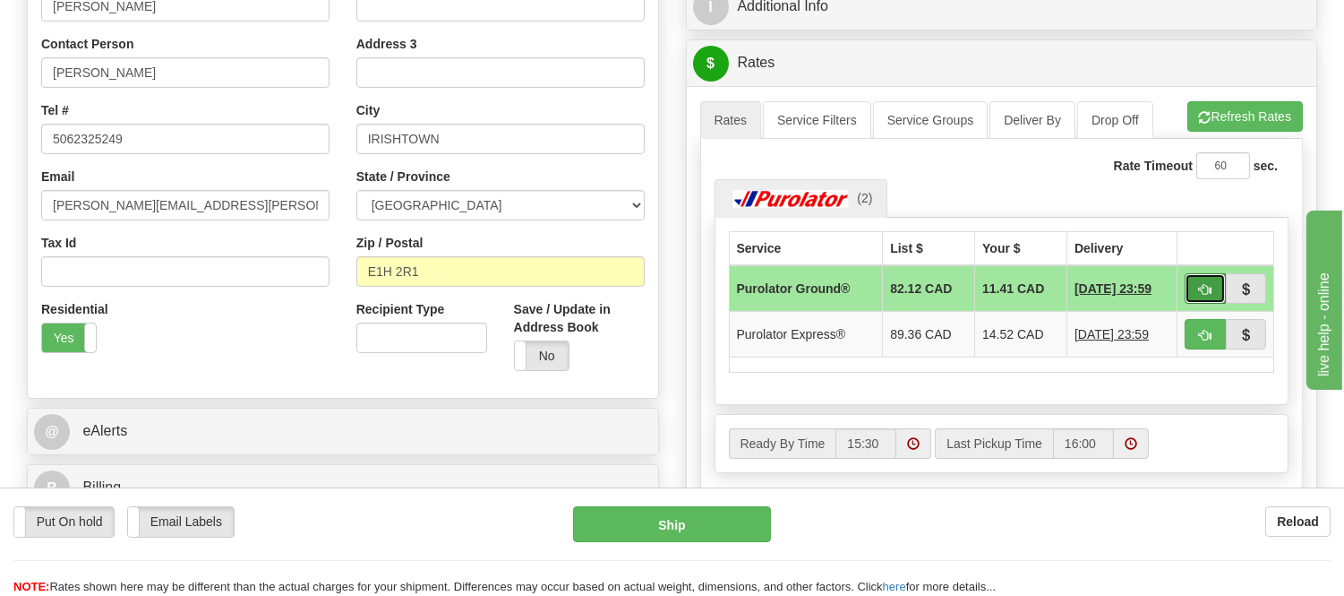
click at [1201, 290] on span "button" at bounding box center [1205, 290] width 13 height 12
type input "260"
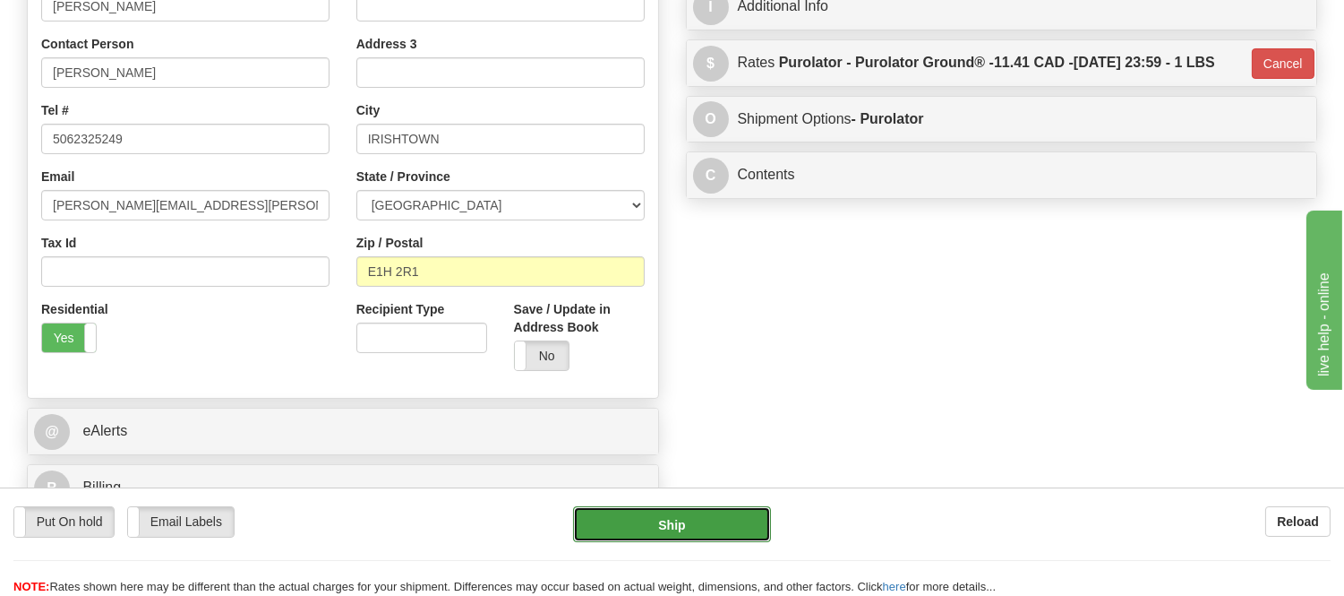
click at [593, 529] on button "Ship" at bounding box center [671, 524] width 197 height 36
